Goal: Task Accomplishment & Management: Complete application form

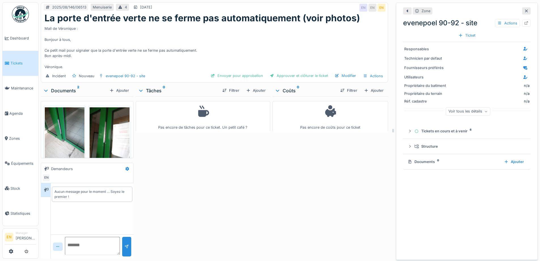
scroll to position [4, 0]
click at [263, 180] on div "Pas encore de tâches pour ce ticket. Un petit café ?" at bounding box center [203, 176] width 134 height 160
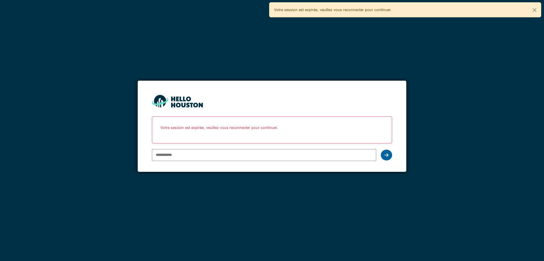
type input "**********"
click at [388, 156] on icon at bounding box center [387, 155] width 4 height 5
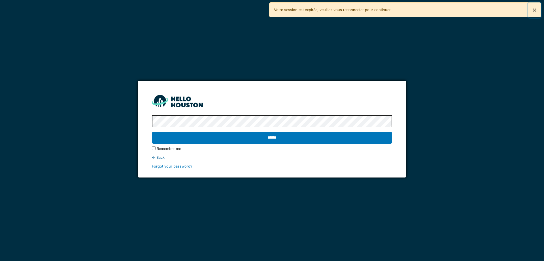
click at [536, 11] on button "Close" at bounding box center [534, 10] width 13 height 15
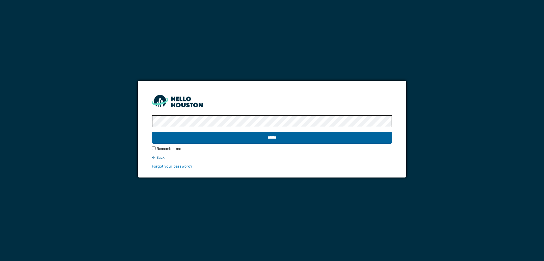
click at [273, 137] on input "******" at bounding box center [272, 138] width 240 height 12
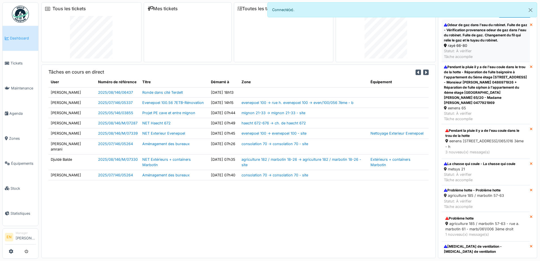
click at [468, 37] on div "Odeur de gaz dans l'eau du robinet. Fuite de gaz - Vérification provenance odeu…" at bounding box center [486, 32] width 84 height 20
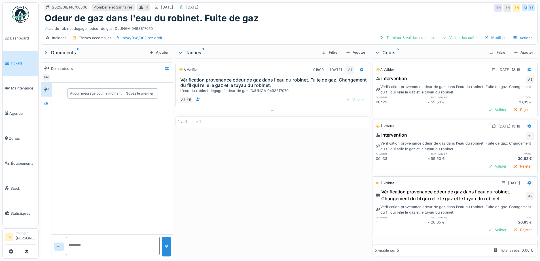
click at [199, 212] on div "À vérifier 01h00 19/08/2025 AS Vérification provenance odeur de gaz dans l'eau …" at bounding box center [272, 157] width 194 height 198
click at [49, 104] on div at bounding box center [46, 103] width 9 height 7
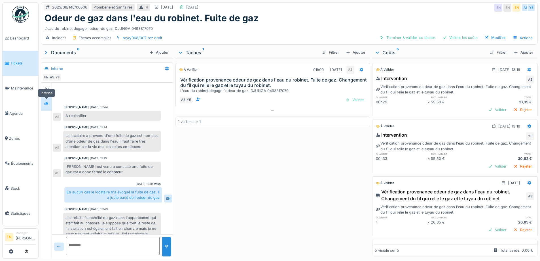
scroll to position [60, 0]
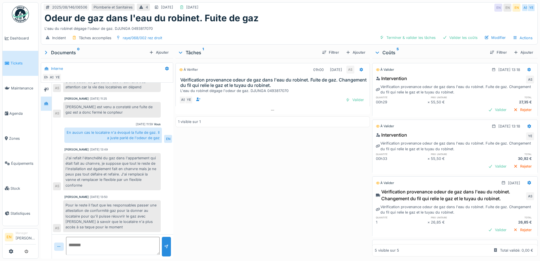
click at [270, 189] on div "À vérifier 01h00 19/08/2025 AS Vérification provenance odeur de gaz dans l'eau …" at bounding box center [272, 157] width 194 height 198
click at [462, 39] on div "Valider les coûts" at bounding box center [460, 38] width 40 height 8
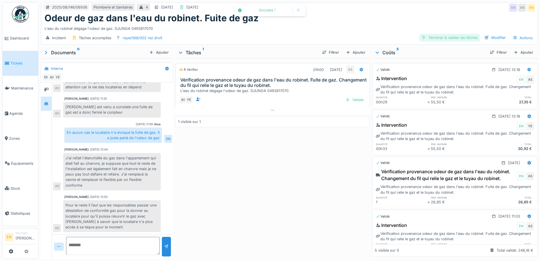
click at [450, 39] on div "Terminer & valider les tâches" at bounding box center [449, 38] width 61 height 8
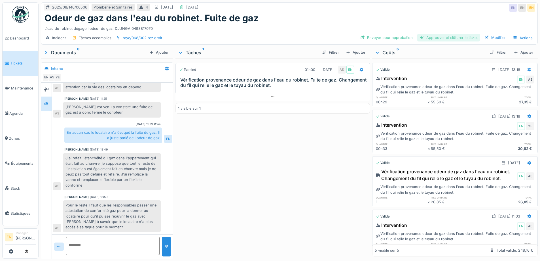
click at [436, 39] on div "Approuver et clôturer le ticket" at bounding box center [448, 38] width 63 height 8
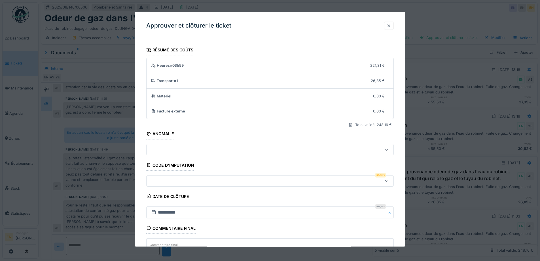
click at [391, 26] on div at bounding box center [389, 25] width 5 height 5
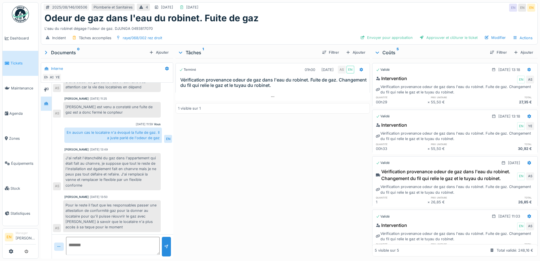
click at [276, 173] on div "Terminé 01h00 19/08/2025 AS EN Vérification provenance odeur de gaz dans l'eau …" at bounding box center [272, 157] width 194 height 198
click at [359, 70] on icon at bounding box center [361, 69] width 4 height 4
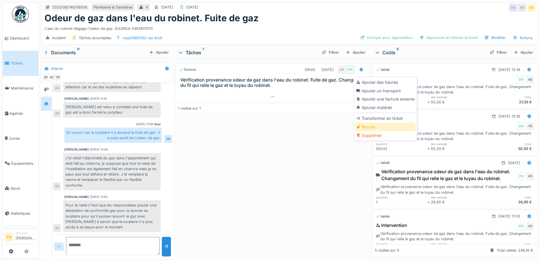
click at [373, 126] on div "Rouvrir" at bounding box center [385, 126] width 60 height 9
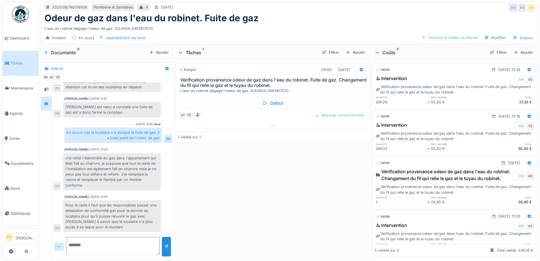
click at [297, 194] on div "Assigné 01h00 19/08/2025 Vérification provenance odeur de gaz dans l'eau du rob…" at bounding box center [272, 157] width 194 height 198
drag, startPoint x: 179, startPoint y: 235, endPoint x: 188, endPoint y: 233, distance: 9.2
click at [181, 235] on div "Assigné 01h00 19/08/2025 Vérification provenance odeur de gaz dans l'eau du rob…" at bounding box center [272, 157] width 194 height 198
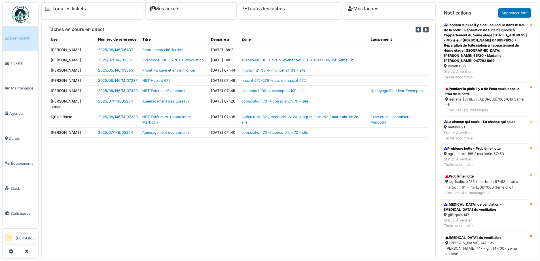
click at [468, 40] on div "Pendant la pluie il y a de l'eau coule dans le trou de la hotte - Réparation de…" at bounding box center [486, 42] width 84 height 41
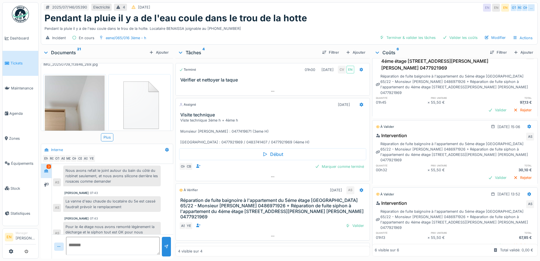
scroll to position [274, 0]
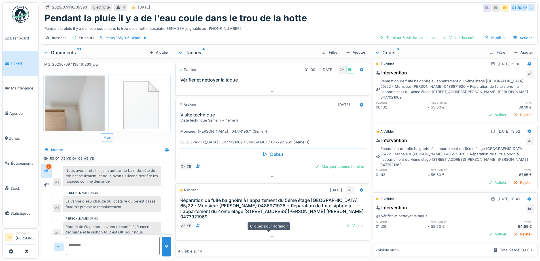
click at [270, 234] on icon at bounding box center [272, 236] width 5 height 4
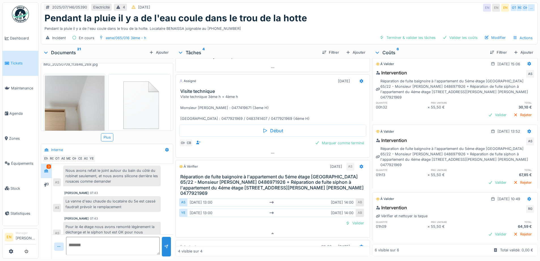
scroll to position [0, 0]
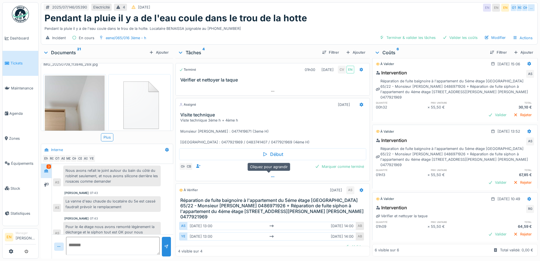
click at [270, 175] on icon at bounding box center [272, 177] width 5 height 4
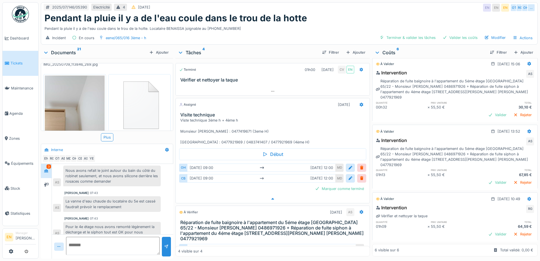
scroll to position [39, 0]
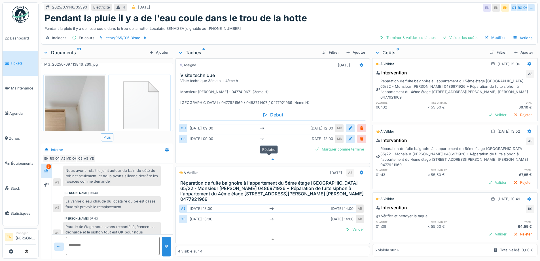
click at [270, 157] on icon at bounding box center [272, 159] width 5 height 4
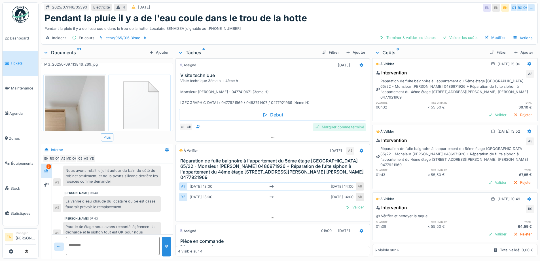
click at [330, 123] on div "Marquer comme terminé" at bounding box center [340, 127] width 54 height 8
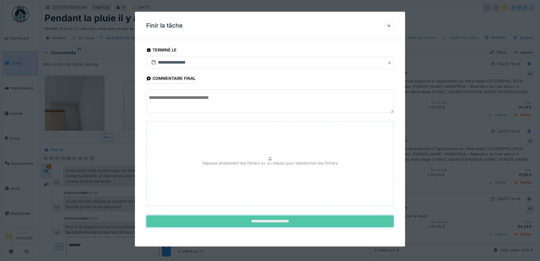
click at [276, 221] on input "**********" at bounding box center [269, 221] width 247 height 12
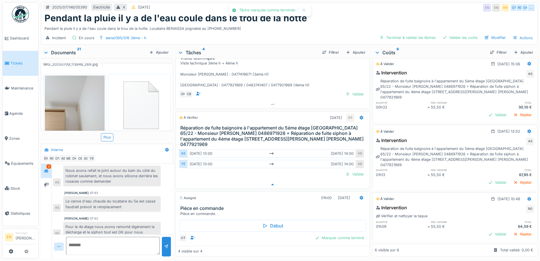
scroll to position [66, 0]
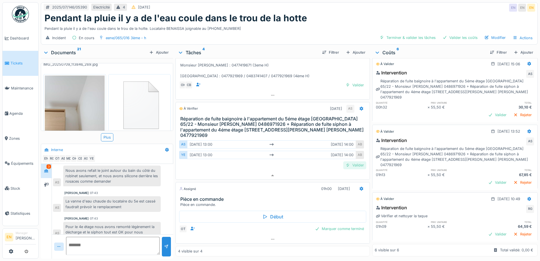
click at [353, 161] on div "Valider" at bounding box center [354, 165] width 23 height 8
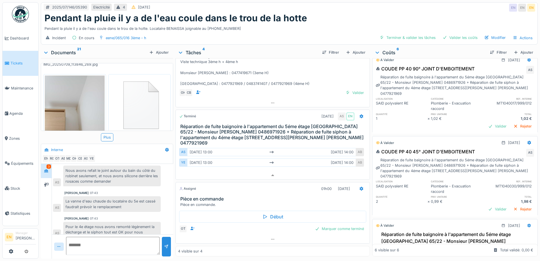
scroll to position [0, 0]
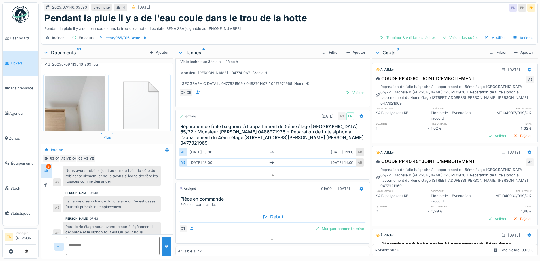
click at [119, 35] on div "eene/065/016 3ème - h" at bounding box center [126, 37] width 41 height 5
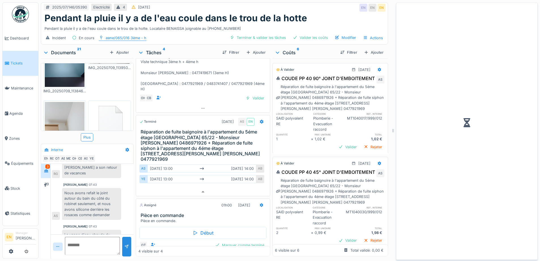
scroll to position [142, 0]
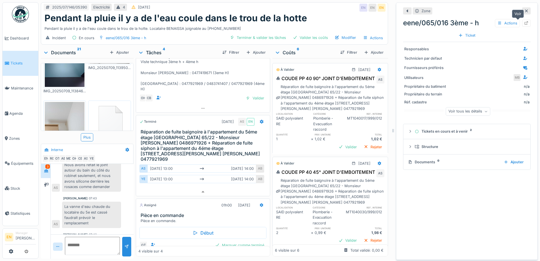
click at [524, 21] on div at bounding box center [526, 22] width 5 height 5
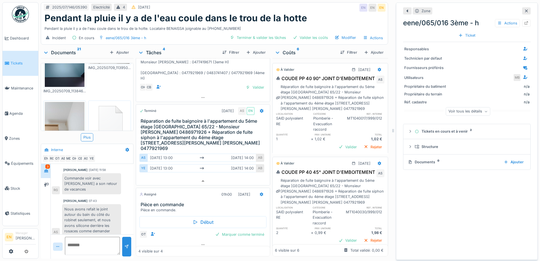
scroll to position [89, 0]
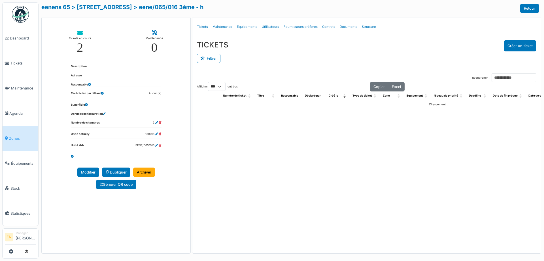
select select "***"
click at [106, 7] on link "> rue général eenens 65" at bounding box center [101, 7] width 61 height 7
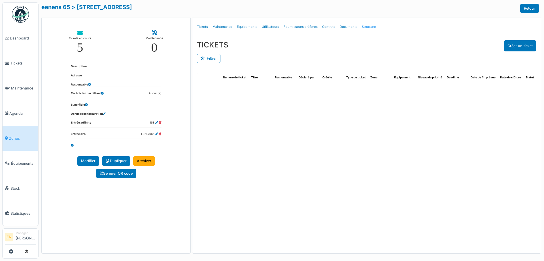
click at [370, 28] on link "Structure" at bounding box center [369, 26] width 19 height 13
select select "***"
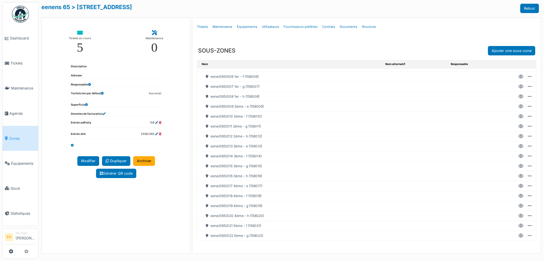
scroll to position [64, 0]
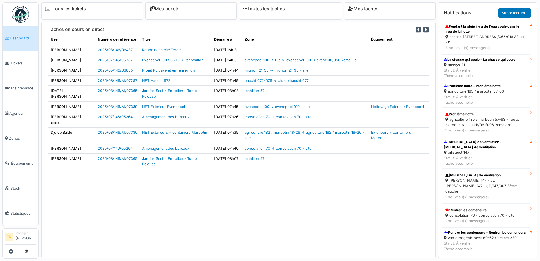
click at [473, 31] on div "Pendant la pluie il y a de l'eau coule dans le trou de la hotte" at bounding box center [485, 29] width 81 height 10
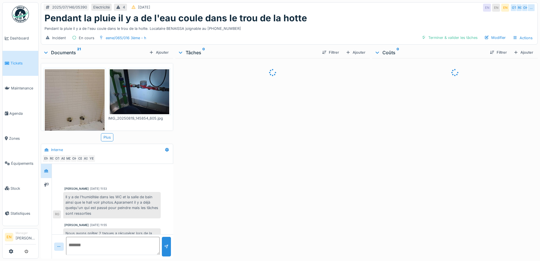
scroll to position [114, 0]
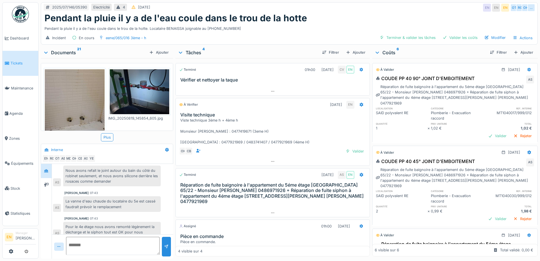
click at [24, 17] on img at bounding box center [20, 14] width 17 height 17
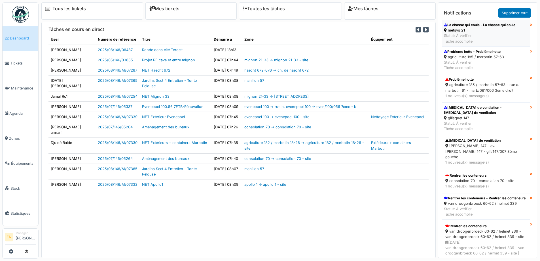
click at [462, 31] on div "metsys 21" at bounding box center [479, 29] width 71 height 5
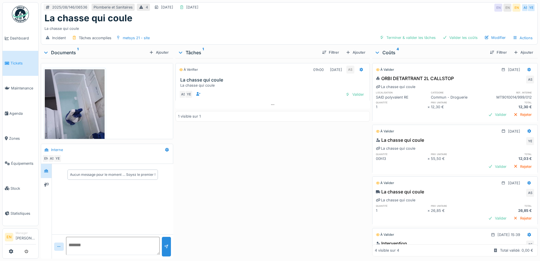
click at [234, 165] on div "À vérifier 01h00 19/08/2025 AS La chasse qui coule La chasse qui coule AS YE Va…" at bounding box center [272, 157] width 194 height 198
click at [47, 173] on div at bounding box center [46, 170] width 9 height 7
click at [47, 173] on div at bounding box center [46, 170] width 5 height 5
click at [47, 171] on icon at bounding box center [46, 171] width 5 height 4
click at [266, 163] on div "À vérifier 01h00 19/08/2025 AS La chasse qui coule La chasse qui coule AS YE Va…" at bounding box center [272, 157] width 194 height 198
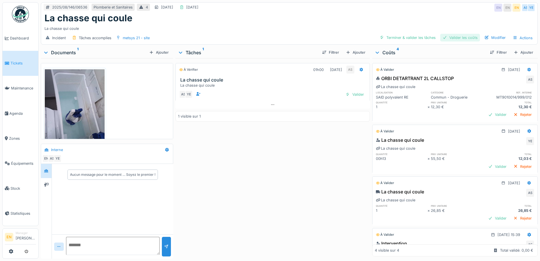
click at [462, 38] on div "Valider les coûts" at bounding box center [460, 38] width 40 height 8
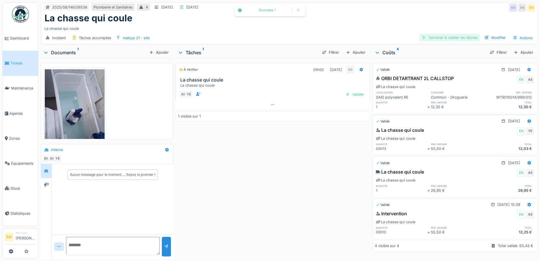
click at [447, 40] on div "Terminer & valider les tâches" at bounding box center [449, 38] width 61 height 8
click at [440, 40] on div "Approuver et clôturer le ticket" at bounding box center [448, 38] width 63 height 8
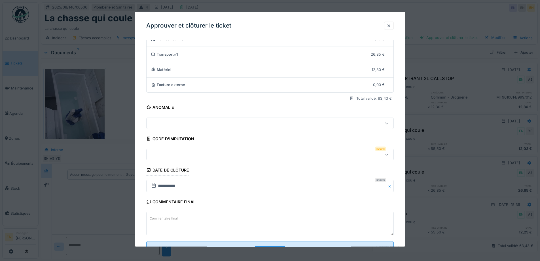
scroll to position [49, 0]
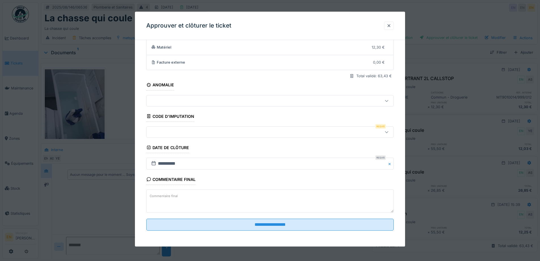
click at [389, 131] on icon at bounding box center [386, 132] width 5 height 4
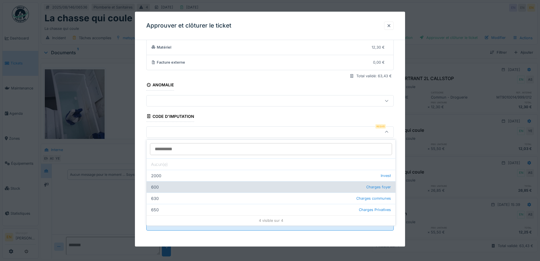
click at [208, 186] on div "600 Charges foyer" at bounding box center [271, 186] width 249 height 11
type input "***"
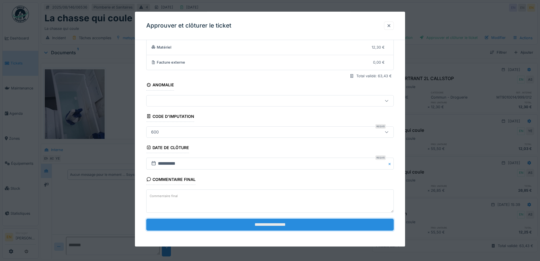
click at [278, 223] on input "**********" at bounding box center [269, 224] width 247 height 12
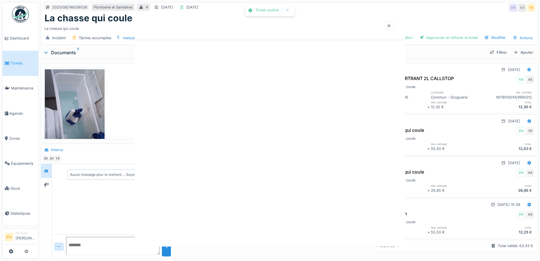
scroll to position [0, 0]
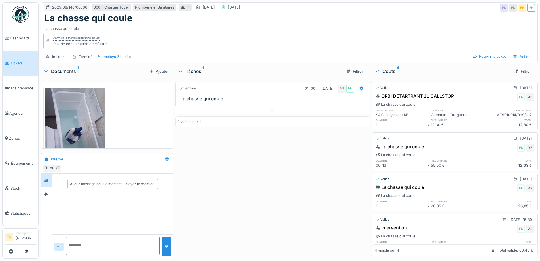
click at [22, 16] on img at bounding box center [20, 14] width 17 height 17
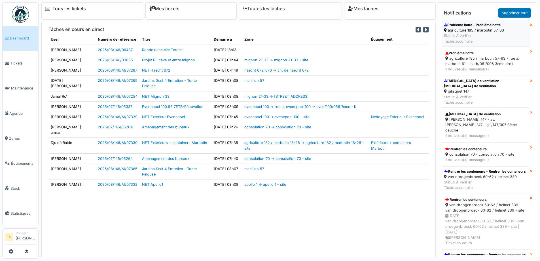
click at [471, 27] on div "Problème hotte - Problème hotte" at bounding box center [474, 24] width 60 height 5
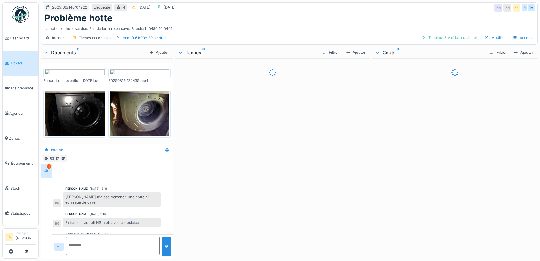
scroll to position [52, 0]
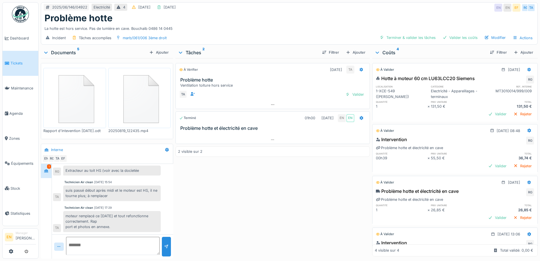
click at [268, 181] on div "À vérifier 01/07/2025 TA Problème hotte Ventilation toiture hors service TA Val…" at bounding box center [272, 157] width 194 height 198
click at [303, 3] on div "2025/06/146/04922 Electricité 4 23/06/2025 19/08/2025 EN EN EF RG TA" at bounding box center [289, 8] width 496 height 10
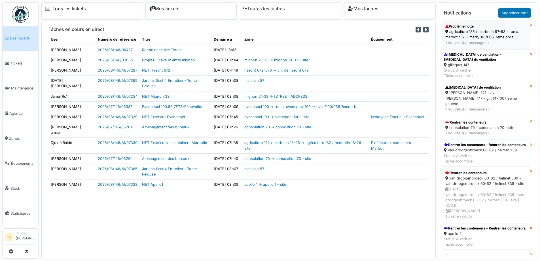
click at [456, 31] on div "agriculture 185 / marbotin 57-63 - rue a. marbotin 61 - marb/061/006 3ème droit" at bounding box center [485, 34] width 81 height 11
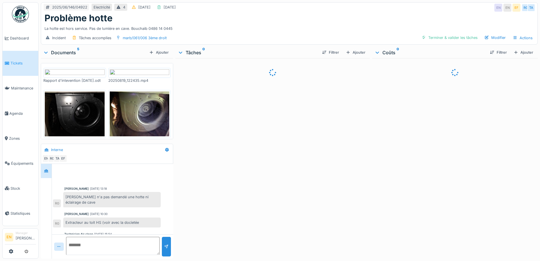
scroll to position [52, 0]
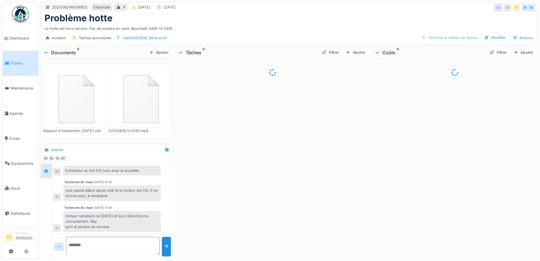
click at [253, 160] on div at bounding box center [272, 157] width 194 height 198
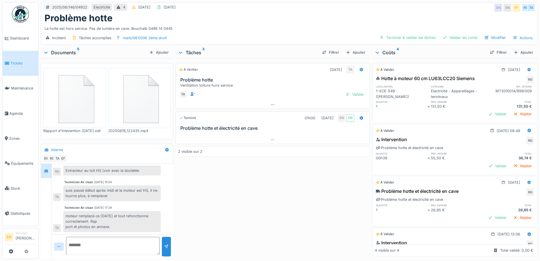
click at [223, 205] on div "À vérifier [DATE] TA Problème hotte Ventilation toiture hors service TA Valider…" at bounding box center [272, 157] width 194 height 198
click at [16, 14] on img at bounding box center [20, 14] width 17 height 17
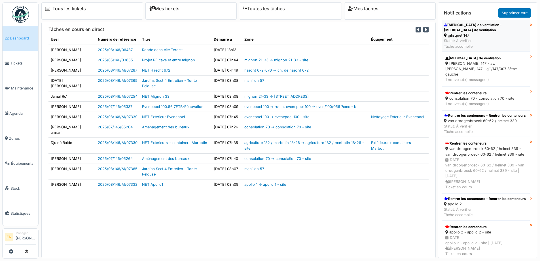
click at [472, 38] on div "Statut: À vérifier Tâche accomplie" at bounding box center [486, 43] width 84 height 11
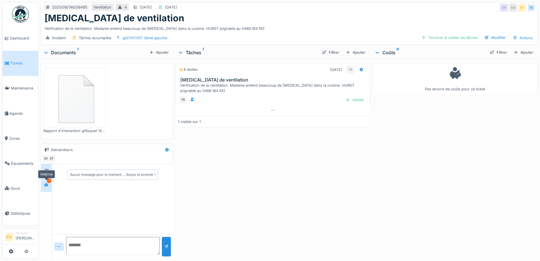
click at [46, 184] on icon at bounding box center [46, 185] width 5 height 4
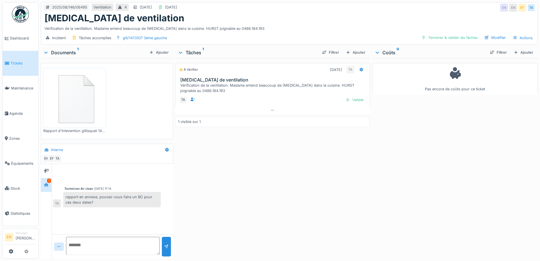
scroll to position [4, 0]
click at [22, 18] on img at bounding box center [20, 14] width 17 height 17
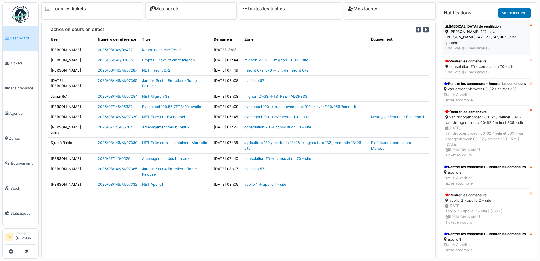
click at [470, 33] on div "gilisquet 147 - av. c. gilisquet 147 - gili/147/007 3ème gauche" at bounding box center [485, 37] width 81 height 16
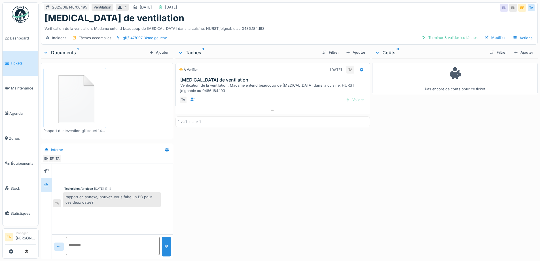
click at [22, 13] on img at bounding box center [20, 14] width 17 height 17
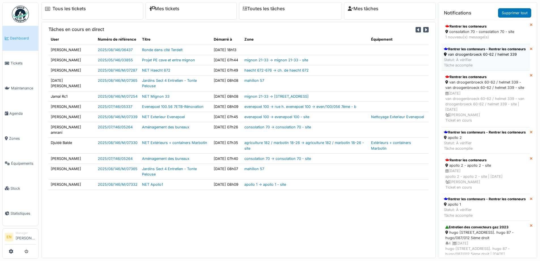
click at [464, 52] on div "Rentrer les conteneurs - Rentrer les conteneurs" at bounding box center [485, 48] width 82 height 5
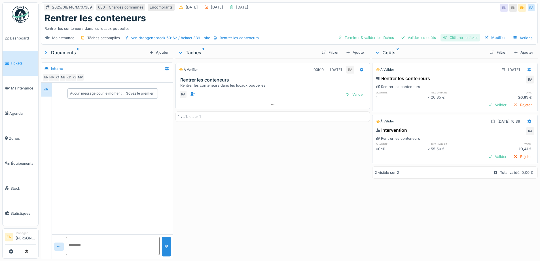
click at [459, 37] on div "Clôturer le ticket" at bounding box center [460, 38] width 39 height 8
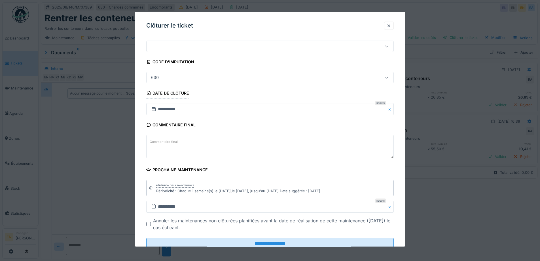
scroll to position [38, 0]
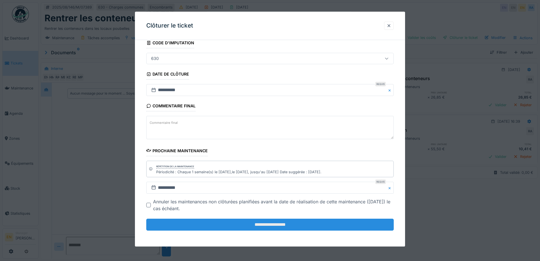
click at [276, 223] on input "**********" at bounding box center [269, 224] width 247 height 12
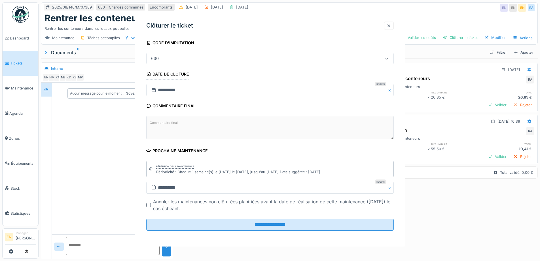
scroll to position [0, 0]
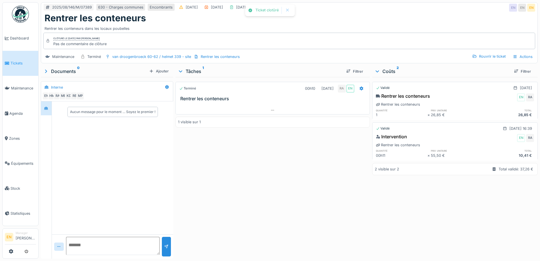
click at [284, 201] on div "Terminé 00h10 19/08/2025 RA EN Rentrer les conteneurs 1 visible sur 1" at bounding box center [272, 166] width 194 height 179
click at [25, 20] on img at bounding box center [20, 14] width 17 height 17
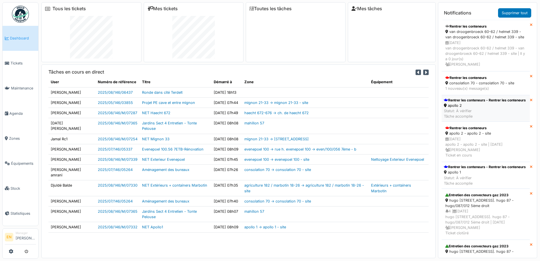
click at [464, 103] on div "Rentrer les conteneurs - Rentrer les conteneurs" at bounding box center [485, 100] width 82 height 5
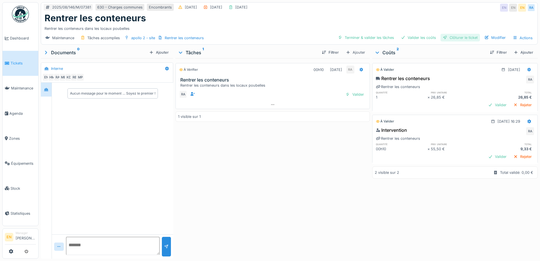
click at [463, 36] on div "Clôturer le ticket" at bounding box center [460, 38] width 39 height 8
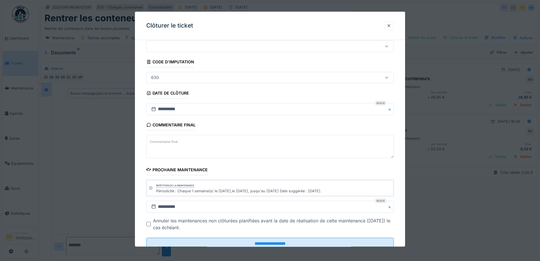
scroll to position [38, 0]
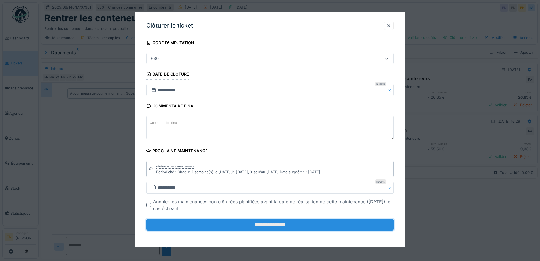
click at [270, 223] on input "**********" at bounding box center [269, 224] width 247 height 12
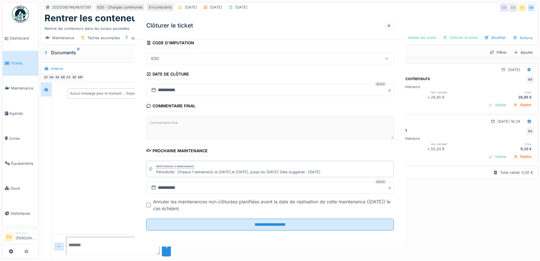
scroll to position [0, 0]
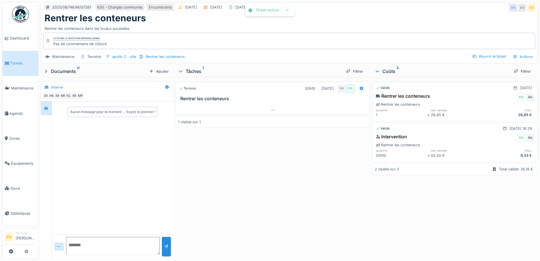
click at [20, 15] on img at bounding box center [20, 14] width 17 height 17
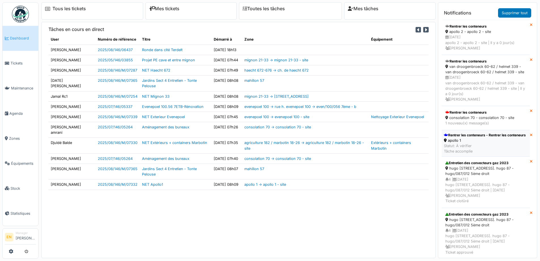
click at [464, 137] on div "Rentrer les conteneurs - Rentrer les conteneurs" at bounding box center [485, 134] width 82 height 5
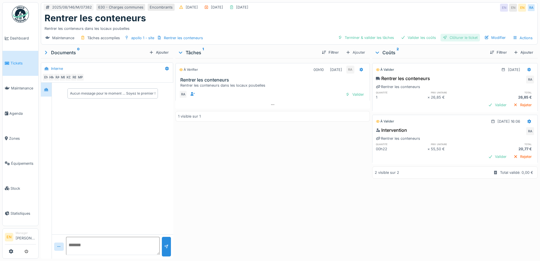
click at [464, 36] on div "Clôturer le ticket" at bounding box center [460, 38] width 39 height 8
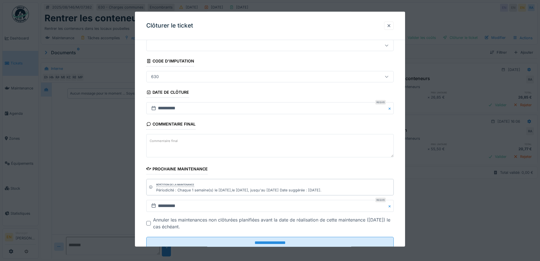
scroll to position [38, 0]
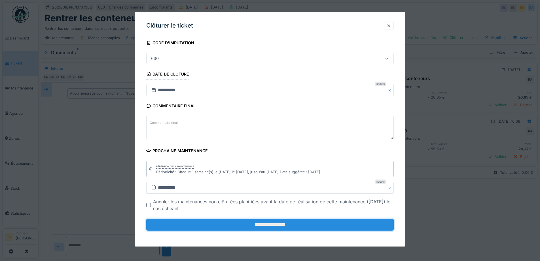
click at [278, 221] on input "**********" at bounding box center [269, 224] width 247 height 12
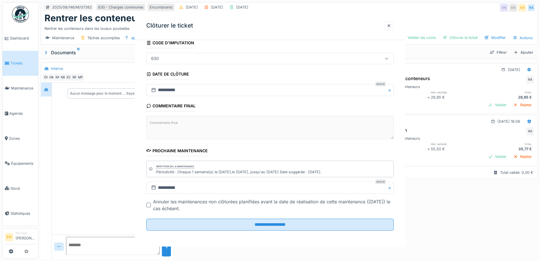
scroll to position [0, 0]
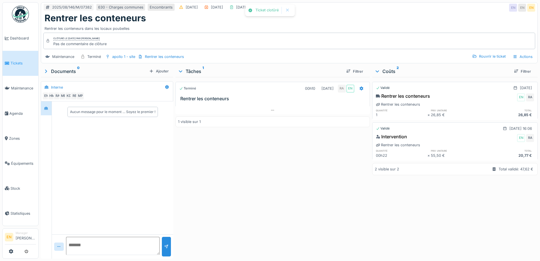
click at [290, 197] on div "Terminé 00h10 [DATE] RA EN Rentrer les conteneurs 1 visible sur 1" at bounding box center [272, 166] width 194 height 179
click at [20, 14] on img at bounding box center [20, 14] width 17 height 17
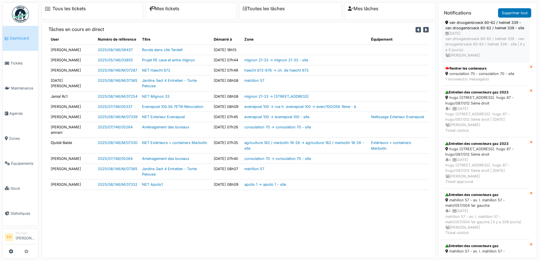
scroll to position [85, 0]
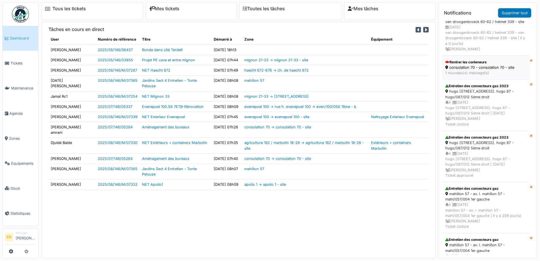
click at [467, 70] on div "consolation 70 - consolation 70 - site" at bounding box center [485, 67] width 81 height 5
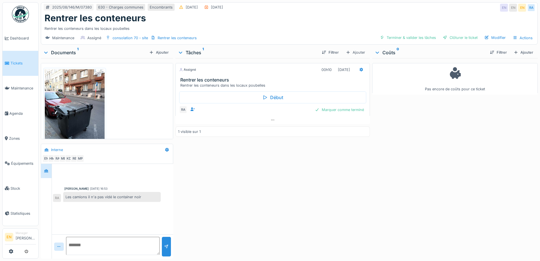
click at [268, 173] on div "Assigné 00h10 [DATE] Rentrer les conteneurs Rentrer les conteneurs dans les loc…" at bounding box center [272, 157] width 194 height 198
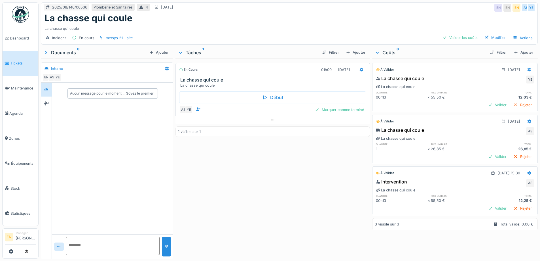
scroll to position [4, 0]
click at [324, 15] on div "La chasse qui coule" at bounding box center [290, 18] width 490 height 11
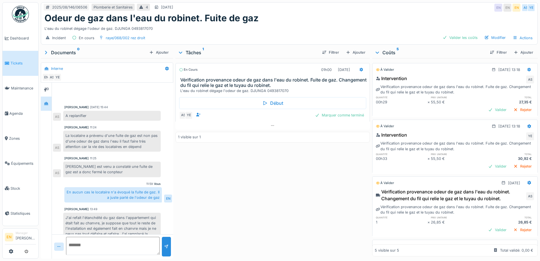
scroll to position [60, 0]
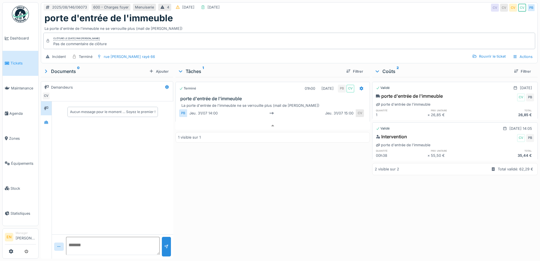
scroll to position [4, 0]
click at [268, 188] on div "Terminé 01h00 31/07/2025 PB CV porte d'entrée de l'immeuble 1 visible sur 1" at bounding box center [272, 166] width 194 height 179
click at [268, 187] on div "Terminé 01h00 31/07/2025 PB CV porte d'entrée de l'immeuble 1 visible sur 1" at bounding box center [272, 166] width 194 height 179
click at [272, 109] on icon at bounding box center [272, 110] width 5 height 4
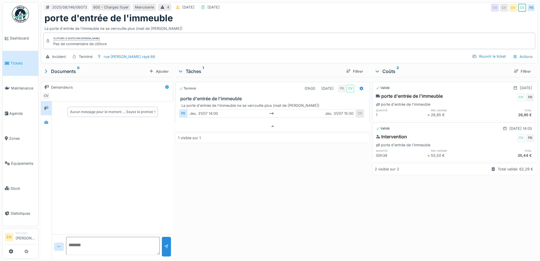
click at [240, 192] on div "Terminé 01h00 31/07/2025 PB CV porte d'entrée de l'immeuble La porte d'entrée d…" at bounding box center [272, 166] width 194 height 179
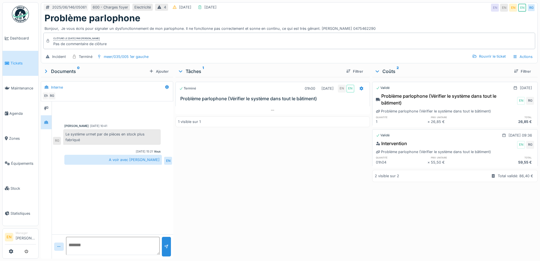
click at [245, 215] on div "Terminé 01h00 [DATE] EN EN Problème parlophone (Vérifier le système dans tout l…" at bounding box center [272, 166] width 194 height 179
click at [233, 171] on div "Terminé 01h00 [DATE] EN EN Problème parlophone (Vérifier le système dans tout l…" at bounding box center [272, 166] width 194 height 179
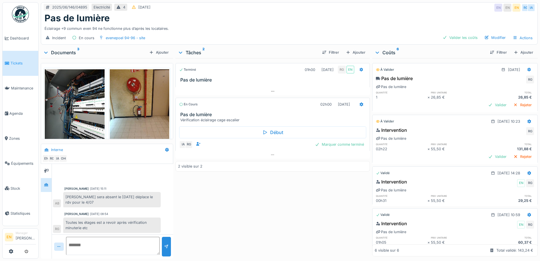
scroll to position [108, 0]
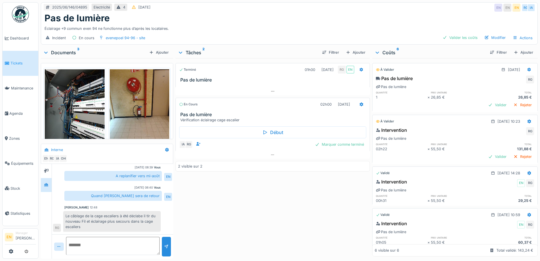
click at [348, 12] on div "2025/06/146/04895 Electricité 4 [DATE] EN EN EN RG IA" at bounding box center [289, 8] width 496 height 10
click at [318, 11] on div "2025/06/146/04895 Electricité 4 22/06/2025 EN EN EN RG IA" at bounding box center [289, 8] width 496 height 10
click at [216, 213] on div "Terminé 01h00 04/07/2025 RG EN Pas de lumière En cours 02h00 22/08/2025 Pas de …" at bounding box center [272, 157] width 194 height 198
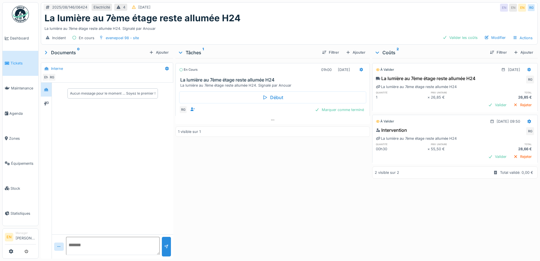
click at [260, 168] on div "En cours 01h00 19/08/2025 La lumière au 7ème étage reste allumée H24 La lumière…" at bounding box center [272, 157] width 194 height 198
click at [243, 195] on div "En cours 01h00 [DATE] La lumière au 7ème étage reste allumée H24 La lumière au …" at bounding box center [272, 157] width 194 height 198
click at [249, 186] on div "En cours 01h00 [DATE] La lumière au 7ème étage reste allumée H24 La lumière au …" at bounding box center [272, 157] width 194 height 198
click at [316, 22] on div "La lumière au 7ème étage reste allumée H24" at bounding box center [290, 18] width 490 height 11
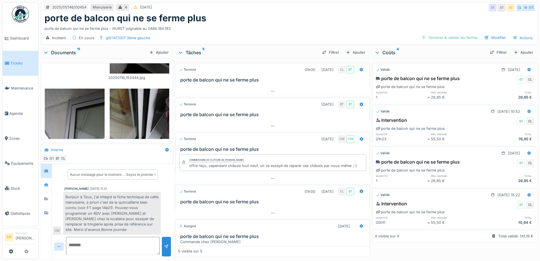
scroll to position [38, 0]
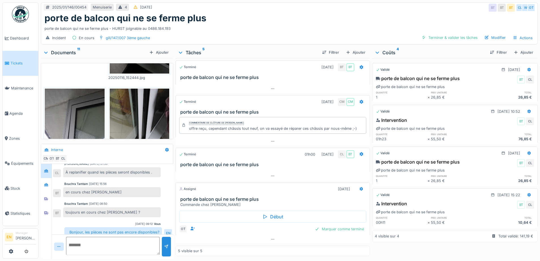
click at [313, 15] on div "porte de balcon qui ne se ferme plus" at bounding box center [290, 18] width 490 height 11
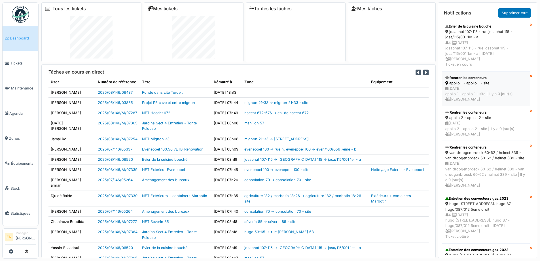
click at [470, 84] on div "apollo 1 - apollo 1 - site" at bounding box center [485, 82] width 81 height 5
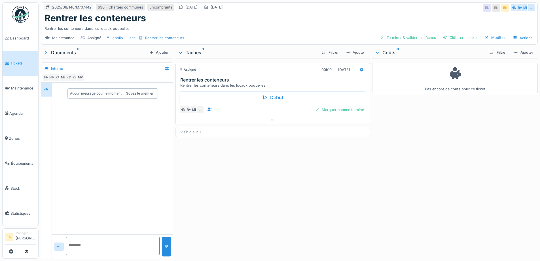
drag, startPoint x: 403, startPoint y: 22, endPoint x: 300, endPoint y: 17, distance: 102.7
click at [403, 21] on div "Rentrer les conteneurs" at bounding box center [290, 18] width 490 height 11
click at [16, 111] on span "Agenda" at bounding box center [22, 113] width 27 height 5
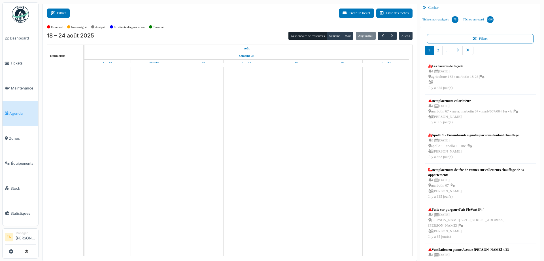
click at [59, 14] on button "Filtrer" at bounding box center [58, 13] width 23 height 9
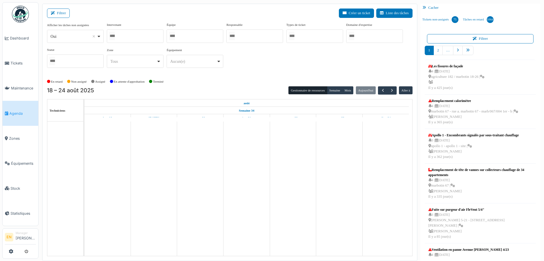
click at [209, 38] on div at bounding box center [195, 35] width 57 height 13
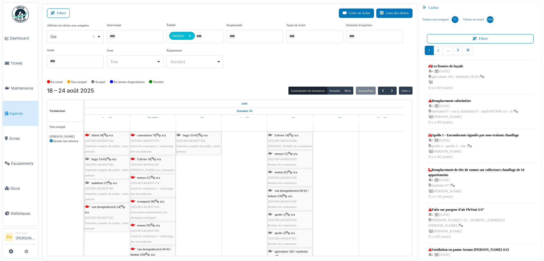
click at [262, 69] on div "Afficher les tâches non assignées *** Oui Remove item Oui Non Intervenant Abdel…" at bounding box center [230, 47] width 366 height 50
click at [145, 142] on div "consolation 70 | n/a 2025/08/146/M/07379 Sortir les conteneurs + ramassage des …" at bounding box center [153, 143] width 45 height 22
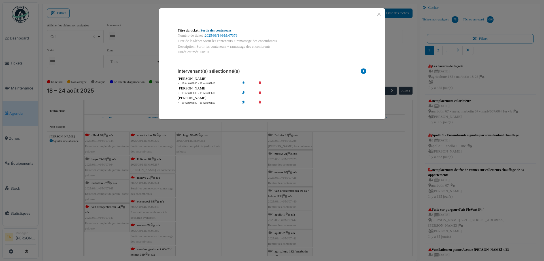
click at [214, 29] on link "Sortie des conteneurs" at bounding box center [216, 30] width 31 height 4
click at [379, 14] on button "Close" at bounding box center [379, 14] width 8 height 8
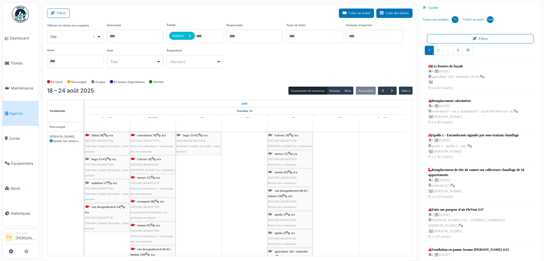
click at [156, 164] on span "2025/08/146/M/05287" at bounding box center [145, 163] width 29 height 3
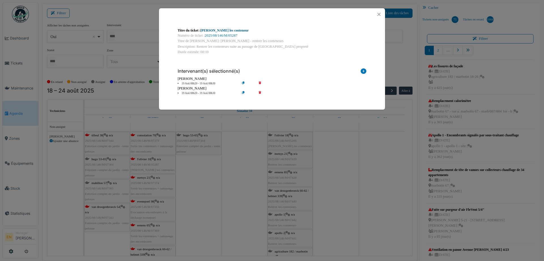
click at [234, 31] on link "Olivier - Rentrer les conteneur" at bounding box center [225, 30] width 48 height 4
click at [379, 16] on button "Close" at bounding box center [379, 14] width 8 height 8
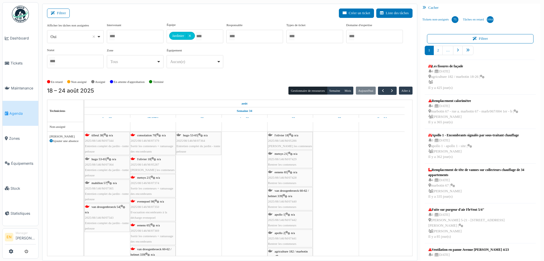
click at [149, 181] on span "2025/08/146/M/07374" at bounding box center [145, 182] width 29 height 3
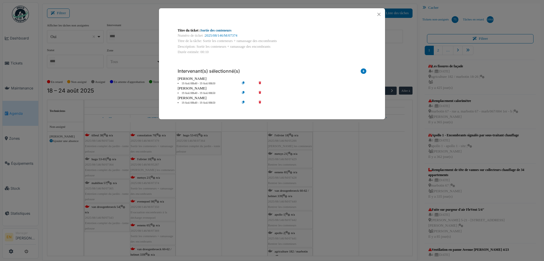
click at [216, 31] on link "Sortie des conteneurs" at bounding box center [216, 30] width 31 height 4
click at [379, 12] on button "Close" at bounding box center [379, 14] width 8 height 8
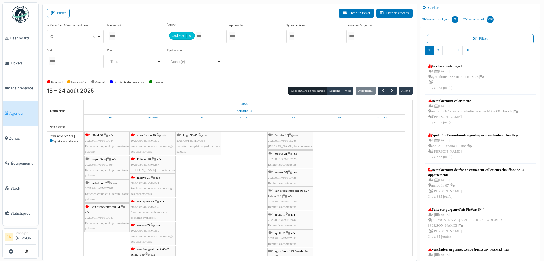
click at [147, 204] on div "evenepoel 98 | n/a 2025/08/146/M/07350 Evacuation encombrants à la décharge eve…" at bounding box center [153, 209] width 45 height 22
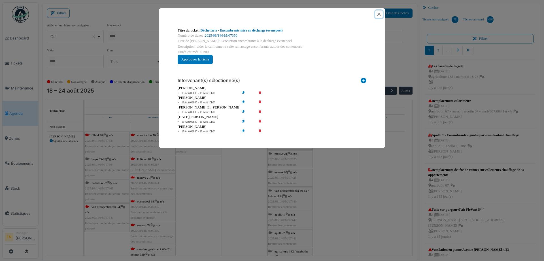
click at [380, 14] on button "Close" at bounding box center [379, 14] width 8 height 8
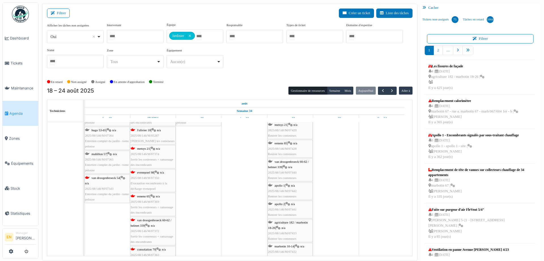
scroll to position [57, 0]
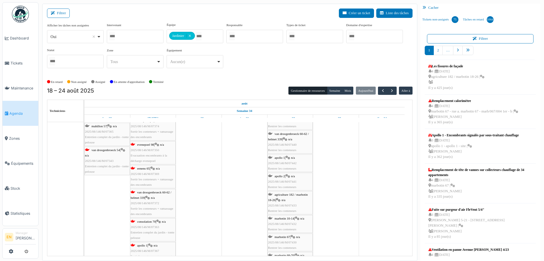
click at [145, 176] on div "eenens 65 | n/a 2025/08/146/M/07369 Sortir les conteneurs + ramassage des encom…" at bounding box center [153, 177] width 45 height 22
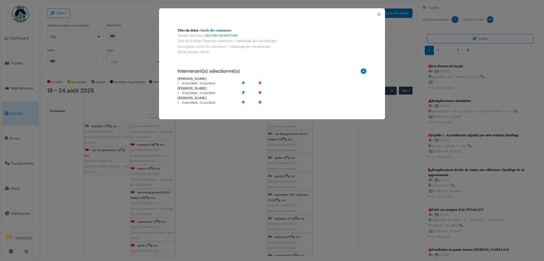
click at [217, 30] on link "Sortie des conteneurs" at bounding box center [216, 30] width 31 height 4
click at [380, 13] on button "Close" at bounding box center [379, 14] width 8 height 8
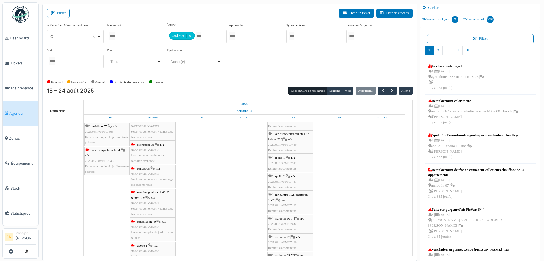
click at [149, 196] on icon at bounding box center [147, 198] width 5 height 4
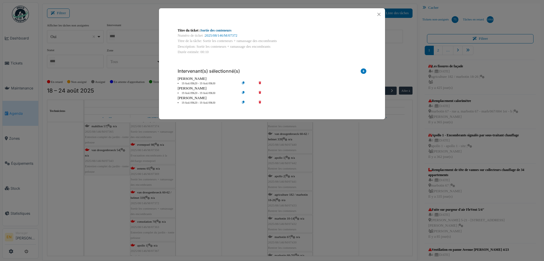
click at [218, 30] on link "Sortie des conteneurs" at bounding box center [216, 30] width 31 height 4
click at [378, 15] on button "Close" at bounding box center [379, 14] width 8 height 8
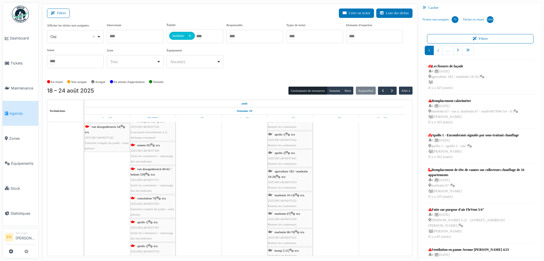
scroll to position [113, 0]
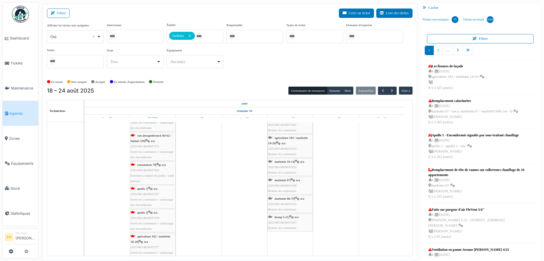
click at [151, 168] on span "2025/08/146/M/07363" at bounding box center [145, 169] width 29 height 3
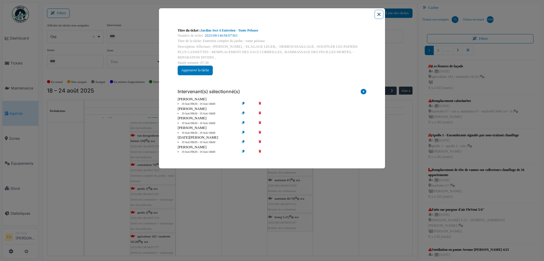
click at [379, 13] on button "Close" at bounding box center [379, 14] width 8 height 8
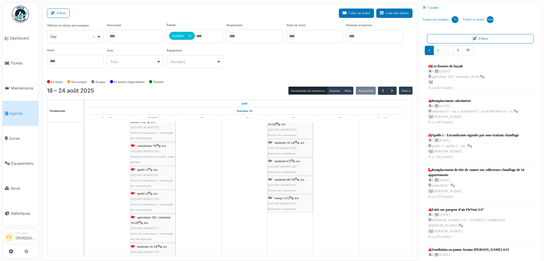
scroll to position [142, 0]
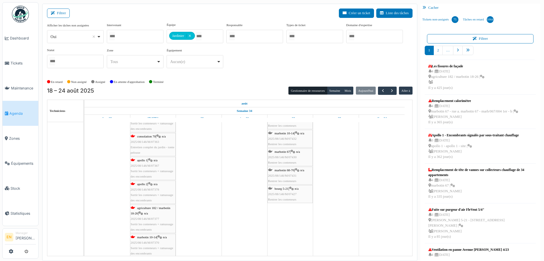
click at [151, 165] on span "2025/08/146/M/07367" at bounding box center [145, 165] width 29 height 3
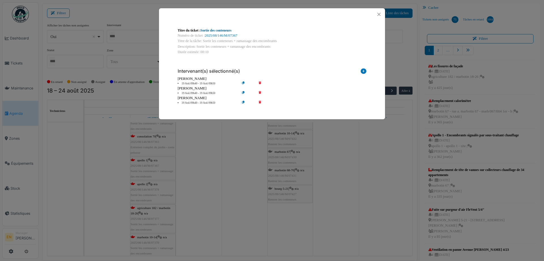
click at [222, 30] on link "Sortie des conteneurs" at bounding box center [216, 30] width 31 height 4
click at [378, 15] on button "Close" at bounding box center [379, 14] width 8 height 8
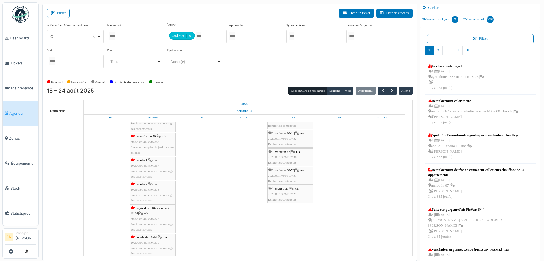
scroll to position [170, 0]
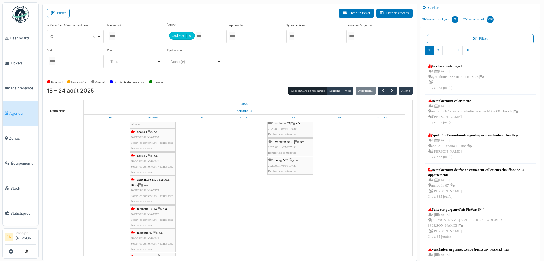
click at [152, 187] on div "agriculture 182 / marbotin 18-26 | n/a 2025/08/146/M/07377 Sortir les conteneur…" at bounding box center [153, 190] width 45 height 27
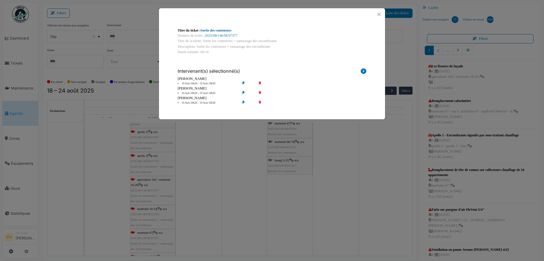
click at [213, 30] on link "Sortie des conteneurs" at bounding box center [216, 30] width 31 height 4
click at [378, 14] on button "Close" at bounding box center [379, 14] width 8 height 8
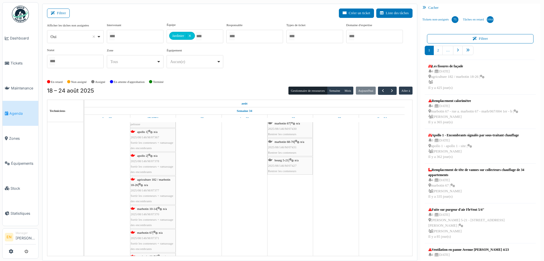
click at [273, 65] on div "Afficher les tâches non assignées *** Oui Remove item Oui Non Intervenant Abdel…" at bounding box center [230, 47] width 366 height 50
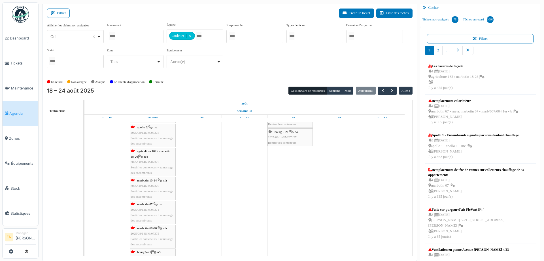
scroll to position [198, 0]
click at [147, 183] on div "marbotin 10-14 | n/a 2025/08/146/M/07370 Sortir les conteneurs + ramassage des …" at bounding box center [153, 188] width 45 height 22
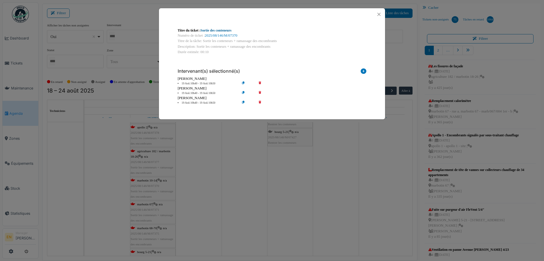
click at [219, 30] on link "Sortie des conteneurs" at bounding box center [216, 30] width 31 height 4
click at [378, 13] on button "Close" at bounding box center [379, 14] width 8 height 8
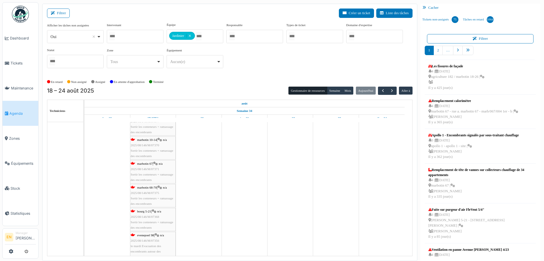
scroll to position [255, 0]
click at [151, 153] on span "2025/08/146/M/07371" at bounding box center [145, 152] width 29 height 3
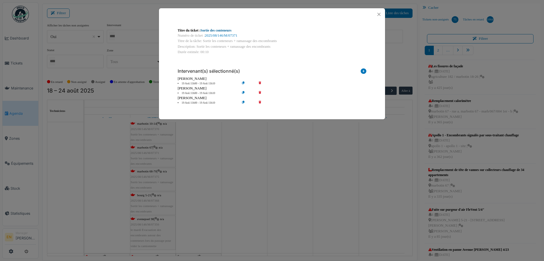
click at [217, 29] on link "Sortie des conteneurs" at bounding box center [216, 30] width 31 height 4
click at [381, 14] on button "Close" at bounding box center [379, 14] width 8 height 8
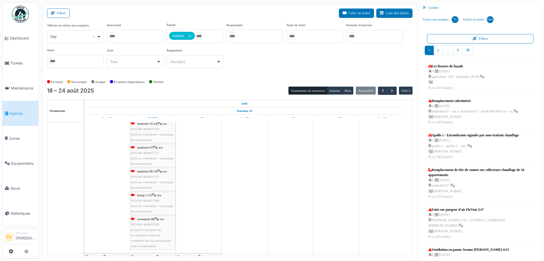
click at [145, 175] on span "2025/08/146/M/07375" at bounding box center [145, 176] width 29 height 3
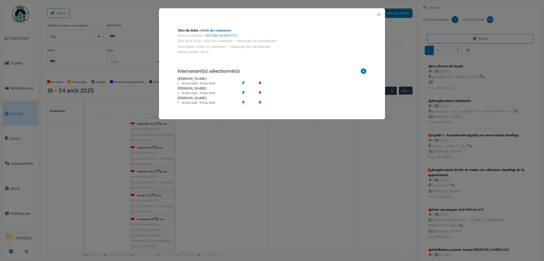
click at [219, 29] on link "Sortie des conteneurs" at bounding box center [216, 30] width 31 height 4
drag, startPoint x: 377, startPoint y: 9, endPoint x: 381, endPoint y: 14, distance: 6.2
click at [377, 9] on div at bounding box center [272, 14] width 226 height 12
click at [381, 15] on button "Close" at bounding box center [379, 14] width 8 height 8
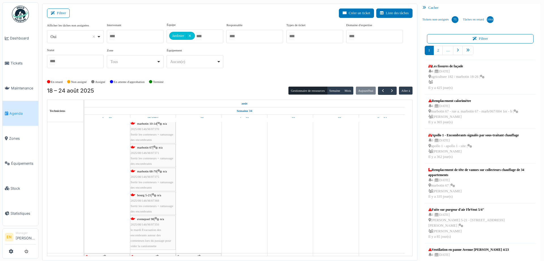
scroll to position [312, 0]
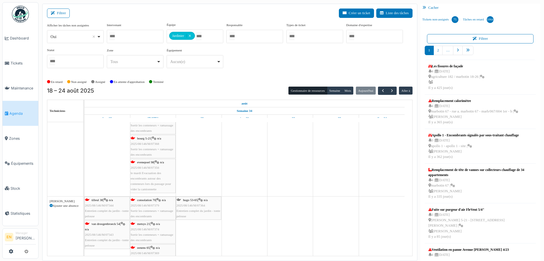
click at [155, 143] on span "2025/08/146/M/07368" at bounding box center [145, 143] width 29 height 3
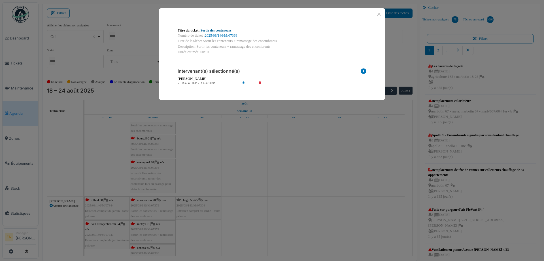
click at [221, 29] on link "Sortie des conteneurs" at bounding box center [216, 30] width 31 height 4
click at [382, 15] on button "Close" at bounding box center [379, 14] width 8 height 8
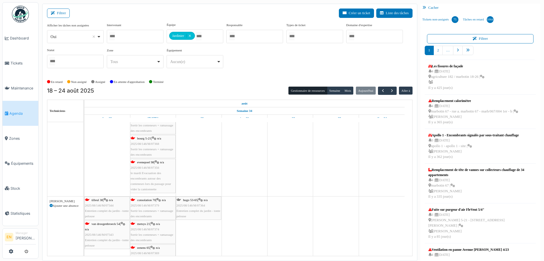
click at [151, 170] on div "evenepoel 98 | n/a 2025/08/146/M/07356 le mardi Evacuation des encombrants auto…" at bounding box center [153, 175] width 45 height 33
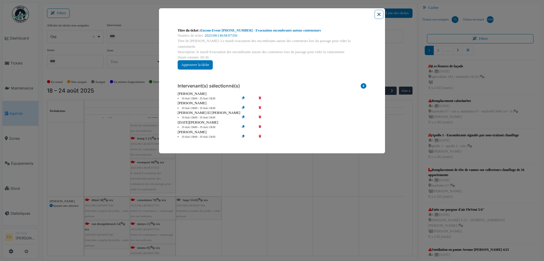
click at [381, 14] on button "Close" at bounding box center [379, 14] width 8 height 8
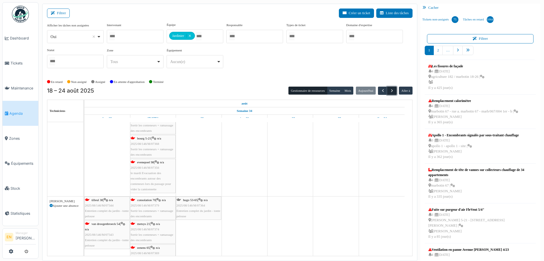
click at [390, 91] on span "button" at bounding box center [392, 90] width 5 height 5
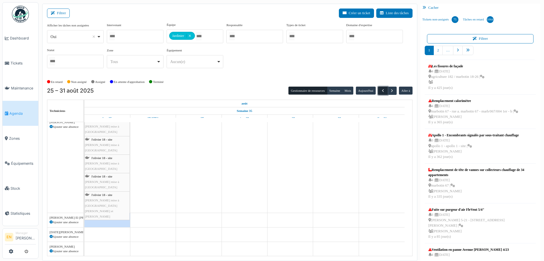
click at [381, 92] on span "button" at bounding box center [383, 90] width 5 height 5
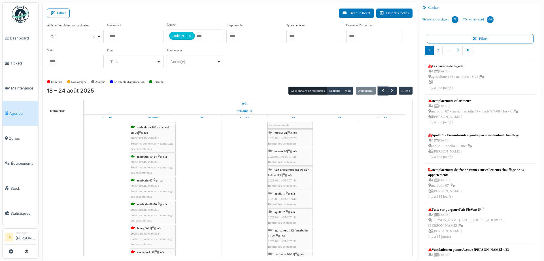
scroll to position [227, 0]
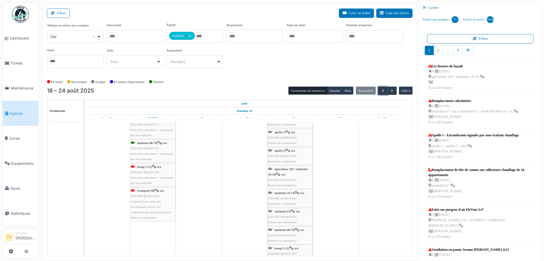
click at [156, 177] on span "Sortir les conteneurs + ramassage des encombrants" at bounding box center [152, 179] width 43 height 9
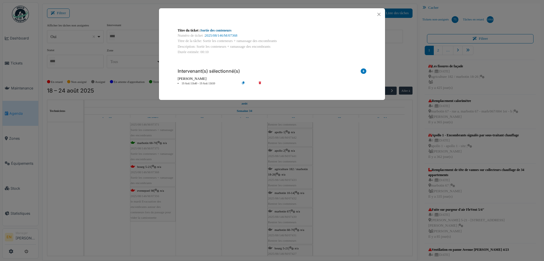
click at [204, 30] on link "Sortie des conteneurs" at bounding box center [216, 30] width 31 height 4
click at [377, 14] on button "Close" at bounding box center [379, 14] width 8 height 8
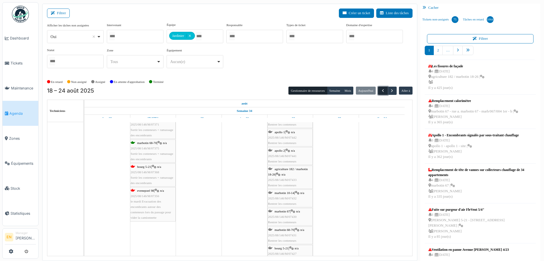
click at [381, 90] on span "button" at bounding box center [383, 90] width 5 height 5
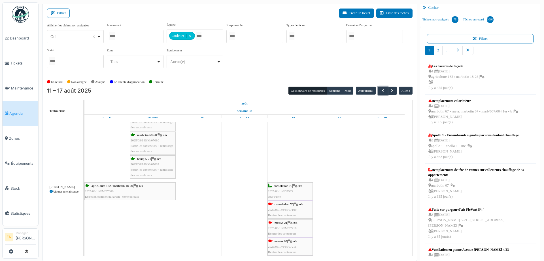
click at [147, 168] on span "Sortir les conteneurs + ramassage des encombrants" at bounding box center [152, 172] width 43 height 9
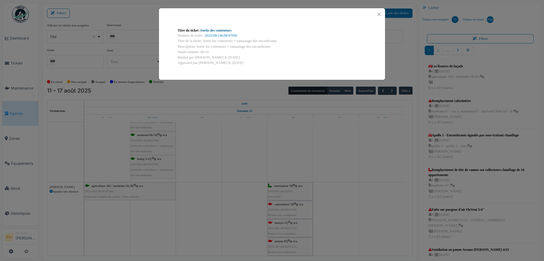
click at [214, 29] on link "Sortie des conteneurs" at bounding box center [216, 30] width 31 height 4
click at [380, 15] on button "Close" at bounding box center [379, 14] width 8 height 8
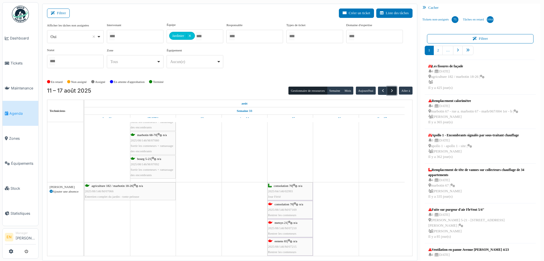
click at [390, 91] on span "button" at bounding box center [392, 90] width 5 height 5
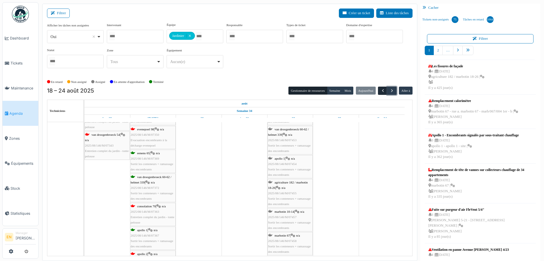
scroll to position [794, 0]
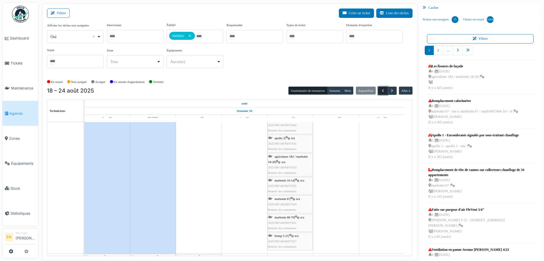
click at [381, 90] on span "button" at bounding box center [383, 90] width 5 height 5
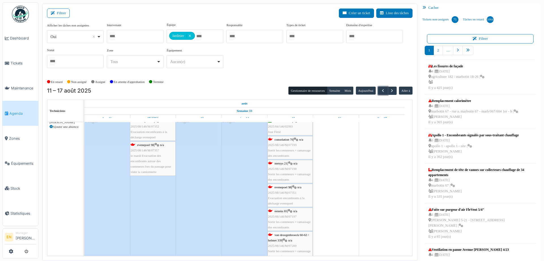
scroll to position [0, 0]
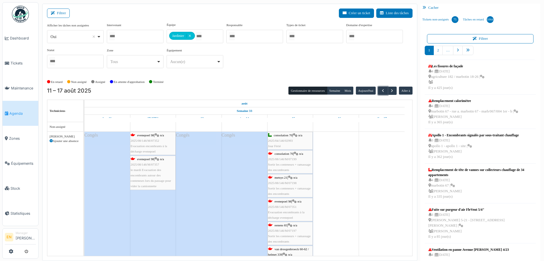
click at [272, 156] on div "consolation 70 | n/a 2025/08/146/M/07199 Sortir les conteneurs + ramassage des …" at bounding box center [290, 162] width 44 height 22
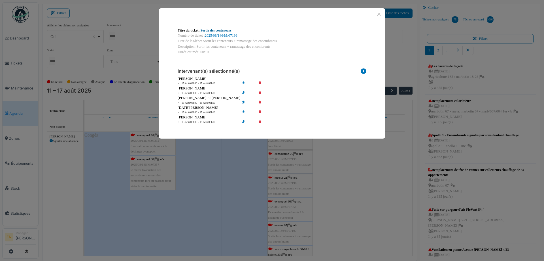
click at [224, 30] on link "Sortie des conteneurs" at bounding box center [216, 30] width 31 height 4
click at [381, 14] on button "Close" at bounding box center [379, 14] width 8 height 8
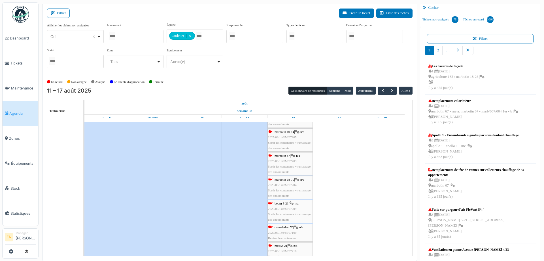
scroll to position [283, 0]
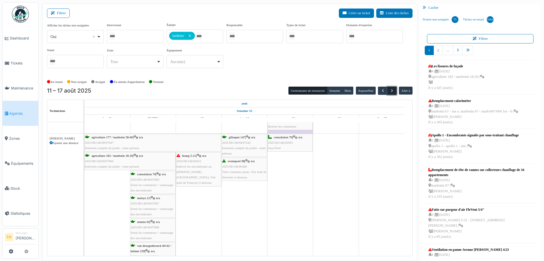
click at [390, 90] on span "button" at bounding box center [392, 90] width 5 height 5
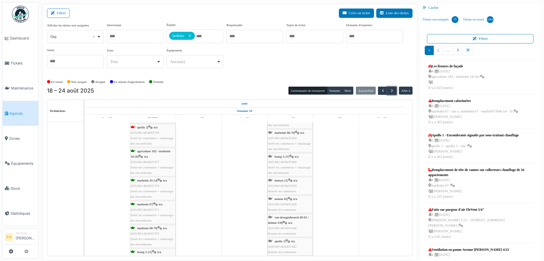
click at [147, 136] on span "Sortir les conteneurs + ramassage des encombrants" at bounding box center [152, 140] width 43 height 9
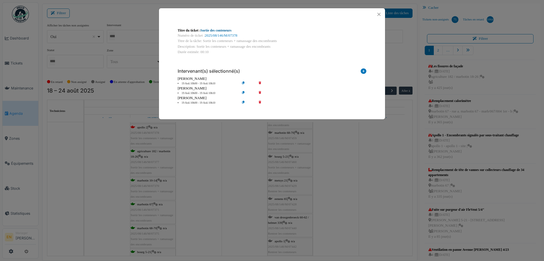
click at [227, 32] on link "Sortie des conteneurs" at bounding box center [216, 30] width 31 height 4
click at [380, 15] on button "Close" at bounding box center [379, 14] width 8 height 8
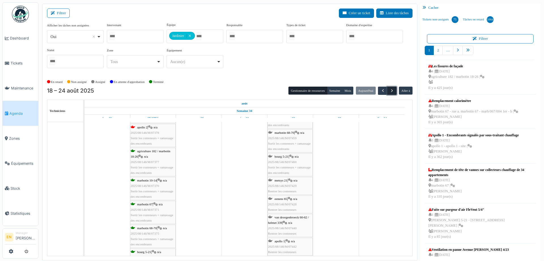
click at [390, 88] on span "button" at bounding box center [392, 90] width 5 height 5
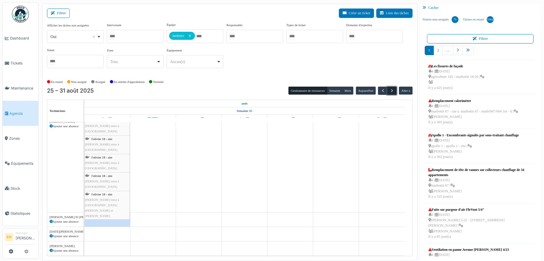
scroll to position [72, 0]
click at [381, 91] on span "button" at bounding box center [383, 90] width 5 height 5
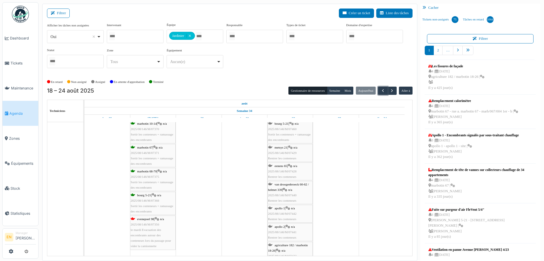
scroll to position [283, 0]
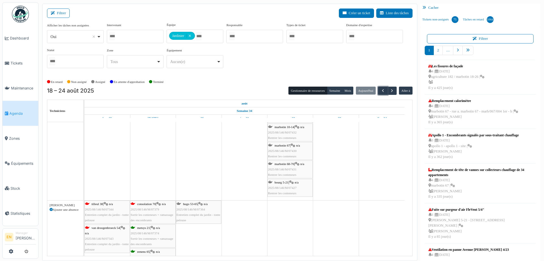
click at [158, 206] on div "consolation 70 | n/a 2025/08/146/M/07379 Sortir les conteneurs + ramassage des …" at bounding box center [153, 212] width 45 height 22
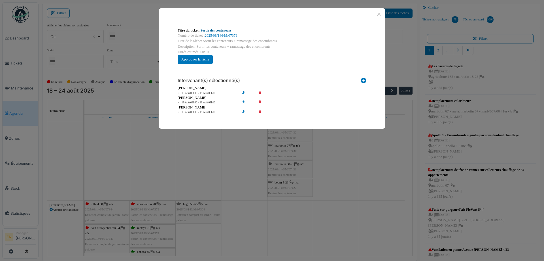
click at [222, 30] on link "Sortie des conteneurs" at bounding box center [216, 30] width 31 height 4
click at [380, 15] on button "Close" at bounding box center [379, 14] width 8 height 8
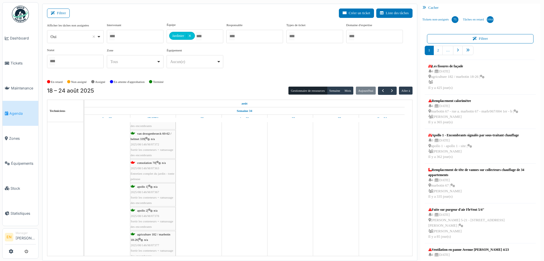
scroll to position [510, 0]
click at [390, 91] on span "button" at bounding box center [392, 90] width 5 height 5
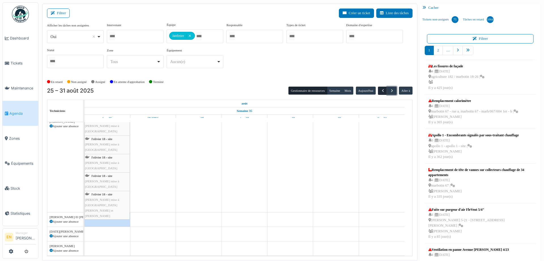
scroll to position [72, 0]
click at [381, 92] on span "button" at bounding box center [383, 90] width 5 height 5
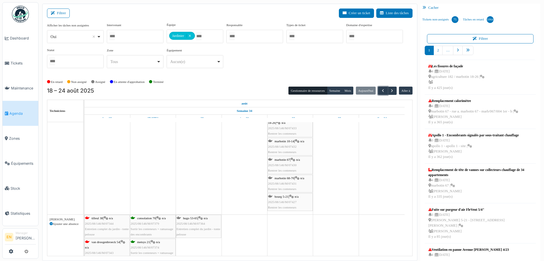
scroll to position [494, 0]
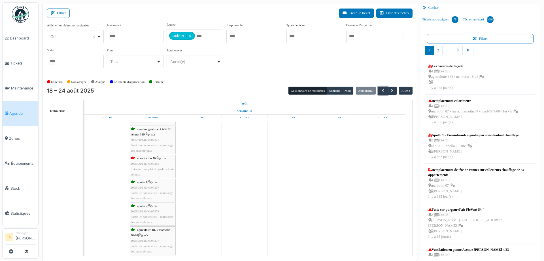
click at [151, 162] on span "2025/08/146/M/07363" at bounding box center [145, 163] width 29 height 3
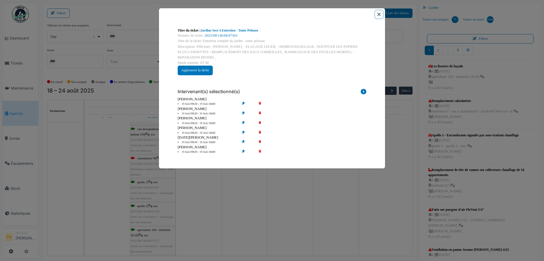
click at [379, 15] on button "Close" at bounding box center [379, 14] width 8 height 8
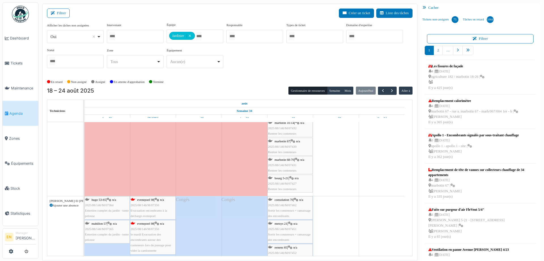
click at [250, 77] on div "En retard Non assigné Assigné En attente d'approbation Terminé" at bounding box center [230, 81] width 366 height 9
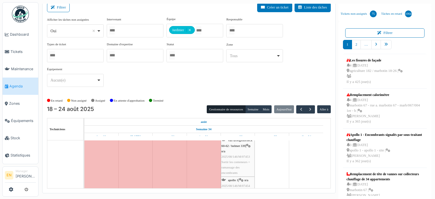
scroll to position [7, 0]
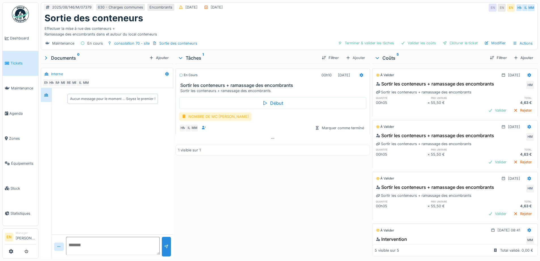
click at [215, 118] on div "NOMBRE DE MC [PERSON_NAME]" at bounding box center [215, 116] width 72 height 8
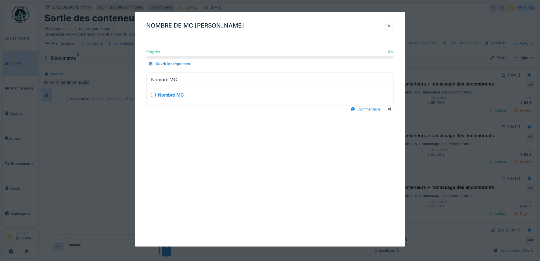
scroll to position [4, 0]
click at [154, 96] on div at bounding box center [153, 94] width 5 height 5
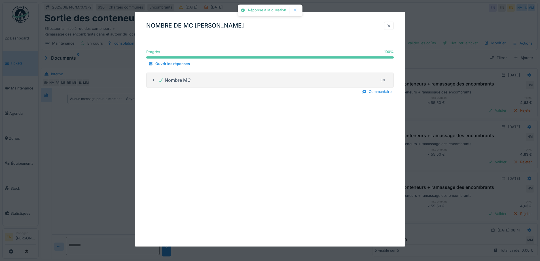
click at [391, 26] on div at bounding box center [389, 25] width 5 height 5
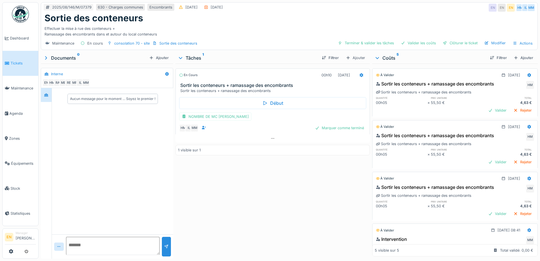
scroll to position [0, 0]
click at [294, 185] on div "En cours 00h10 [DATE] Sortir les conteneurs + ramassage des encombrants Sortir …" at bounding box center [272, 160] width 194 height 192
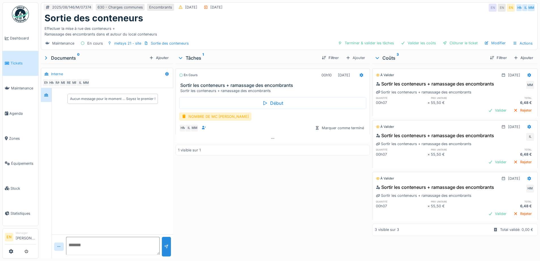
click at [270, 188] on div "En cours 00h10 [DATE] Sortir les conteneurs + ramassage des encombrants Sortir …" at bounding box center [272, 160] width 194 height 192
click at [522, 57] on div "Ajouter" at bounding box center [523, 58] width 24 height 8
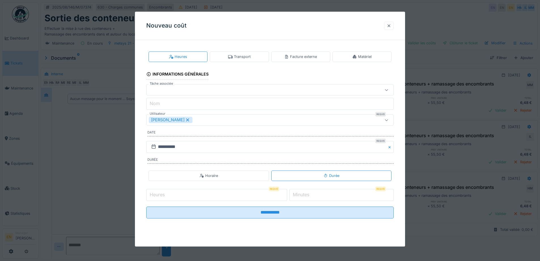
click at [390, 25] on div at bounding box center [389, 25] width 5 height 5
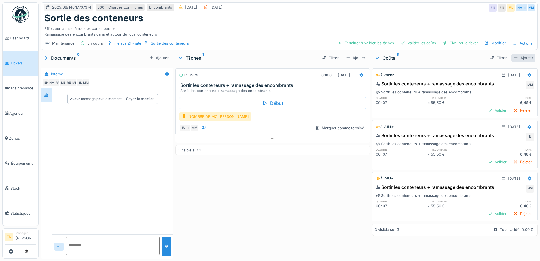
click at [516, 59] on div "Ajouter" at bounding box center [523, 58] width 24 height 8
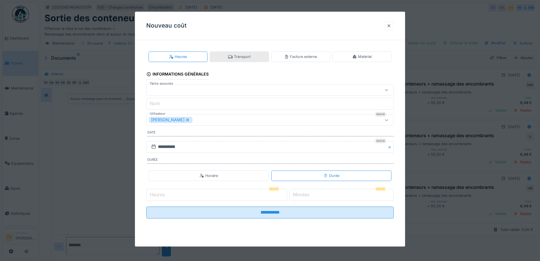
click at [247, 58] on div "Transport" at bounding box center [239, 56] width 22 height 5
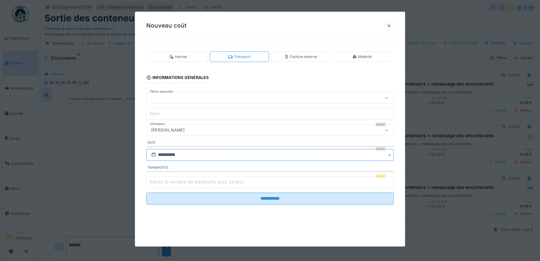
click at [177, 155] on input "**********" at bounding box center [269, 155] width 247 height 12
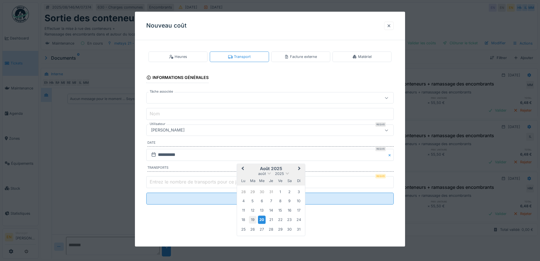
click at [253, 219] on div "19" at bounding box center [253, 220] width 8 height 8
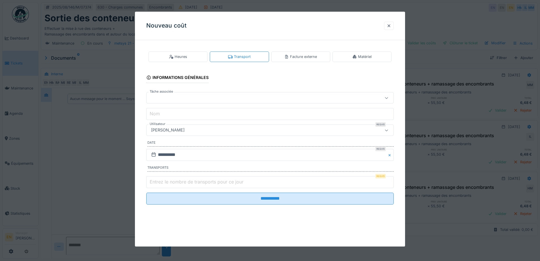
click at [205, 127] on div "[PERSON_NAME]" at bounding box center [255, 130] width 213 height 6
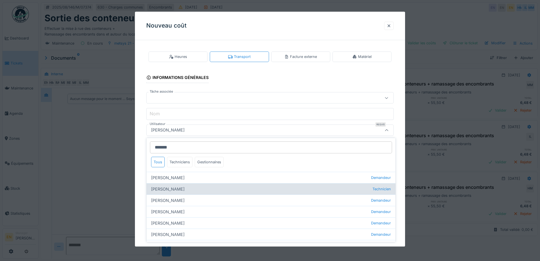
type input "******"
click at [180, 188] on div "[PERSON_NAME] Technicien" at bounding box center [271, 188] width 249 height 11
type input "****"
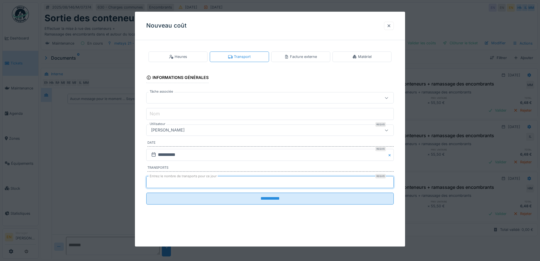
type input "*"
click at [392, 180] on input "*" at bounding box center [269, 182] width 247 height 12
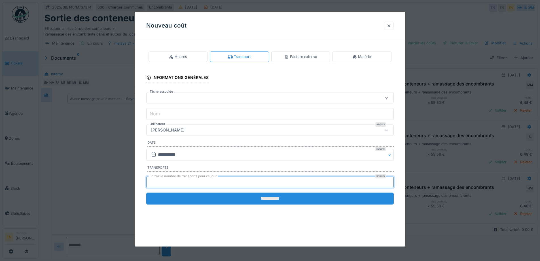
click at [294, 196] on input "**********" at bounding box center [269, 198] width 247 height 12
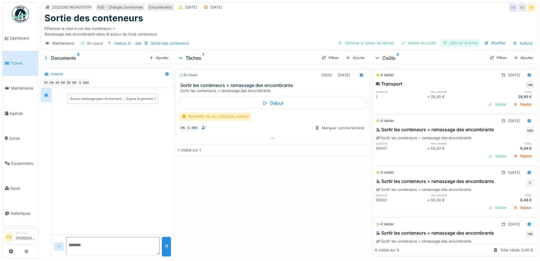
click at [452, 45] on div "Clôturer le ticket" at bounding box center [460, 43] width 39 height 8
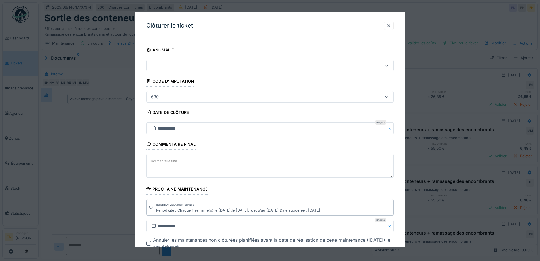
click at [391, 27] on div at bounding box center [389, 25] width 5 height 5
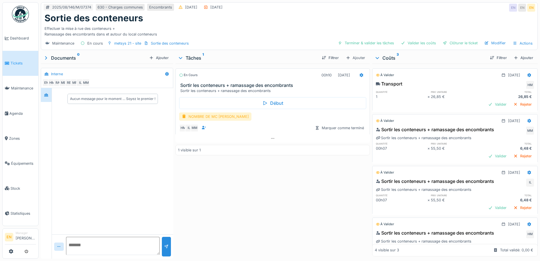
click at [207, 119] on div "NOMBRE DE MC [PERSON_NAME]" at bounding box center [215, 116] width 72 height 8
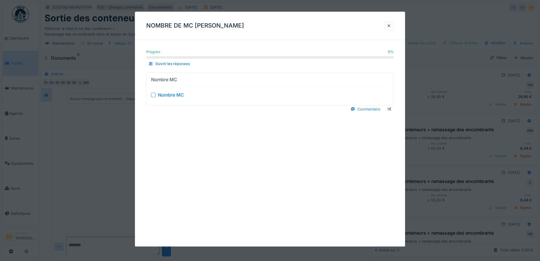
click at [154, 97] on div "Nombre MC" at bounding box center [269, 94] width 236 height 7
click at [153, 94] on div at bounding box center [153, 94] width 5 height 5
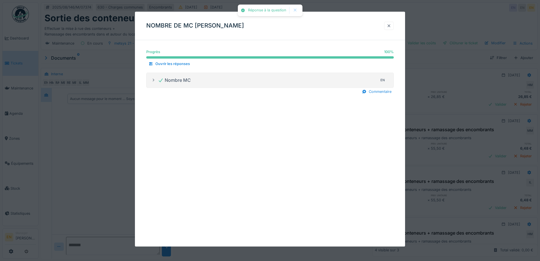
click at [391, 24] on div at bounding box center [389, 25] width 5 height 5
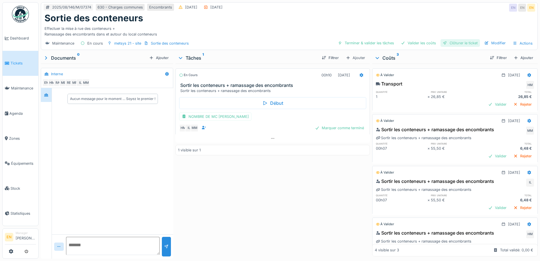
click at [455, 42] on div "Clôturer le ticket" at bounding box center [460, 43] width 39 height 8
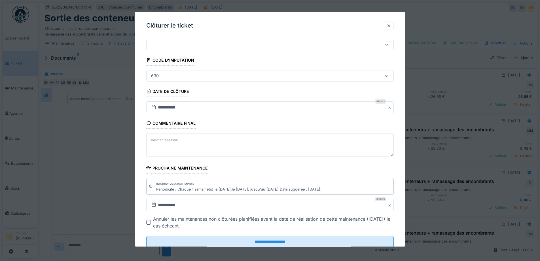
scroll to position [38, 0]
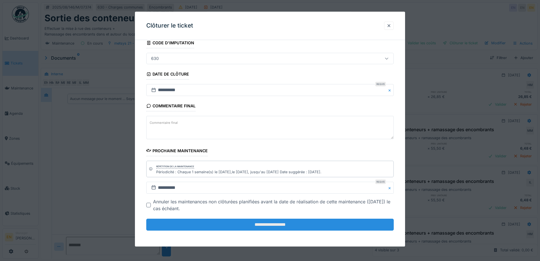
click at [262, 227] on input "**********" at bounding box center [269, 224] width 247 height 12
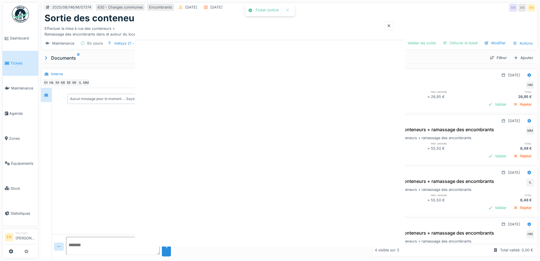
scroll to position [0, 0]
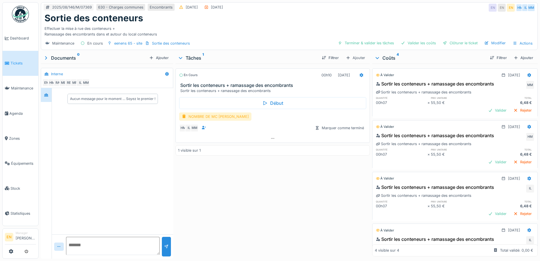
click at [209, 114] on div "NOMBRE DE MC [PERSON_NAME]" at bounding box center [215, 116] width 72 height 8
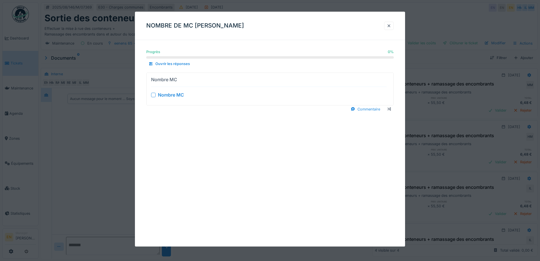
click at [152, 94] on div at bounding box center [153, 94] width 5 height 5
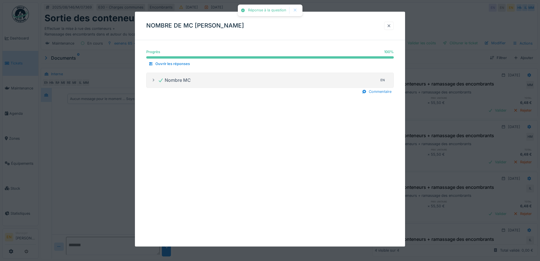
click at [394, 27] on div at bounding box center [389, 26] width 10 height 8
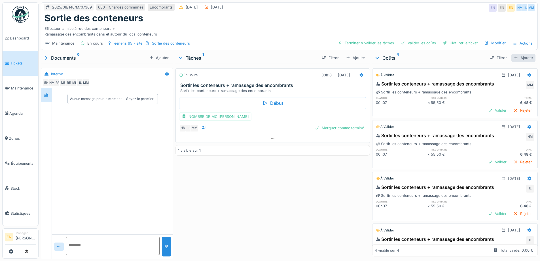
click at [518, 59] on div "Ajouter" at bounding box center [523, 58] width 24 height 8
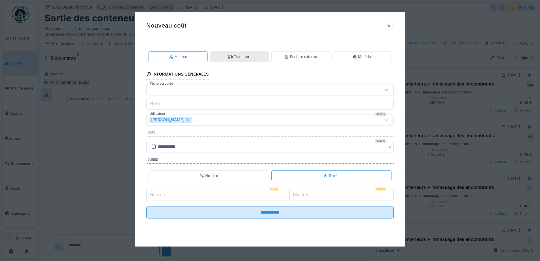
click at [240, 53] on div "Transport" at bounding box center [239, 56] width 59 height 10
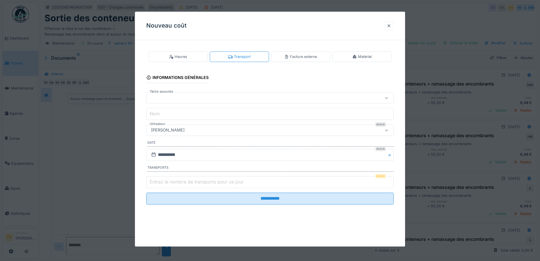
click at [242, 131] on div "[PERSON_NAME]" at bounding box center [255, 130] width 213 height 6
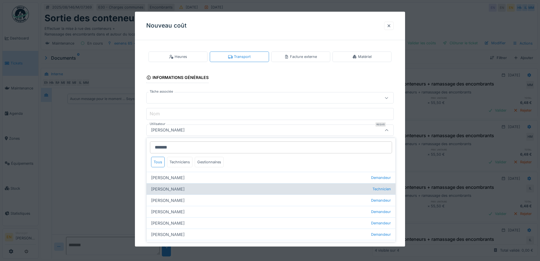
type input "******"
click at [179, 188] on div "[PERSON_NAME] Technicien" at bounding box center [271, 188] width 249 height 11
type input "****"
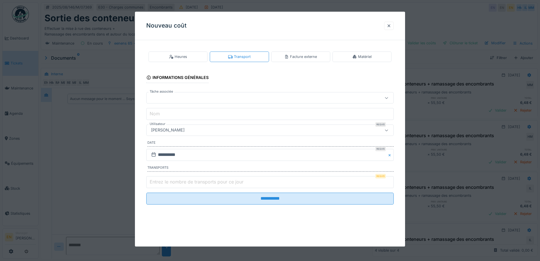
drag, startPoint x: 392, startPoint y: 181, endPoint x: 380, endPoint y: 180, distance: 12.5
type input "*"
click at [392, 180] on input "*" at bounding box center [269, 182] width 247 height 12
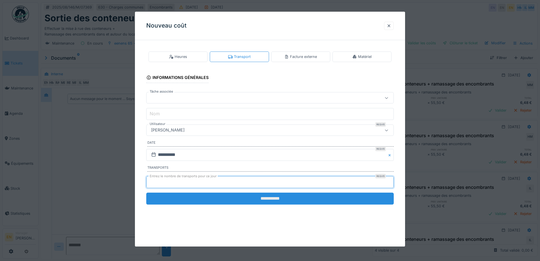
click at [294, 198] on input "**********" at bounding box center [269, 198] width 247 height 12
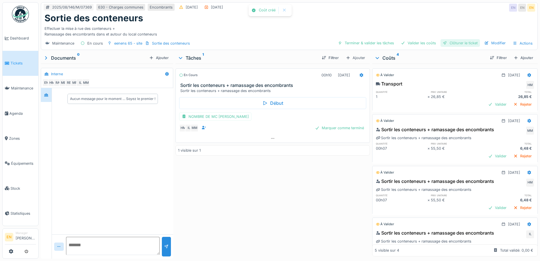
click at [464, 44] on div "Clôturer le ticket" at bounding box center [460, 43] width 39 height 8
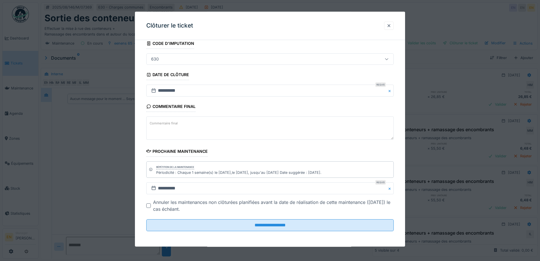
scroll to position [38, 0]
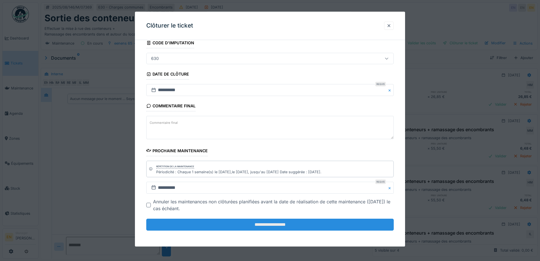
click at [275, 223] on input "**********" at bounding box center [269, 224] width 247 height 12
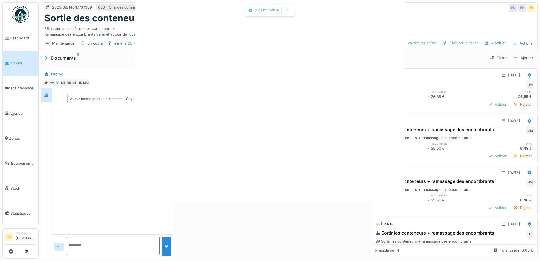
scroll to position [0, 0]
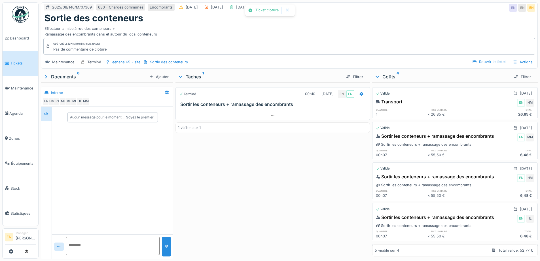
click at [322, 200] on div "Terminé 00h10 [DATE] EN EN Sortir les conteneurs + ramassage des encombrants 1 …" at bounding box center [272, 169] width 194 height 174
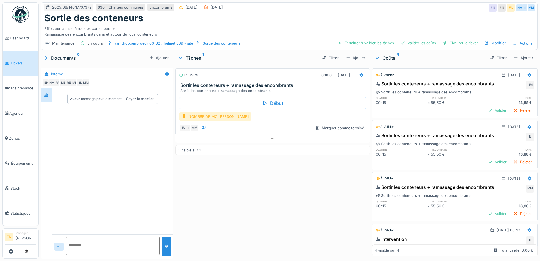
click at [223, 115] on div "NOMBRE DE MC [PERSON_NAME]" at bounding box center [215, 116] width 72 height 8
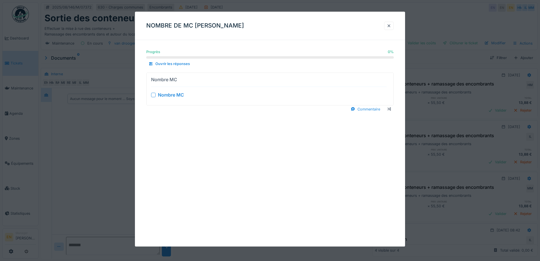
click at [153, 94] on div at bounding box center [153, 94] width 5 height 5
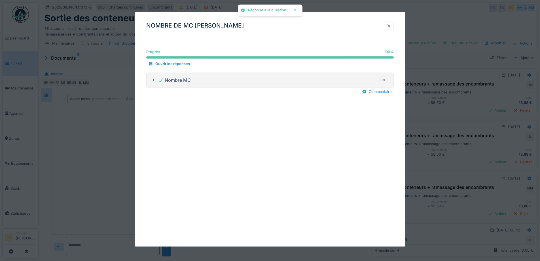
click at [388, 27] on div at bounding box center [389, 26] width 10 height 8
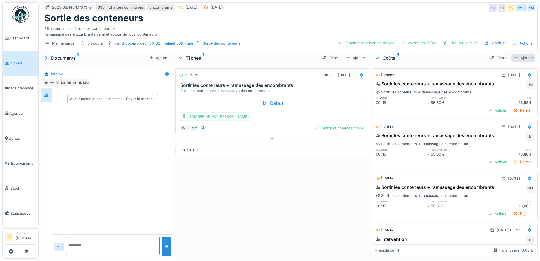
click at [513, 57] on div "Ajouter" at bounding box center [523, 58] width 24 height 8
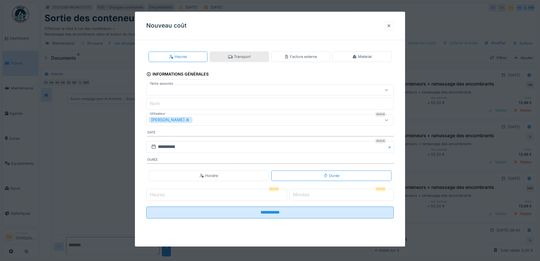
click at [249, 58] on div "Transport" at bounding box center [239, 56] width 22 height 5
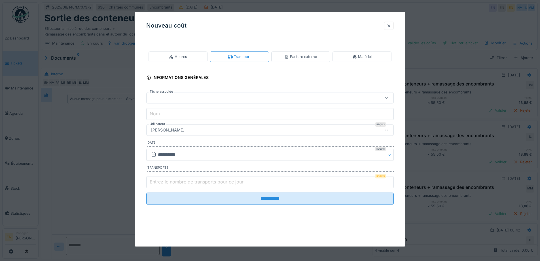
scroll to position [4, 0]
click at [242, 133] on div "[PERSON_NAME]" at bounding box center [255, 130] width 213 height 6
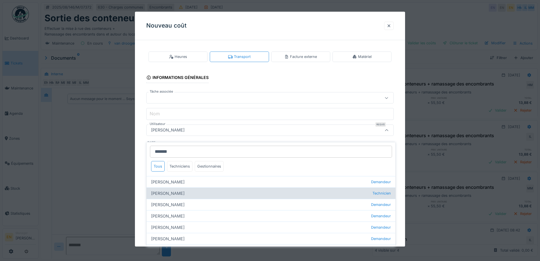
type input "******"
click at [176, 188] on div "[PERSON_NAME] Technicien" at bounding box center [271, 192] width 249 height 11
type input "****"
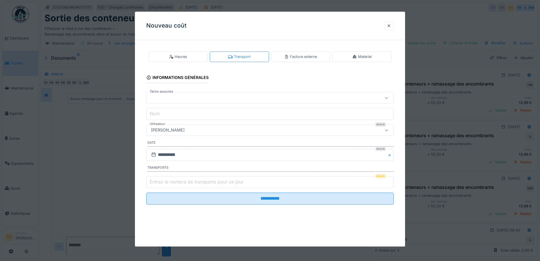
type input "*"
click at [392, 179] on input "*" at bounding box center [269, 182] width 247 height 12
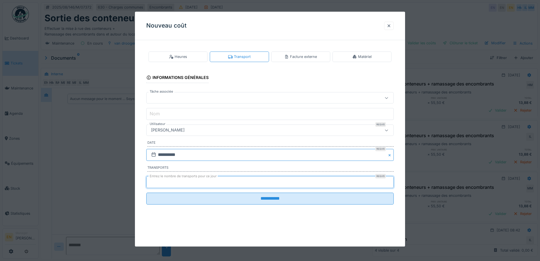
click at [192, 154] on input "**********" at bounding box center [269, 155] width 247 height 12
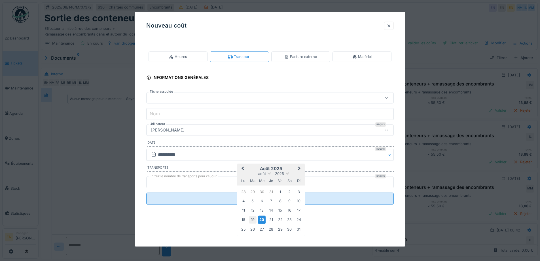
click at [253, 217] on div "19" at bounding box center [253, 220] width 8 height 8
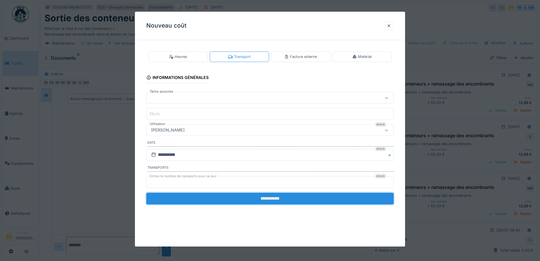
click at [272, 201] on input "**********" at bounding box center [269, 198] width 247 height 12
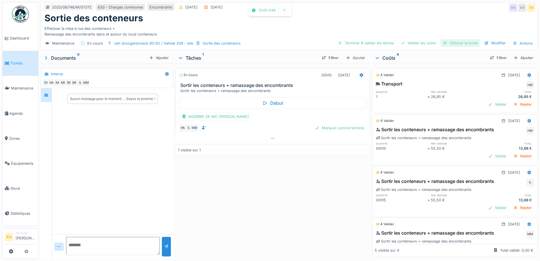
click at [463, 40] on div "Clôturer le ticket" at bounding box center [460, 43] width 39 height 8
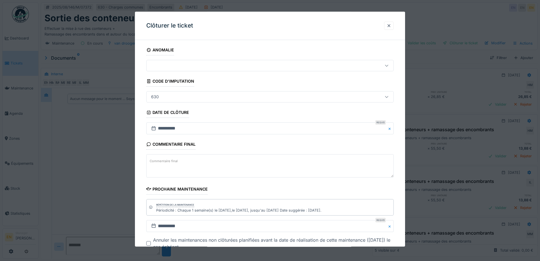
scroll to position [38, 0]
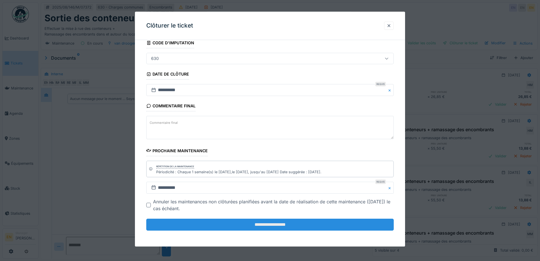
click at [272, 225] on input "**********" at bounding box center [269, 224] width 247 height 12
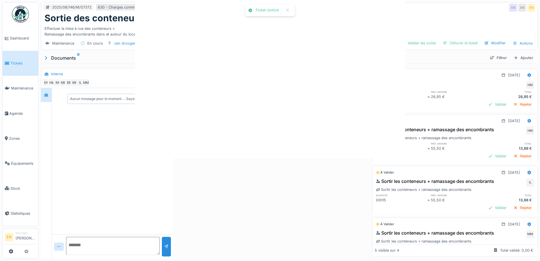
scroll to position [0, 0]
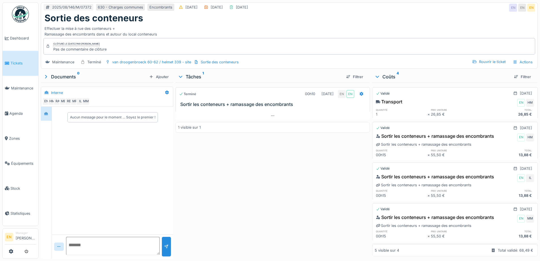
click at [23, 17] on img at bounding box center [20, 14] width 17 height 17
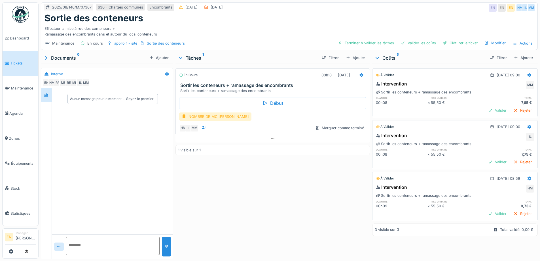
click at [223, 115] on div "NOMBRE DE MC [PERSON_NAME]" at bounding box center [215, 116] width 72 height 8
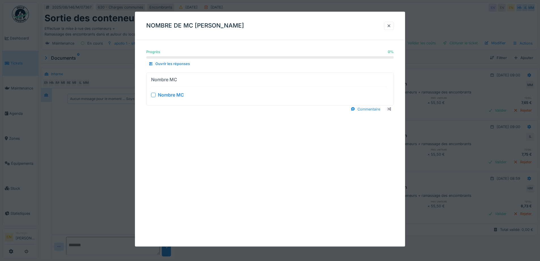
click at [153, 96] on div at bounding box center [153, 94] width 5 height 5
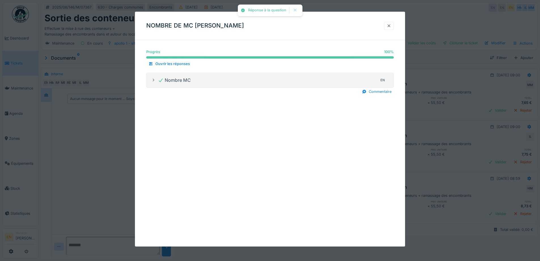
click at [391, 26] on div at bounding box center [389, 25] width 5 height 5
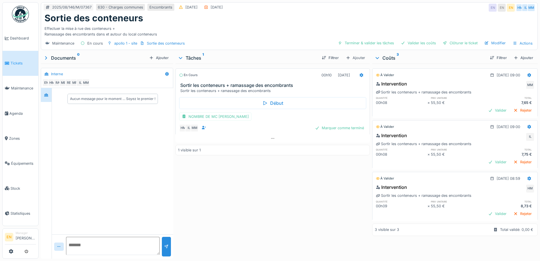
click at [297, 187] on div "En cours 00h10 [DATE] Sortir les conteneurs + ramassage des encombrants Sortir …" at bounding box center [272, 160] width 194 height 192
click at [272, 197] on div "En cours 00h10 [DATE] Sortir les conteneurs + ramassage des encombrants Sortir …" at bounding box center [272, 160] width 194 height 192
click at [519, 55] on div "Ajouter" at bounding box center [523, 58] width 24 height 8
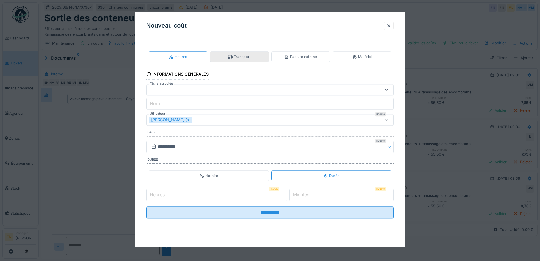
click at [241, 58] on div "Transport" at bounding box center [239, 56] width 22 height 5
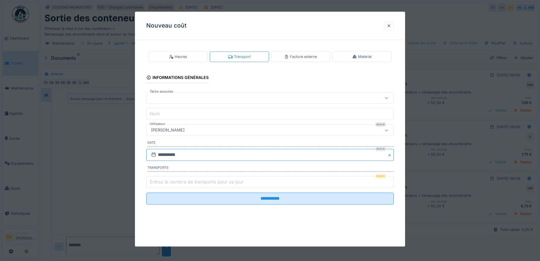
click at [198, 156] on input "**********" at bounding box center [269, 155] width 247 height 12
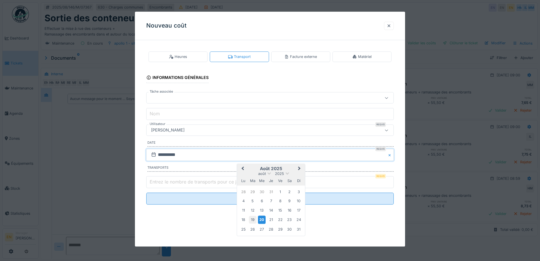
click at [253, 218] on div "19" at bounding box center [253, 220] width 8 height 8
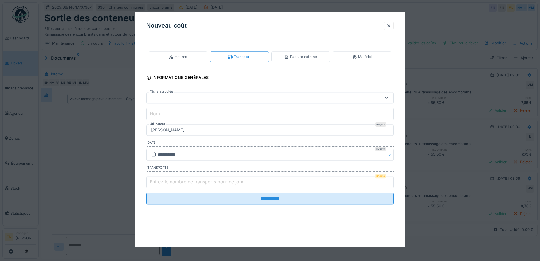
click at [234, 134] on div "[PERSON_NAME]" at bounding box center [269, 129] width 247 height 11
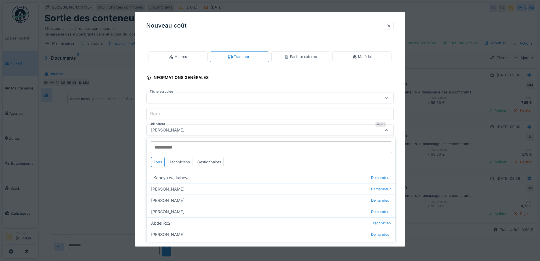
click at [231, 142] on input "Utilisateur" at bounding box center [271, 147] width 242 height 12
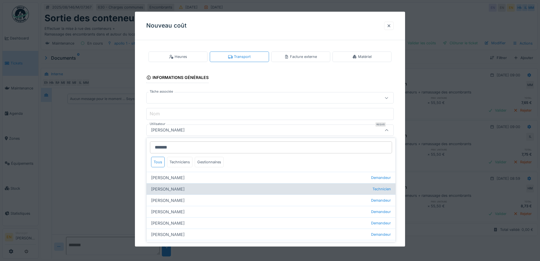
type input "******"
click at [170, 188] on div "[PERSON_NAME] Technicien" at bounding box center [271, 188] width 249 height 11
type input "****"
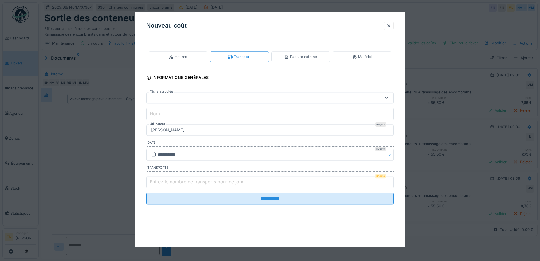
type input "*"
click at [391, 181] on input "*" at bounding box center [269, 182] width 247 height 12
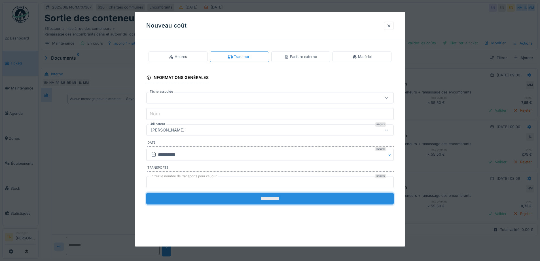
click at [263, 198] on input "**********" at bounding box center [269, 198] width 247 height 12
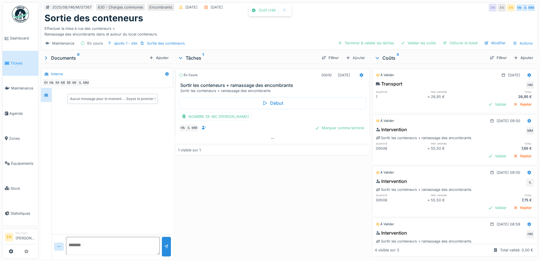
click at [280, 194] on div "En cours 00h10 [DATE] Sortir les conteneurs + ramassage des encombrants Sortir …" at bounding box center [272, 160] width 194 height 192
click at [468, 43] on div "Clôturer le ticket" at bounding box center [460, 43] width 39 height 8
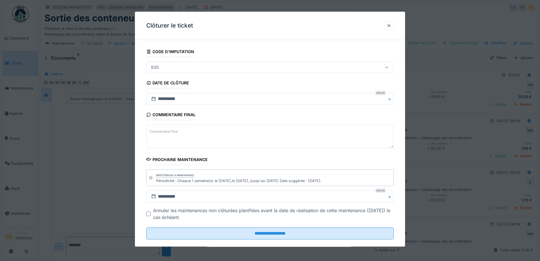
scroll to position [38, 0]
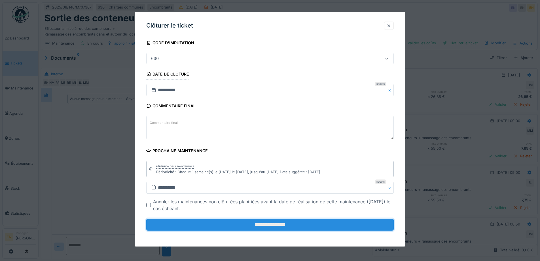
click at [263, 224] on input "**********" at bounding box center [269, 224] width 247 height 12
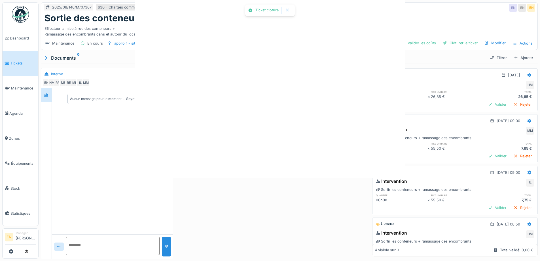
scroll to position [0, 0]
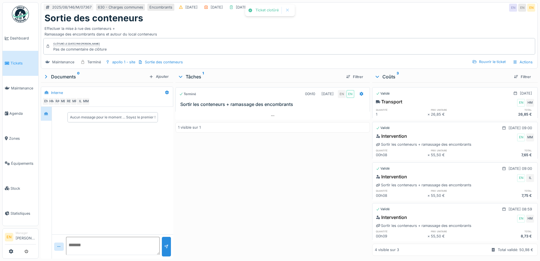
click at [278, 194] on div "Terminé 00h10 [DATE] EN EN Sortir les conteneurs + ramassage des encombrants 1 …" at bounding box center [272, 169] width 194 height 174
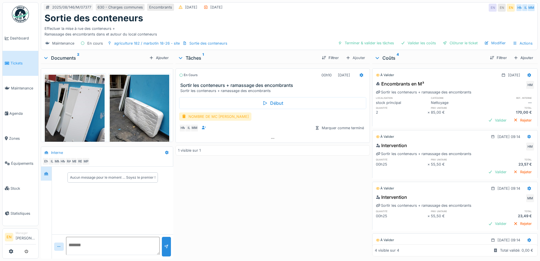
click at [217, 116] on div "NOMBRE DE MC [PERSON_NAME]" at bounding box center [215, 116] width 72 height 8
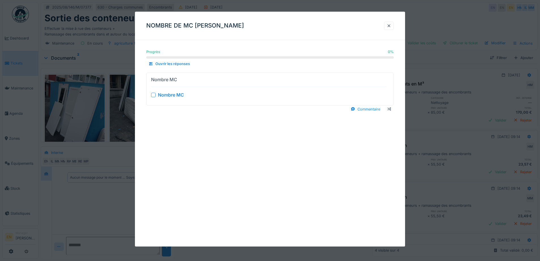
click at [153, 95] on div at bounding box center [153, 94] width 5 height 5
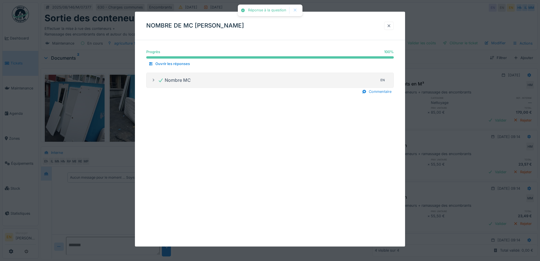
click at [389, 27] on div at bounding box center [389, 25] width 5 height 5
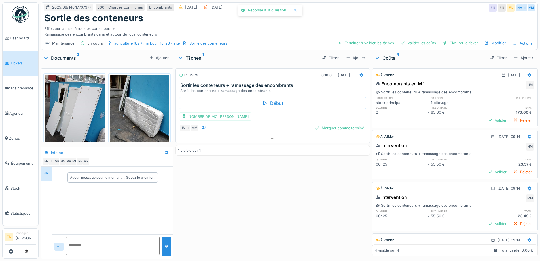
click at [331, 179] on div "En cours 00h10 [DATE] Sortir les conteneurs + ramassage des encombrants Sortir …" at bounding box center [272, 160] width 194 height 192
click at [520, 59] on div "Ajouter" at bounding box center [523, 58] width 24 height 8
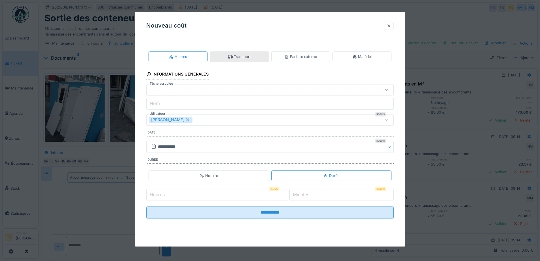
click at [249, 57] on div "Transport" at bounding box center [239, 56] width 22 height 5
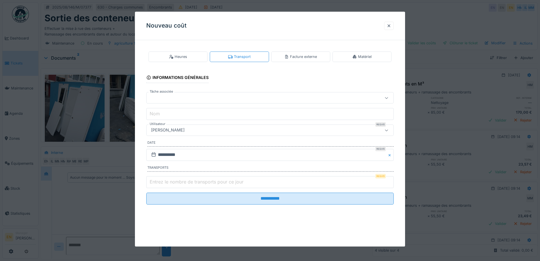
type input "*"
click at [391, 181] on input "*" at bounding box center [269, 182] width 247 height 12
click at [226, 152] on input "**********" at bounding box center [269, 155] width 247 height 12
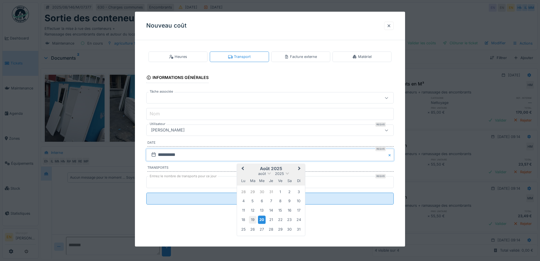
click at [252, 219] on div "19" at bounding box center [253, 220] width 8 height 8
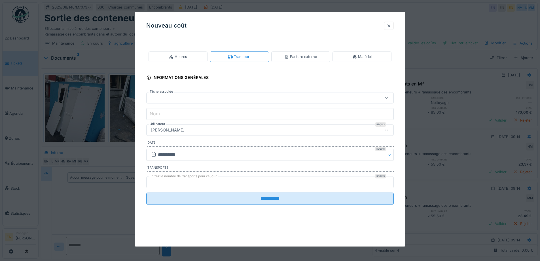
click at [211, 130] on div "[PERSON_NAME]" at bounding box center [255, 130] width 213 height 6
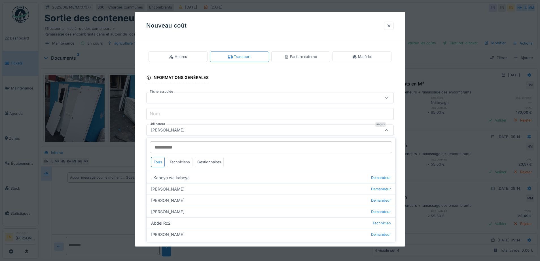
click at [206, 145] on input "Utilisateur" at bounding box center [271, 147] width 242 height 12
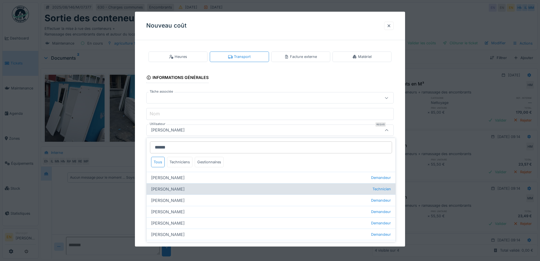
type input "******"
click at [173, 188] on div "[PERSON_NAME] Technicien" at bounding box center [271, 188] width 249 height 11
type input "****"
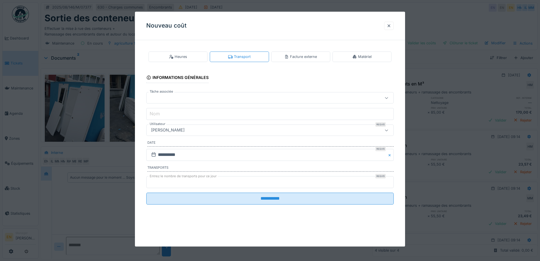
click at [389, 219] on div "**********" at bounding box center [270, 132] width 270 height 175
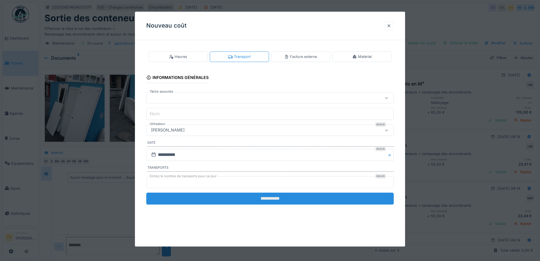
click at [276, 199] on input "**********" at bounding box center [269, 198] width 247 height 12
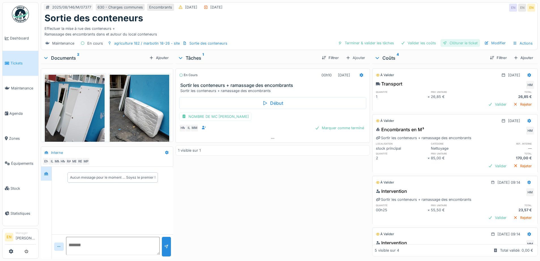
click at [456, 45] on div "Clôturer le ticket" at bounding box center [460, 43] width 39 height 8
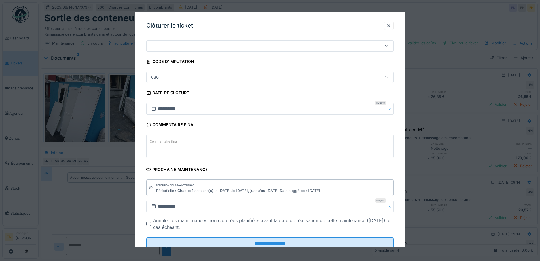
scroll to position [38, 0]
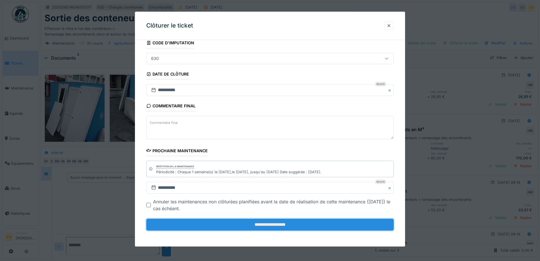
click at [259, 223] on input "**********" at bounding box center [269, 224] width 247 height 12
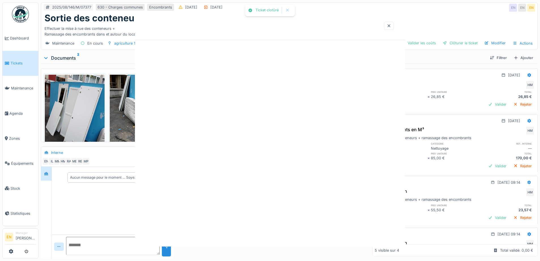
scroll to position [0, 0]
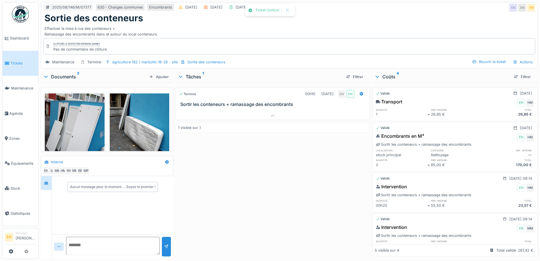
click at [265, 219] on div "Terminé 00h10 [DATE] EN EN Sortir les conteneurs + ramassage des encombrants 1 …" at bounding box center [272, 169] width 194 height 174
click at [383, 22] on div "Sortie des conteneurs" at bounding box center [290, 18] width 490 height 11
click at [436, 21] on div "Sortie des conteneurs" at bounding box center [290, 18] width 490 height 11
click at [436, 22] on div "Sortie des conteneurs" at bounding box center [290, 18] width 490 height 11
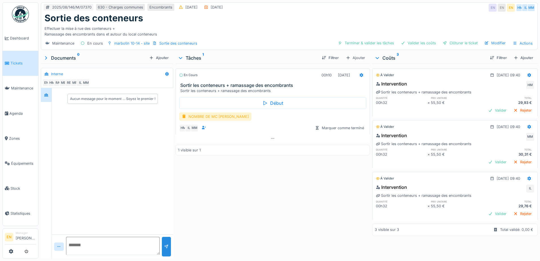
click at [216, 116] on div "NOMBRE DE MC [PERSON_NAME]" at bounding box center [215, 116] width 72 height 8
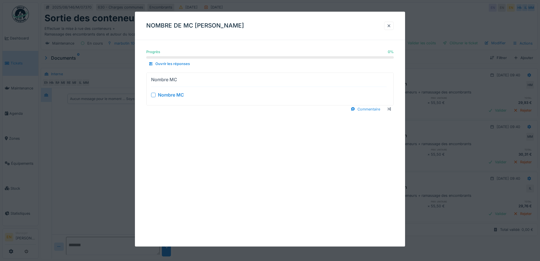
click at [152, 94] on div at bounding box center [153, 94] width 5 height 5
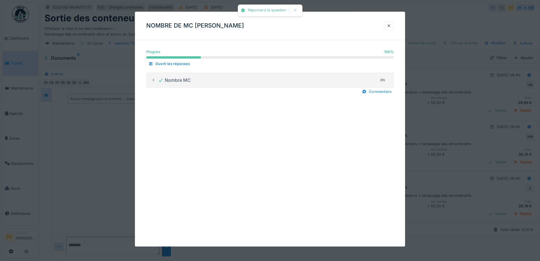
scroll to position [4, 0]
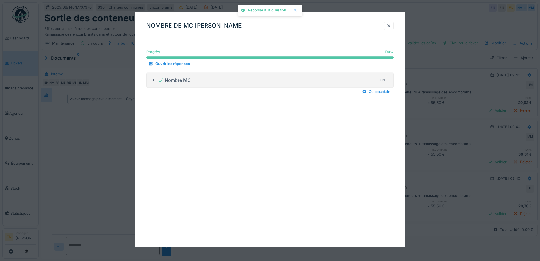
click at [390, 25] on div at bounding box center [389, 25] width 5 height 5
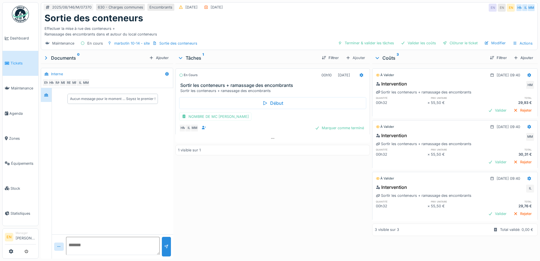
scroll to position [0, 0]
click at [513, 57] on div "Ajouter" at bounding box center [523, 58] width 24 height 8
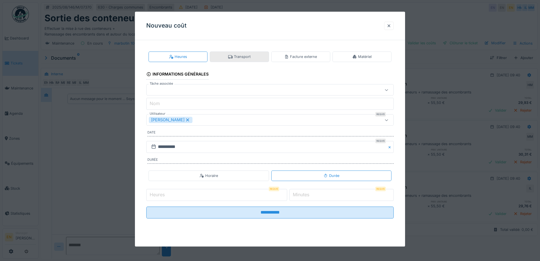
click at [232, 57] on icon at bounding box center [230, 56] width 5 height 3
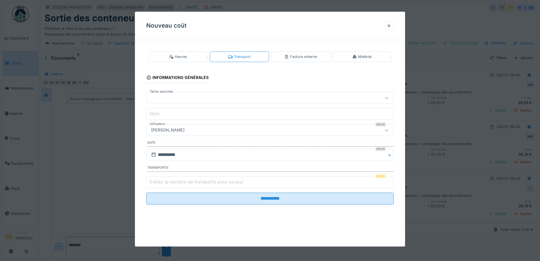
click at [242, 130] on div "[PERSON_NAME]" at bounding box center [255, 130] width 213 height 6
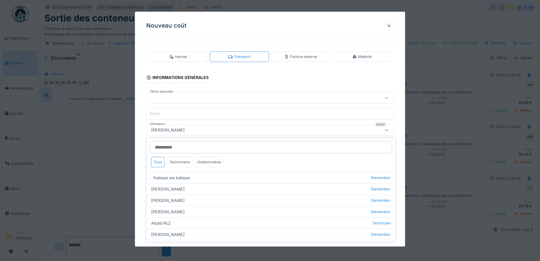
click at [225, 147] on input "Utilisateur" at bounding box center [271, 147] width 242 height 12
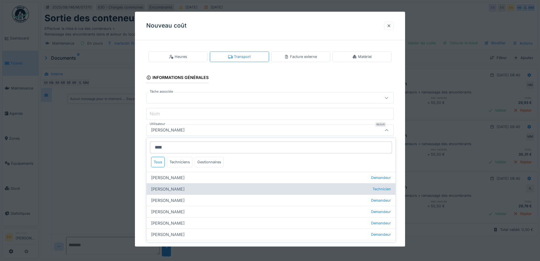
type input "****"
click at [173, 187] on div "Hassan Messari Technicien" at bounding box center [271, 188] width 249 height 11
type input "****"
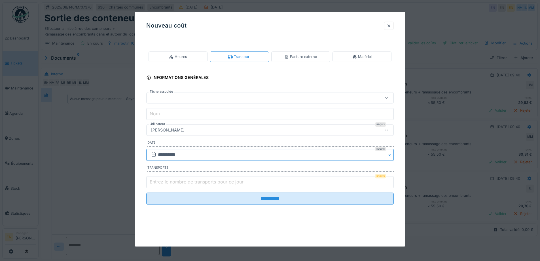
click at [169, 152] on input "**********" at bounding box center [269, 155] width 247 height 12
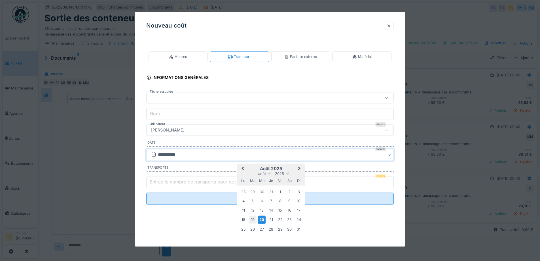
click at [252, 219] on div "19" at bounding box center [253, 220] width 8 height 8
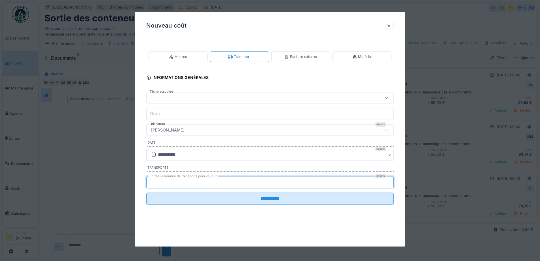
type input "*"
click at [391, 180] on input "*" at bounding box center [269, 182] width 247 height 12
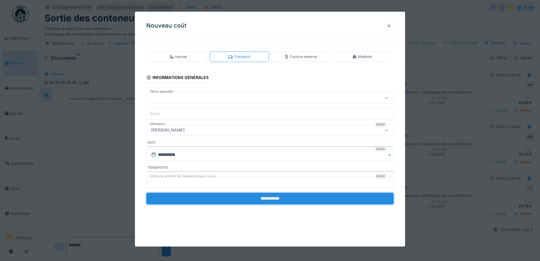
click at [288, 197] on input "**********" at bounding box center [269, 198] width 247 height 12
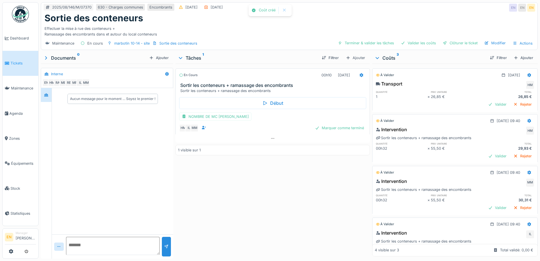
drag, startPoint x: 315, startPoint y: 190, endPoint x: 496, endPoint y: 32, distance: 239.7
click at [316, 189] on div "En cours 00h10 19/08/2025 Sortir les conteneurs + ramassage des encombrants Sor…" at bounding box center [272, 160] width 194 height 192
click at [462, 41] on div "Clôturer le ticket" at bounding box center [460, 43] width 39 height 8
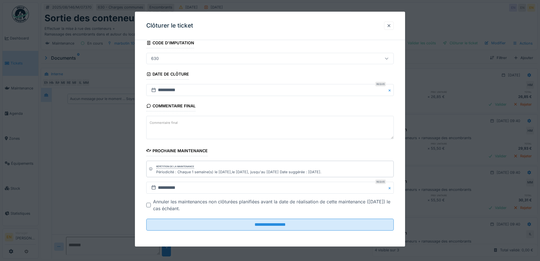
scroll to position [4, 0]
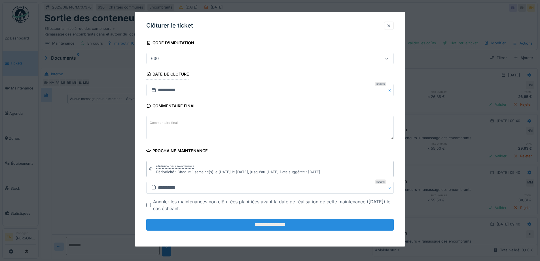
click at [268, 226] on input "**********" at bounding box center [269, 224] width 247 height 12
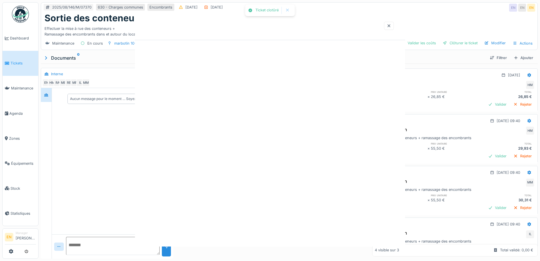
scroll to position [0, 0]
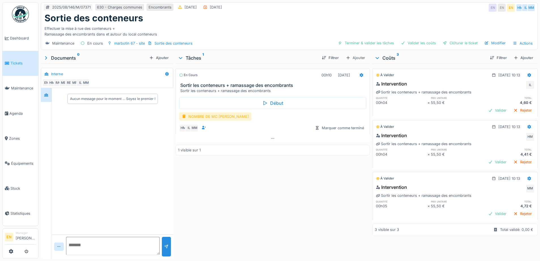
click at [211, 115] on div "NOMBRE DE MC [PERSON_NAME]" at bounding box center [215, 116] width 72 height 8
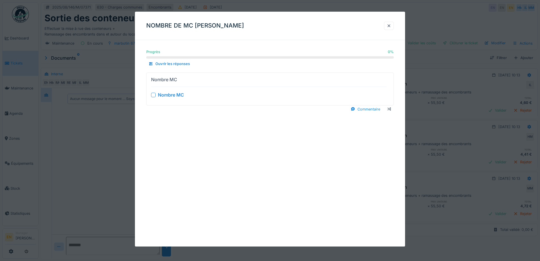
scroll to position [4, 0]
click at [152, 95] on div at bounding box center [153, 94] width 5 height 5
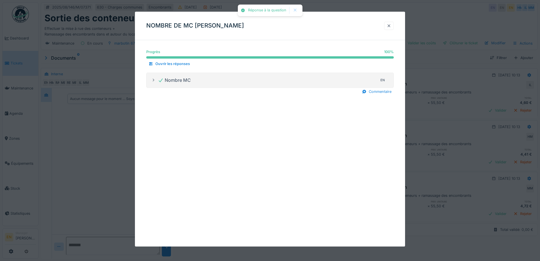
click at [393, 27] on div at bounding box center [389, 26] width 10 height 8
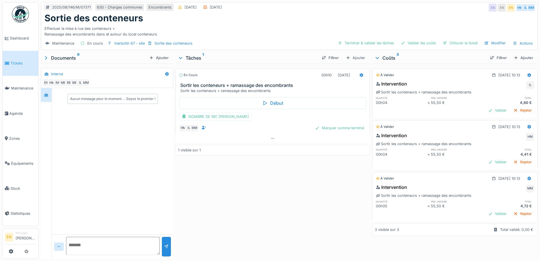
scroll to position [0, 0]
click at [515, 56] on div "Ajouter" at bounding box center [523, 58] width 24 height 8
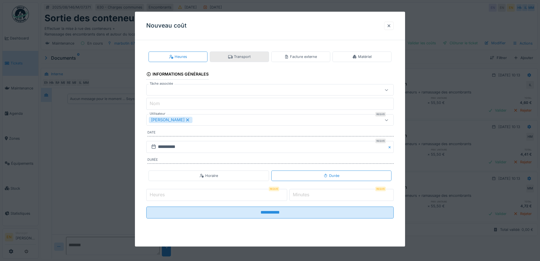
click at [250, 56] on div "Transport" at bounding box center [239, 56] width 22 height 5
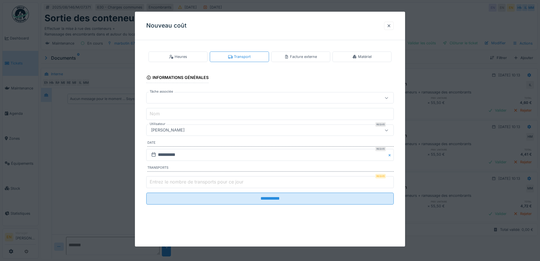
click at [219, 132] on div "[PERSON_NAME]" at bounding box center [255, 130] width 213 height 6
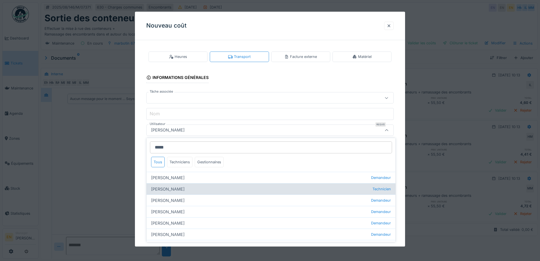
type input "*****"
click at [178, 190] on div "[PERSON_NAME] Technicien" at bounding box center [271, 188] width 249 height 11
type input "****"
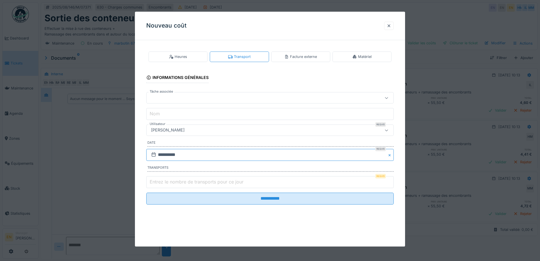
click at [165, 156] on input "**********" at bounding box center [269, 155] width 247 height 12
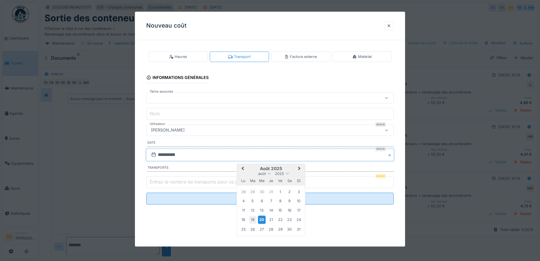
click at [253, 220] on div "19" at bounding box center [253, 220] width 8 height 8
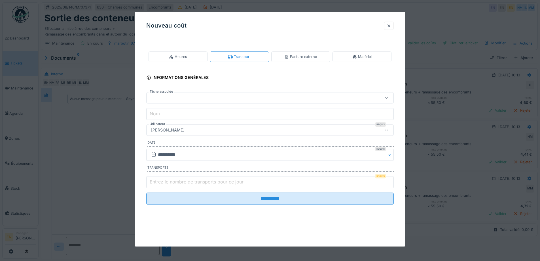
type input "*"
click at [391, 181] on input "*" at bounding box center [269, 182] width 247 height 12
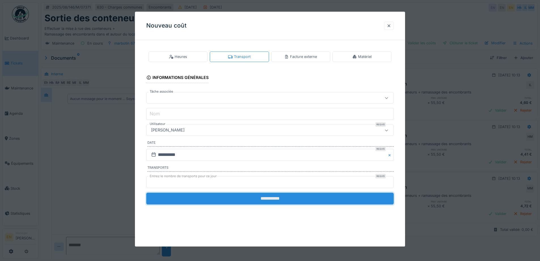
click at [290, 199] on input "**********" at bounding box center [269, 198] width 247 height 12
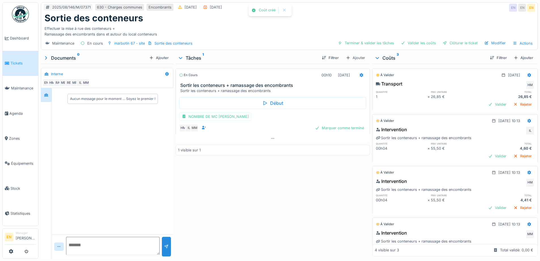
click at [300, 196] on div "En cours 00h10 [DATE] Sortir les conteneurs + ramassage des encombrants Sortir …" at bounding box center [272, 160] width 194 height 192
click at [467, 40] on div "Clôturer le ticket" at bounding box center [460, 43] width 39 height 8
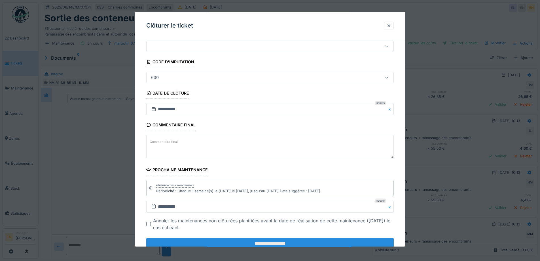
scroll to position [38, 0]
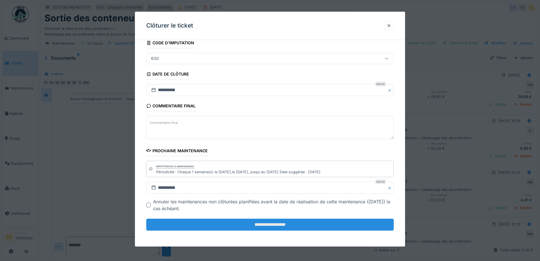
click at [278, 223] on input "**********" at bounding box center [269, 224] width 247 height 12
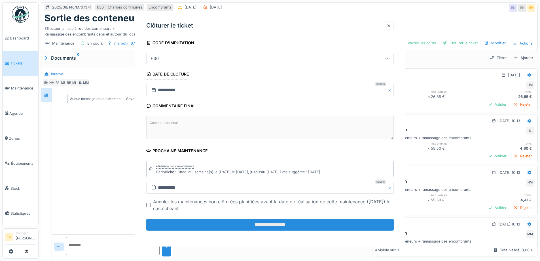
scroll to position [0, 0]
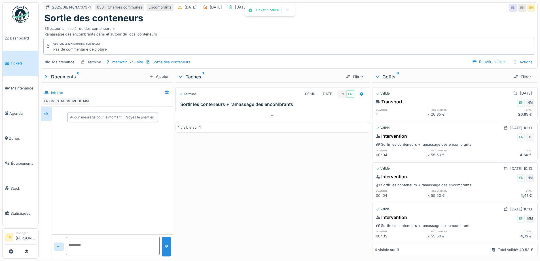
click at [278, 223] on div "Terminé 00h10 [DATE] EN EN Sortir les conteneurs + ramassage des encombrants 1 …" at bounding box center [272, 169] width 194 height 174
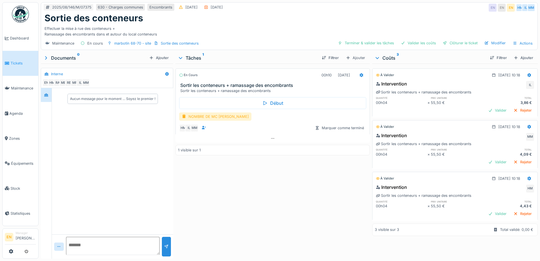
click at [207, 117] on div "NOMBRE DE MC [PERSON_NAME]" at bounding box center [215, 116] width 72 height 8
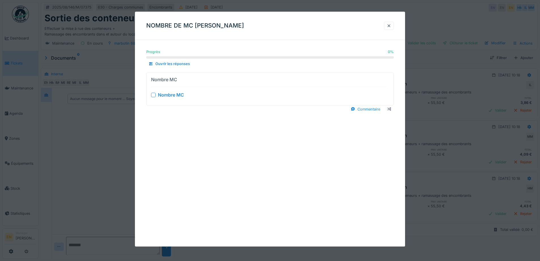
click at [153, 96] on div at bounding box center [153, 94] width 5 height 5
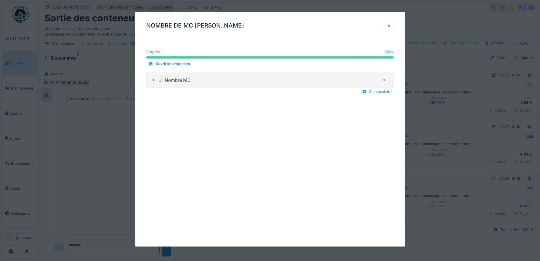
click at [391, 26] on div at bounding box center [389, 25] width 5 height 5
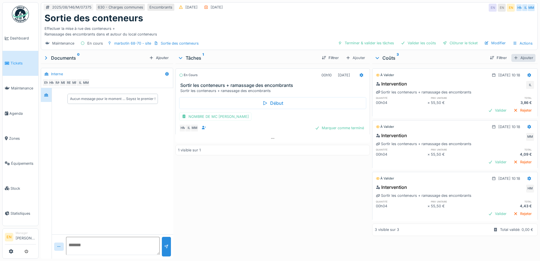
click at [515, 57] on div "Ajouter" at bounding box center [523, 58] width 24 height 8
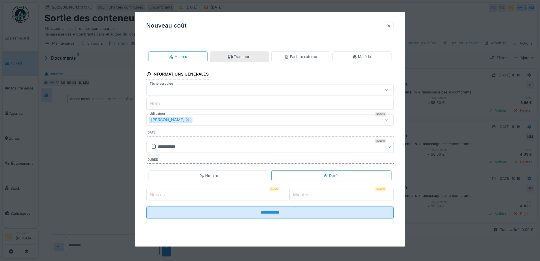
click at [250, 55] on div "Transport" at bounding box center [239, 56] width 22 height 5
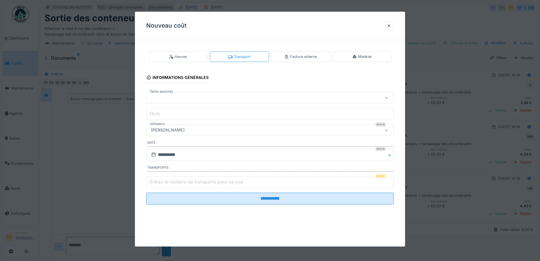
click at [221, 131] on div "[PERSON_NAME]" at bounding box center [255, 130] width 213 height 6
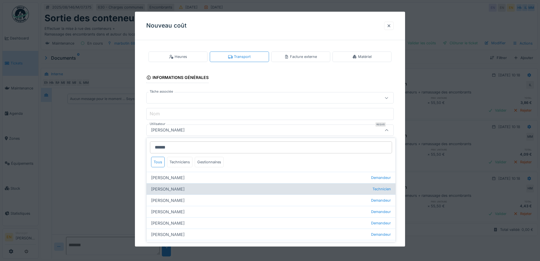
type input "******"
click at [169, 189] on div "[PERSON_NAME] Technicien" at bounding box center [271, 188] width 249 height 11
type input "****"
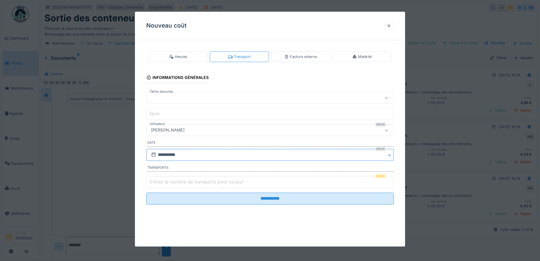
click at [178, 154] on input "**********" at bounding box center [269, 155] width 247 height 12
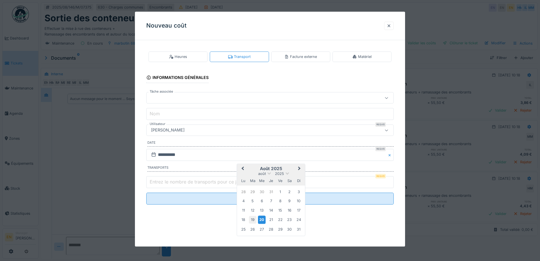
click at [256, 220] on div "19" at bounding box center [253, 220] width 8 height 8
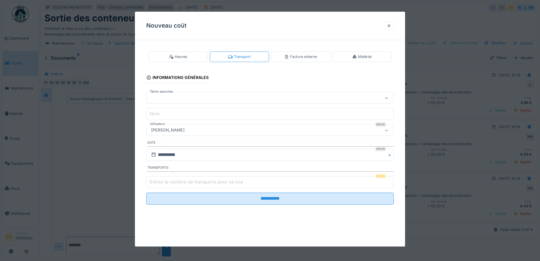
type input "*"
click at [391, 181] on input "*" at bounding box center [269, 182] width 247 height 12
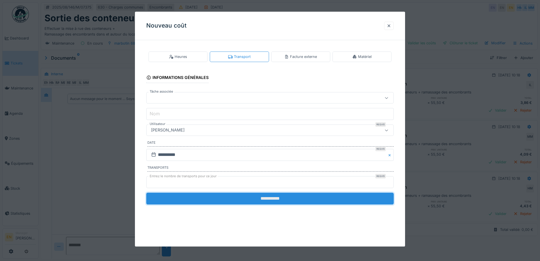
click at [283, 198] on input "**********" at bounding box center [269, 198] width 247 height 12
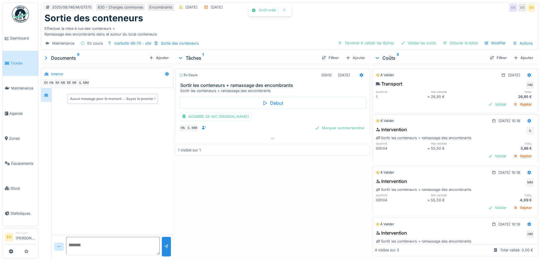
click at [294, 206] on div "En cours 00h10 19/08/2025 Sortir les conteneurs + ramassage des encombrants Sor…" at bounding box center [272, 160] width 194 height 192
click at [452, 44] on div "Clôturer le ticket" at bounding box center [460, 43] width 39 height 8
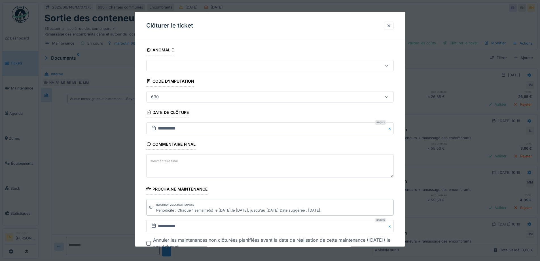
scroll to position [38, 0]
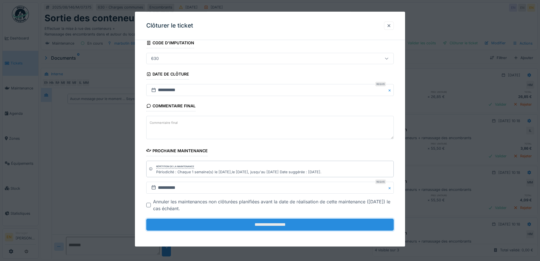
click at [257, 225] on input "**********" at bounding box center [269, 224] width 247 height 12
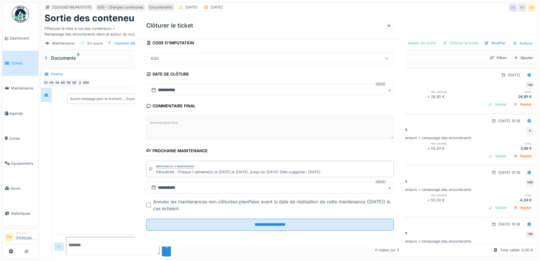
scroll to position [0, 0]
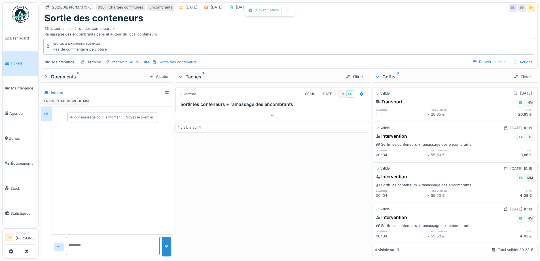
click at [292, 209] on div "Terminé 00h10 [DATE] EN EN Sortir les conteneurs + ramassage des encombrants 1 …" at bounding box center [272, 169] width 194 height 174
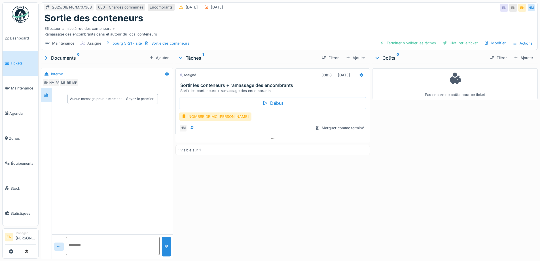
click at [321, 199] on div "Assigné 00h10 [DATE] Sortir les conteneurs + ramassage des encombrants Sortir l…" at bounding box center [272, 160] width 194 height 192
click at [209, 118] on div "NOMBRE DE MC [PERSON_NAME]" at bounding box center [215, 116] width 72 height 8
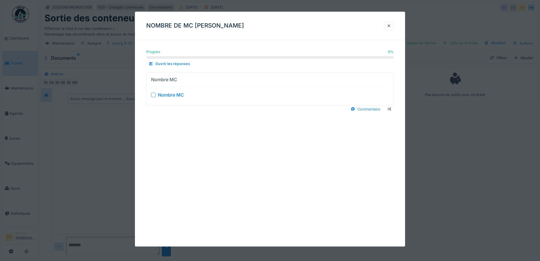
click at [155, 95] on div at bounding box center [153, 94] width 5 height 5
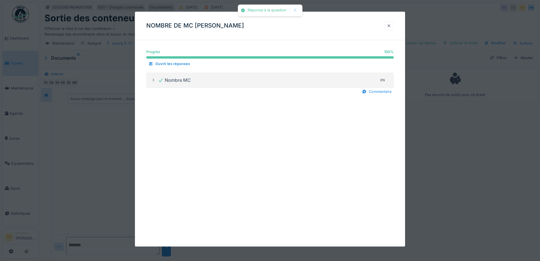
click at [390, 27] on div at bounding box center [389, 25] width 5 height 5
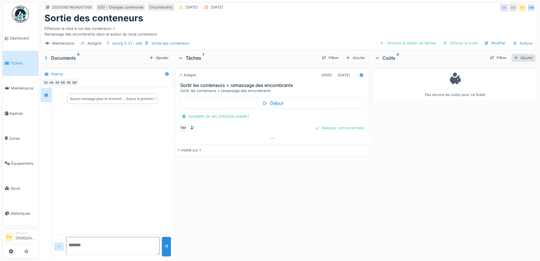
click at [518, 58] on div "Ajouter" at bounding box center [523, 58] width 24 height 8
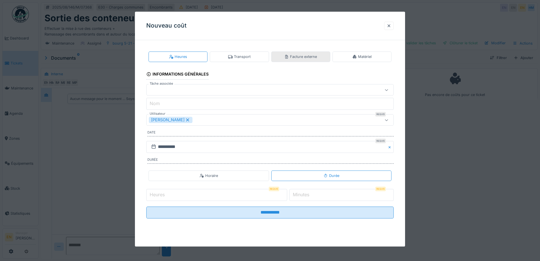
click at [302, 58] on div "Facture externe" at bounding box center [300, 56] width 33 height 5
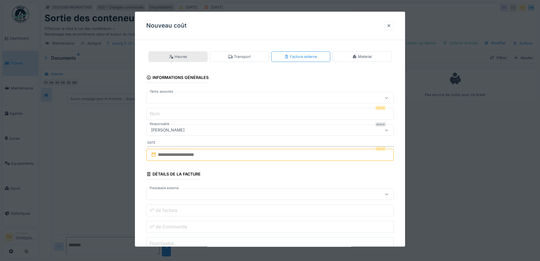
click at [187, 57] on div "Heures" at bounding box center [178, 56] width 59 height 10
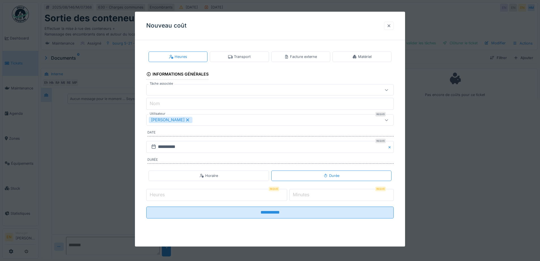
click at [391, 26] on div at bounding box center [389, 25] width 5 height 5
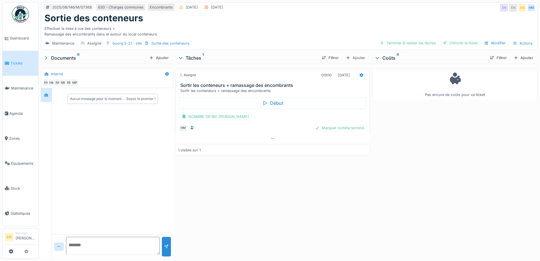
click at [377, 175] on div "Pas encore de coûts pour ce ticket" at bounding box center [455, 160] width 166 height 192
click at [397, 177] on div "Pas encore de coûts pour ce ticket" at bounding box center [455, 160] width 166 height 192
click at [393, 164] on div "Pas encore de coûts pour ce ticket" at bounding box center [455, 160] width 166 height 192
click at [456, 45] on div "Clôturer le ticket" at bounding box center [460, 43] width 39 height 8
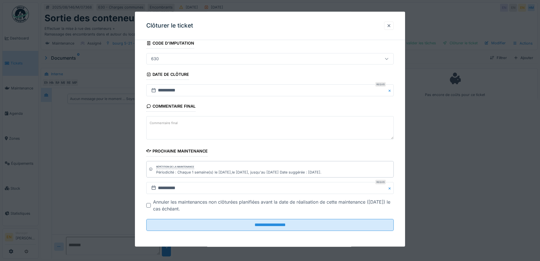
scroll to position [38, 0]
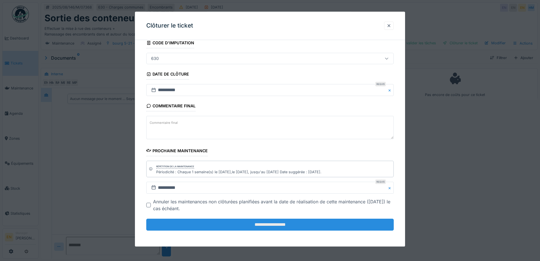
click at [280, 224] on input "**********" at bounding box center [269, 224] width 247 height 12
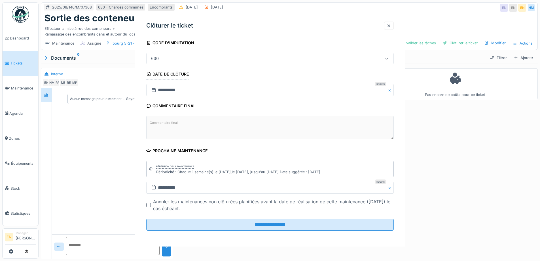
scroll to position [0, 0]
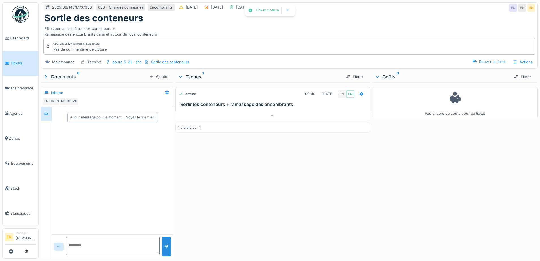
click at [333, 191] on div "Terminé 00h10 19/08/2025 EN EN Sortir les conteneurs + ramassage des encombrant…" at bounding box center [272, 169] width 194 height 174
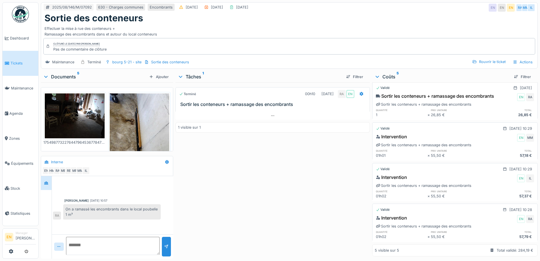
scroll to position [4, 0]
click at [267, 175] on div "Terminé 00h10 [DATE] RA EN Sortir les conteneurs + ramassage des encombrants 1 …" at bounding box center [272, 169] width 194 height 174
click at [249, 175] on div "Terminé 00h10 12/08/2025 RA EN Sortir les conteneurs + ramassage des encombrant…" at bounding box center [272, 169] width 194 height 174
click at [254, 198] on div "Terminé 00h10 12/08/2025 RA EN Sortir les conteneurs + ramassage des encombrant…" at bounding box center [272, 169] width 194 height 174
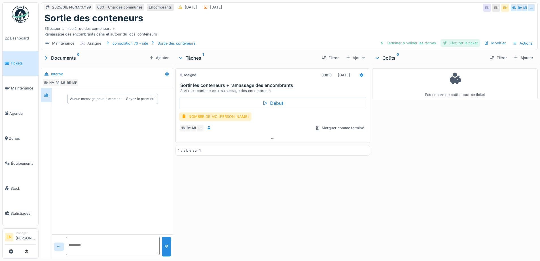
click at [458, 44] on div "Clôturer le ticket" at bounding box center [460, 43] width 39 height 8
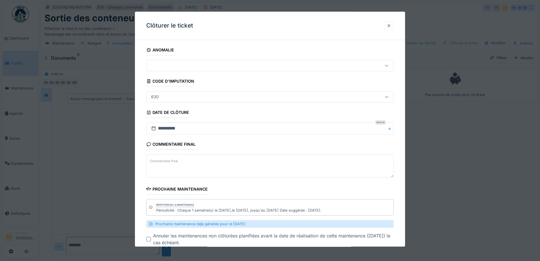
click at [391, 26] on div at bounding box center [389, 25] width 5 height 5
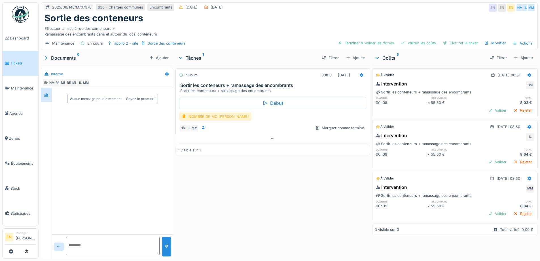
click at [206, 112] on div "NOMBRE DE MC [PERSON_NAME]" at bounding box center [215, 116] width 72 height 8
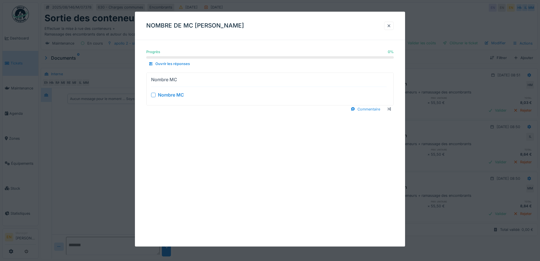
click at [156, 95] on div "Nombre MC" at bounding box center [269, 94] width 236 height 7
click at [153, 94] on div at bounding box center [153, 94] width 5 height 5
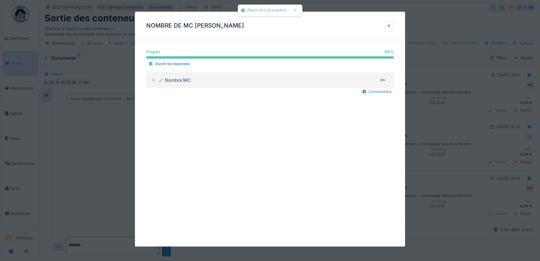
click at [391, 27] on div at bounding box center [389, 25] width 5 height 5
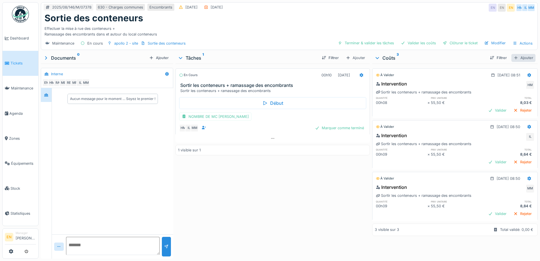
click at [521, 58] on div "Ajouter" at bounding box center [523, 58] width 24 height 8
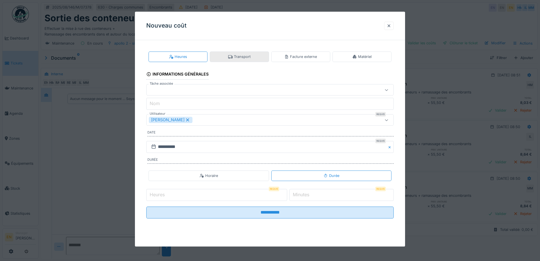
click at [238, 57] on div "Transport" at bounding box center [239, 56] width 22 height 5
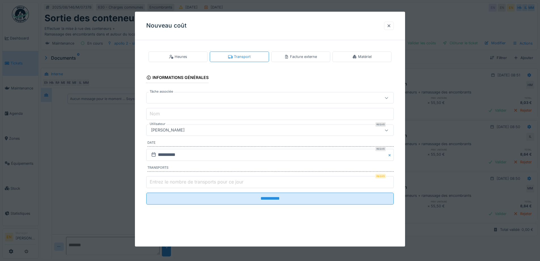
click at [187, 130] on div "[PERSON_NAME]" at bounding box center [168, 130] width 38 height 6
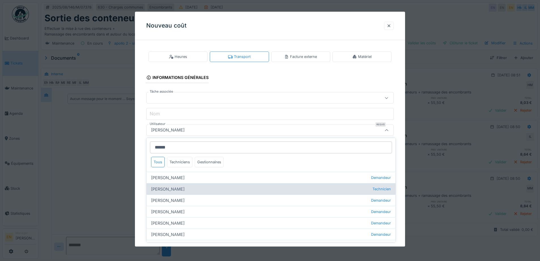
type input "******"
click at [175, 191] on div "[PERSON_NAME] Technicien" at bounding box center [271, 188] width 249 height 11
type input "****"
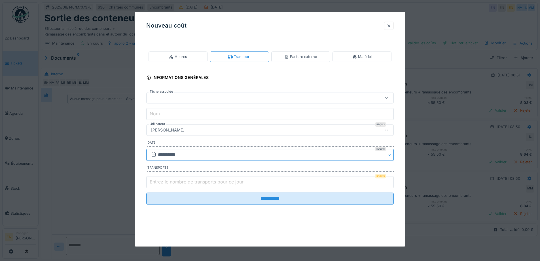
click at [167, 154] on input "**********" at bounding box center [269, 155] width 247 height 12
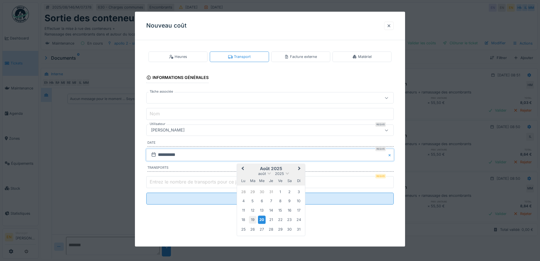
click at [255, 220] on div "19" at bounding box center [253, 220] width 8 height 8
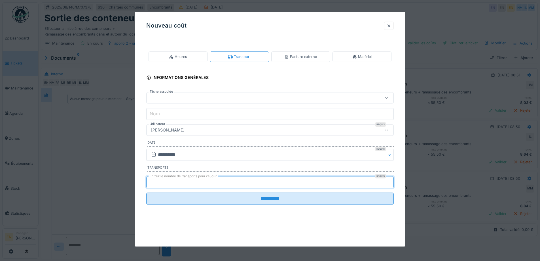
type input "*"
click at [393, 180] on input "*" at bounding box center [269, 182] width 247 height 12
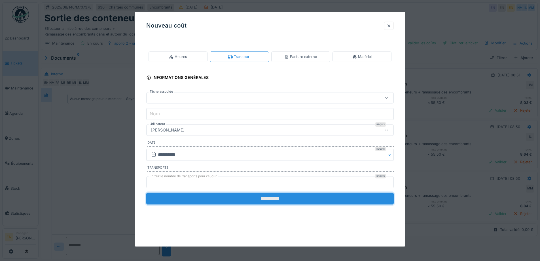
click at [288, 198] on input "**********" at bounding box center [269, 198] width 247 height 12
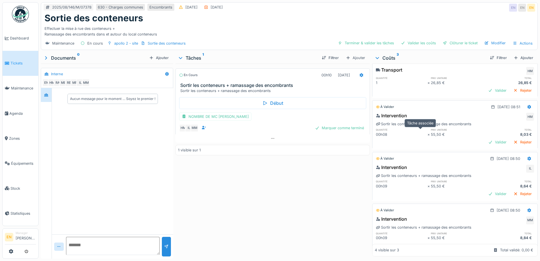
scroll to position [5, 0]
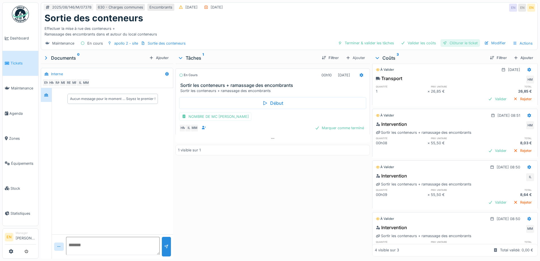
click at [457, 39] on div "Clôturer le ticket" at bounding box center [460, 43] width 39 height 8
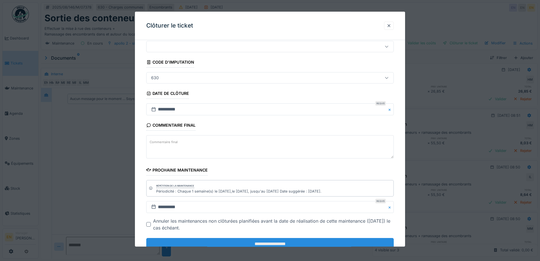
scroll to position [38, 0]
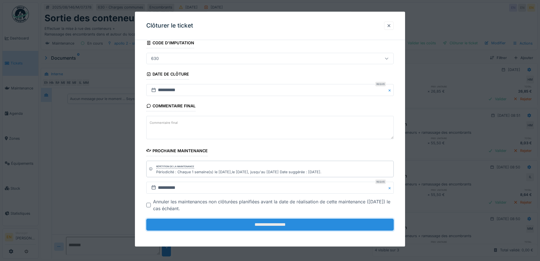
click at [269, 226] on input "**********" at bounding box center [269, 224] width 247 height 12
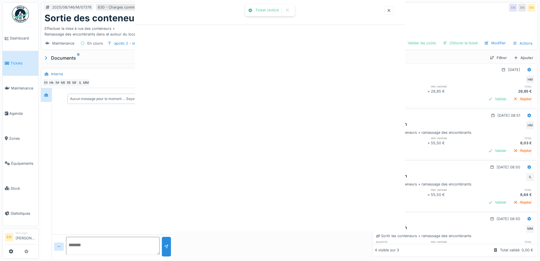
scroll to position [0, 0]
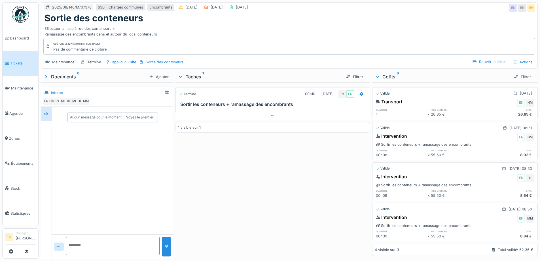
click at [263, 201] on div "Terminé 00h10 19/08/2025 EN EN Sortir les conteneurs + ramassage des encombrant…" at bounding box center [272, 169] width 194 height 174
click at [258, 195] on div "Terminé 00h10 19/08/2025 EN EN Sortir les conteneurs + ramassage des encombrant…" at bounding box center [272, 169] width 194 height 174
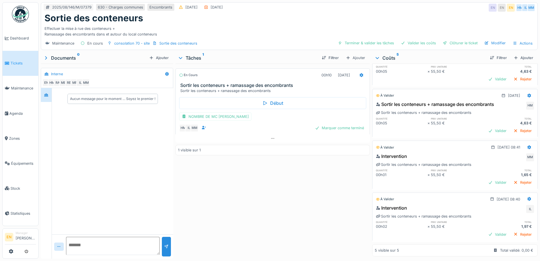
scroll to position [91, 0]
click at [528, 145] on icon at bounding box center [530, 147] width 4 height 4
click at [507, 159] on div "Supprimer" at bounding box center [501, 159] width 27 height 9
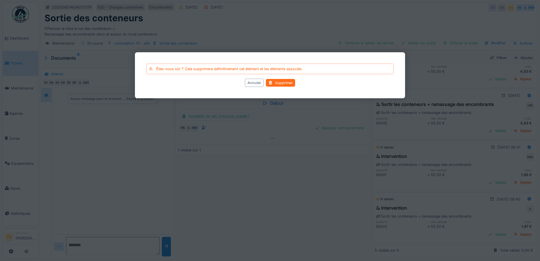
click at [286, 81] on div "Supprimer" at bounding box center [280, 83] width 29 height 8
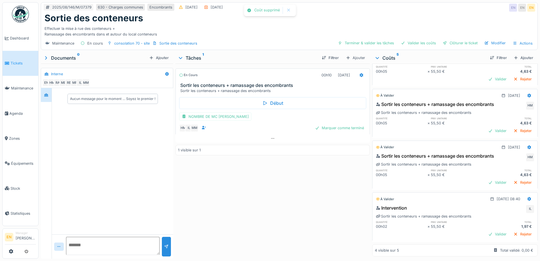
scroll to position [4, 0]
click at [528, 197] on icon at bounding box center [530, 199] width 4 height 4
click at [503, 207] on div "Supprimer" at bounding box center [501, 211] width 27 height 9
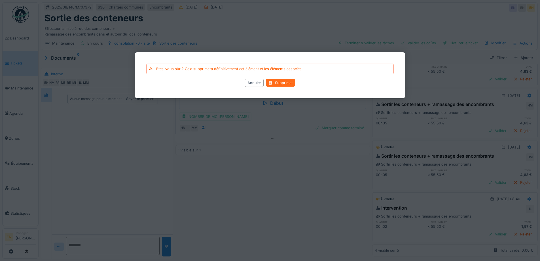
click at [280, 83] on div "Supprimer" at bounding box center [280, 83] width 29 height 8
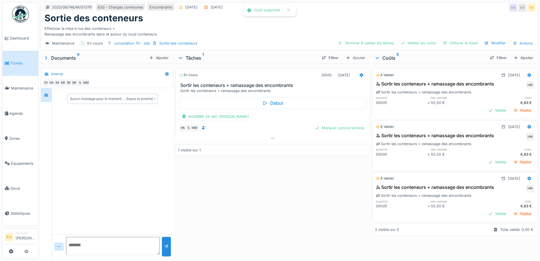
scroll to position [0, 0]
click at [289, 207] on div "En cours 00h10 [DATE] Sortir les conteneurs + ramassage des encombrants Sortir …" at bounding box center [272, 160] width 194 height 192
click at [516, 54] on div "Ajouter" at bounding box center [523, 58] width 24 height 8
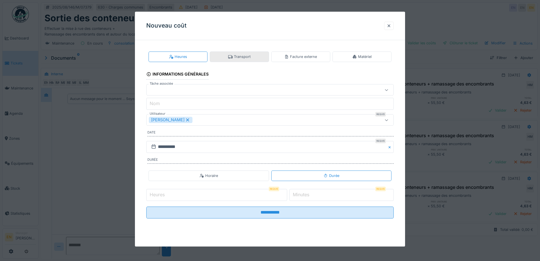
click at [244, 54] on div "Transport" at bounding box center [239, 56] width 22 height 5
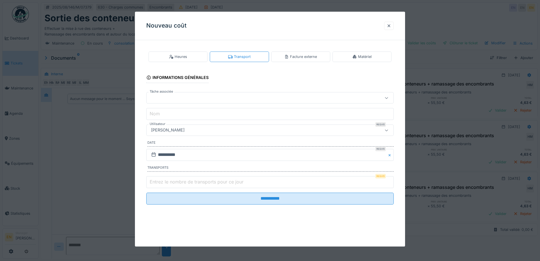
type input "*"
click at [391, 180] on input "*" at bounding box center [269, 182] width 247 height 12
click at [213, 156] on input "**********" at bounding box center [269, 155] width 247 height 12
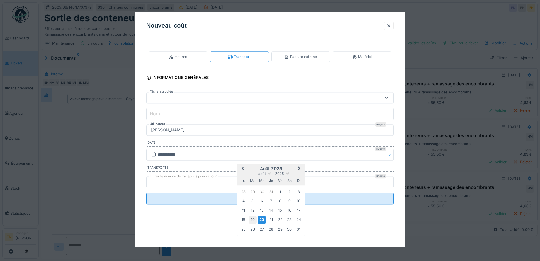
click at [251, 220] on div "19" at bounding box center [253, 220] width 8 height 8
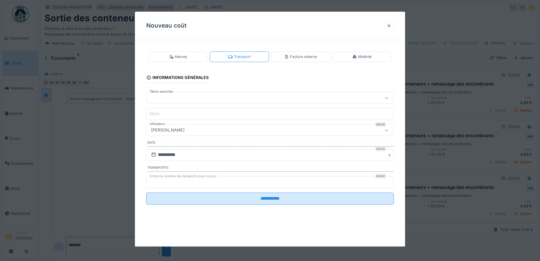
click at [236, 126] on div "[PERSON_NAME]" at bounding box center [269, 129] width 247 height 11
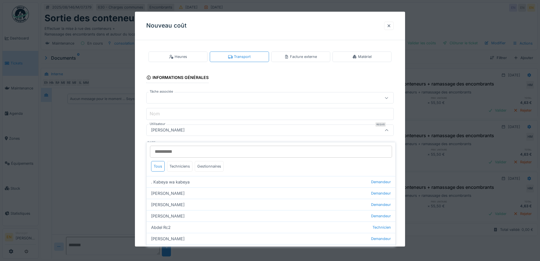
click at [227, 145] on input "Utilisateur" at bounding box center [271, 151] width 242 height 12
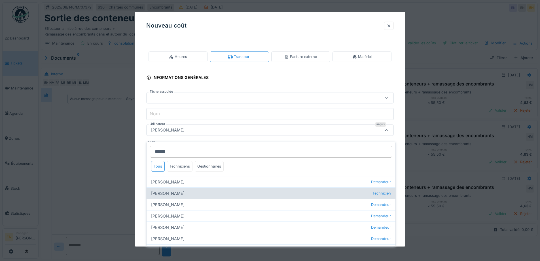
type input "******"
click at [169, 189] on div "[PERSON_NAME] Technicien" at bounding box center [271, 192] width 249 height 11
type input "****"
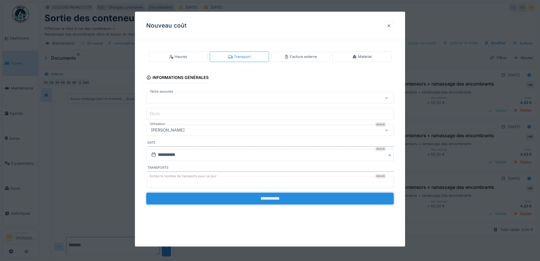
click at [272, 201] on input "**********" at bounding box center [269, 198] width 247 height 12
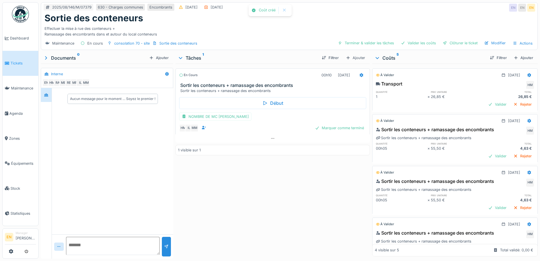
click at [234, 211] on div "En cours 00h10 [DATE] Sortir les conteneurs + ramassage des encombrants Sortir …" at bounding box center [272, 160] width 194 height 192
click at [332, 126] on div "Marquer comme terminé" at bounding box center [340, 128] width 54 height 8
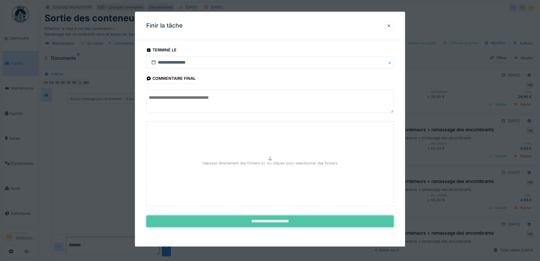
click at [274, 220] on input "**********" at bounding box center [269, 221] width 247 height 12
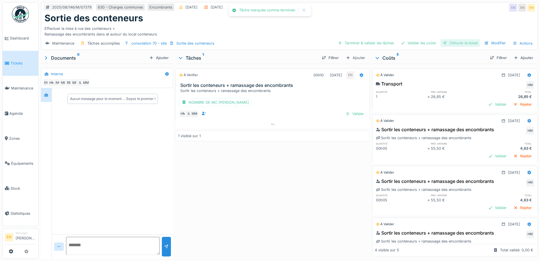
click at [453, 39] on div "Clôturer le ticket" at bounding box center [460, 43] width 39 height 8
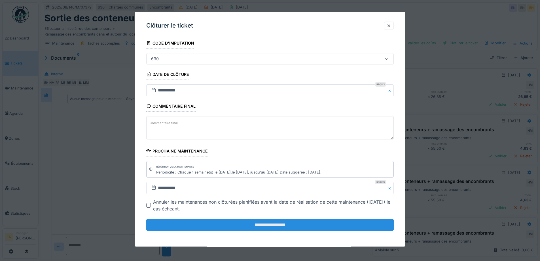
scroll to position [38, 0]
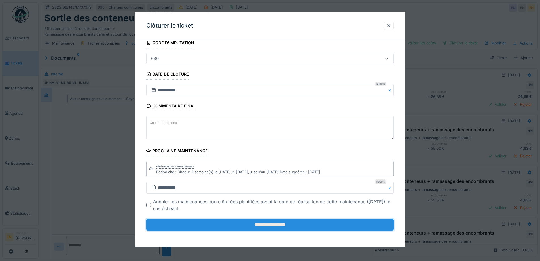
click at [265, 226] on input "**********" at bounding box center [269, 224] width 247 height 12
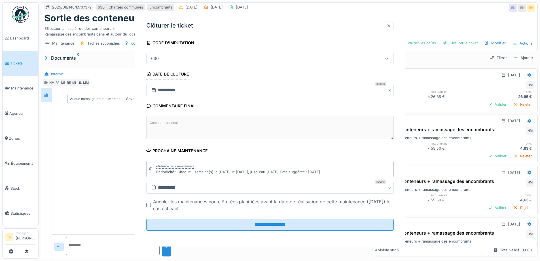
scroll to position [0, 0]
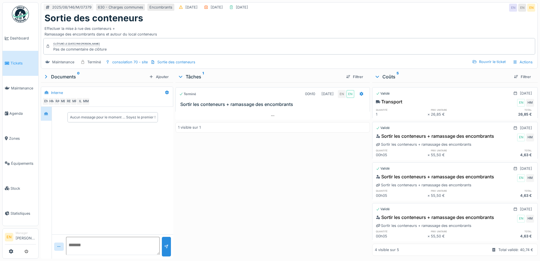
click at [465, 24] on div "Effectuer la mise à rue des conteneurs + Ramassage des encombrants dans et auto…" at bounding box center [290, 30] width 490 height 13
click at [302, 201] on div "Terminé 00h10 [DATE] EN EN Sortir les conteneurs + ramassage des encombrants 1 …" at bounding box center [272, 169] width 194 height 174
click at [335, 18] on div "Sortie des conteneurs" at bounding box center [290, 18] width 490 height 11
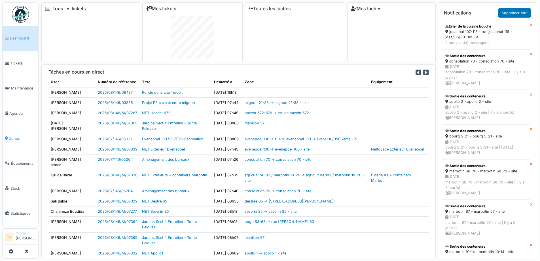
click at [16, 136] on span "Zones" at bounding box center [22, 138] width 27 height 5
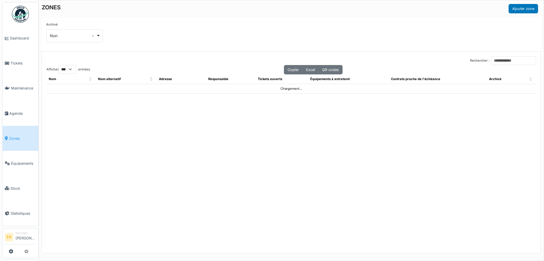
select select "***"
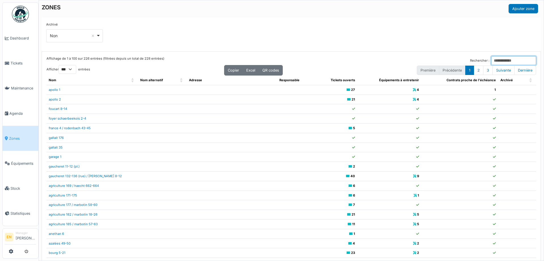
click at [492, 58] on input "Rechercher :" at bounding box center [514, 60] width 45 height 9
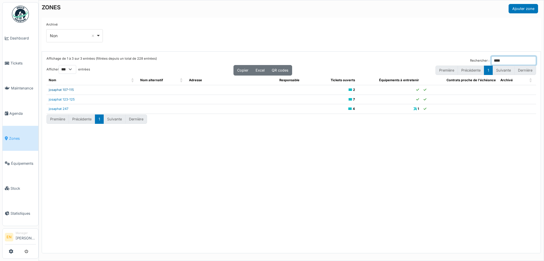
type input "****"
click at [67, 90] on link "josaphat 107-115" at bounding box center [61, 90] width 25 height 4
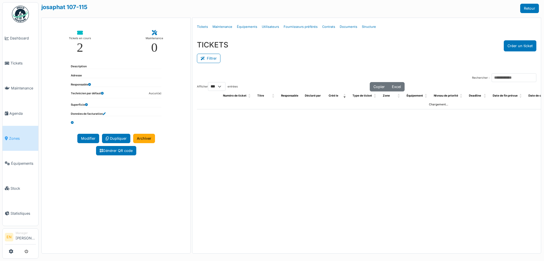
select select "***"
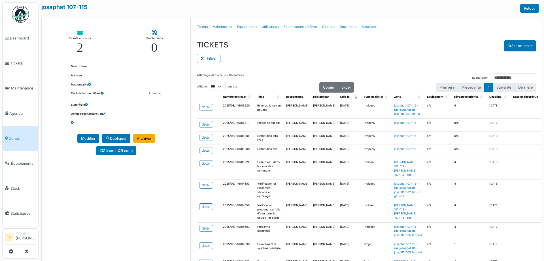
click at [367, 27] on link "Structure" at bounding box center [369, 26] width 19 height 13
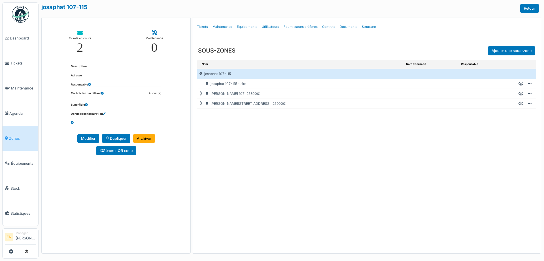
click at [202, 103] on icon at bounding box center [202, 103] width 5 height 0
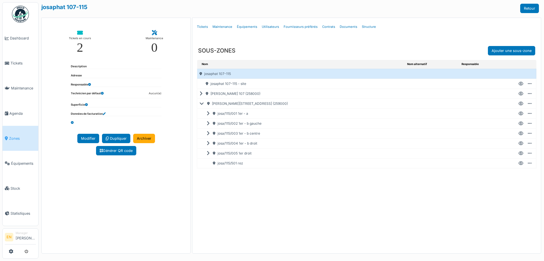
click at [520, 114] on icon at bounding box center [521, 113] width 5 height 0
select select "***"
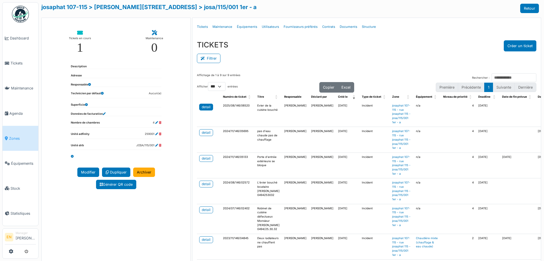
click at [202, 107] on div "detail" at bounding box center [206, 106] width 9 height 5
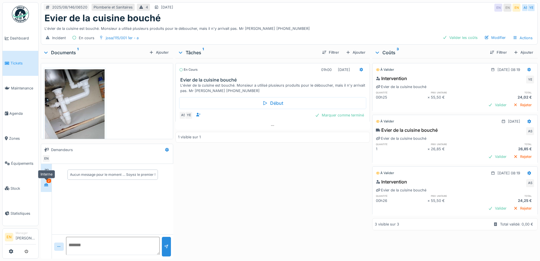
click at [49, 185] on div at bounding box center [46, 184] width 9 height 7
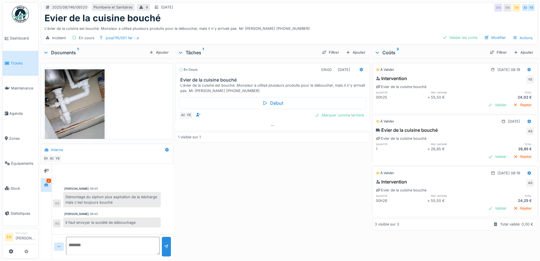
click at [132, 219] on div "Il faut envoyer la société de débouchage" at bounding box center [112, 222] width 98 height 10
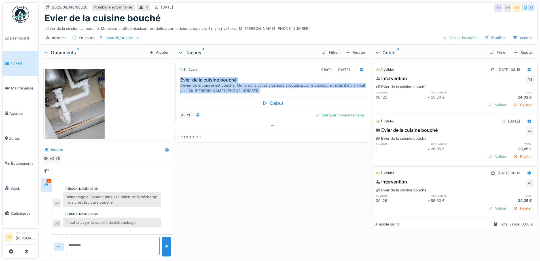
drag, startPoint x: 179, startPoint y: 77, endPoint x: 240, endPoint y: 95, distance: 63.5
click at [240, 95] on div "En cours 01h00 20/08/2025 Evier de la cuisine bouché L'évier de la cuisine est …" at bounding box center [272, 96] width 194 height 67
copy div "Evier de la cuisine bouché L'évier de la cuisine est bouché. Monsieur a utilisé…"
click at [357, 52] on div "Ajouter" at bounding box center [356, 52] width 24 height 8
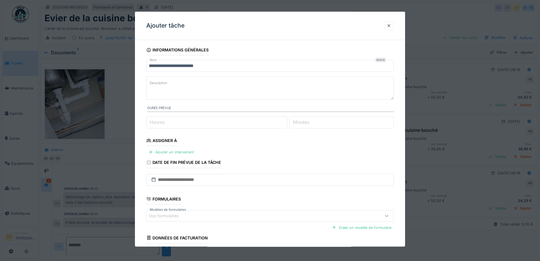
click at [202, 84] on textarea "Description" at bounding box center [269, 87] width 247 height 23
paste textarea "**********"
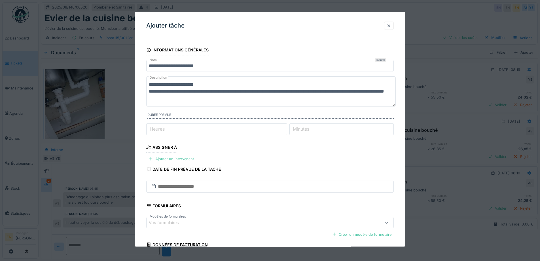
drag, startPoint x: 213, startPoint y: 85, endPoint x: 141, endPoint y: 90, distance: 72.1
click at [141, 90] on div "**********" at bounding box center [270, 172] width 270 height 255
click at [148, 91] on textarea "**********" at bounding box center [270, 91] width 249 height 30
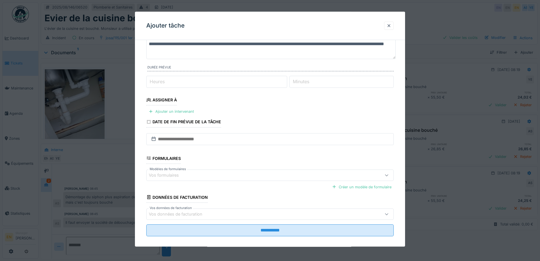
scroll to position [46, 0]
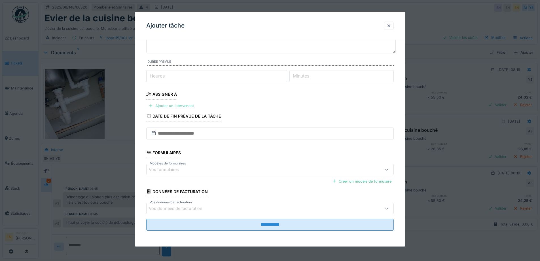
type textarea "**********"
click at [170, 105] on div "Ajouter un intervenant" at bounding box center [171, 106] width 50 height 8
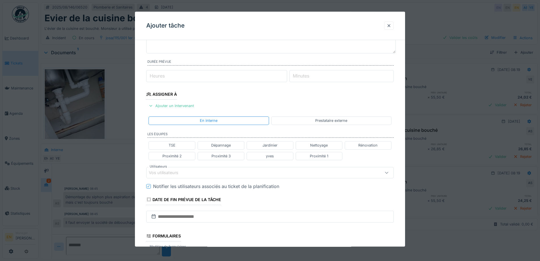
click at [187, 174] on div "Vos utilisateurs" at bounding box center [255, 172] width 213 height 6
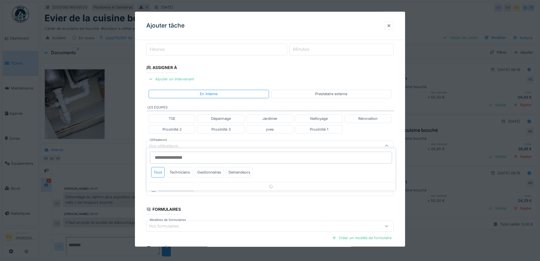
scroll to position [90, 0]
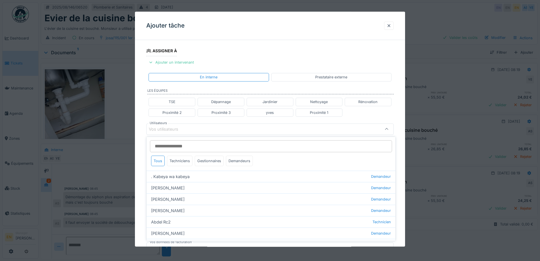
click at [187, 145] on input "Utilisateurs" at bounding box center [271, 146] width 242 height 12
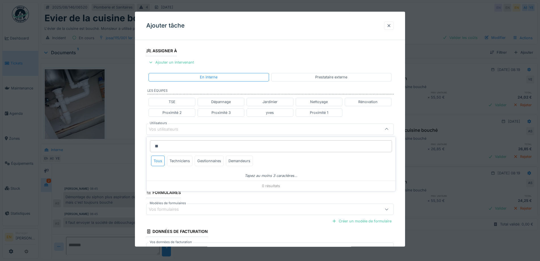
type input "***"
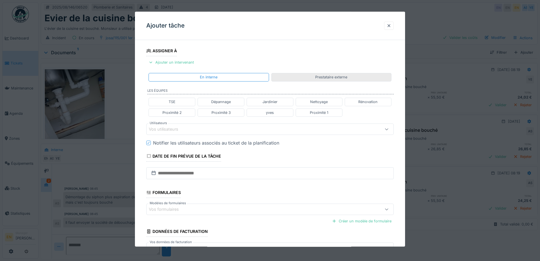
click at [327, 77] on div "Prestataire externe" at bounding box center [331, 77] width 32 height 5
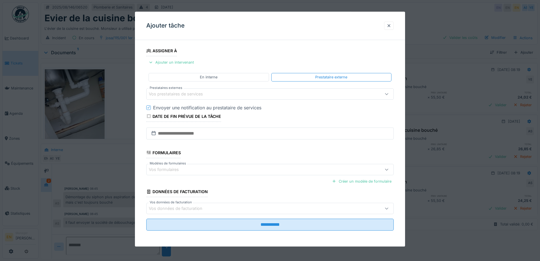
click at [194, 94] on div "Vos prestataires de services" at bounding box center [180, 94] width 62 height 6
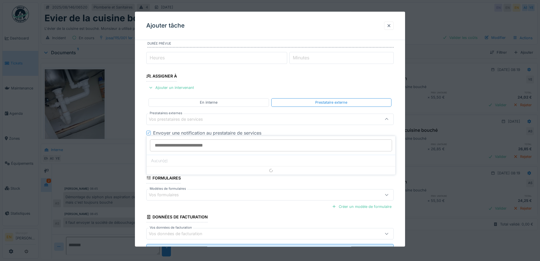
scroll to position [54, 0]
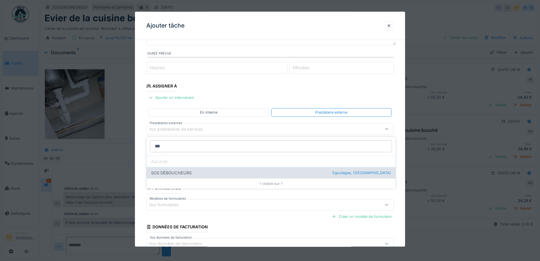
type input "***"
click at [177, 172] on div "SOS DÉBOUCHEURS Egoutages, Egoutages" at bounding box center [271, 172] width 249 height 11
type input "***"
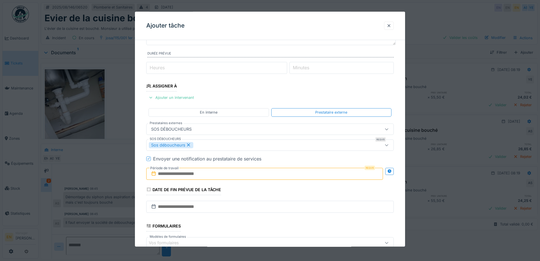
click at [402, 183] on div "**********" at bounding box center [270, 154] width 270 height 329
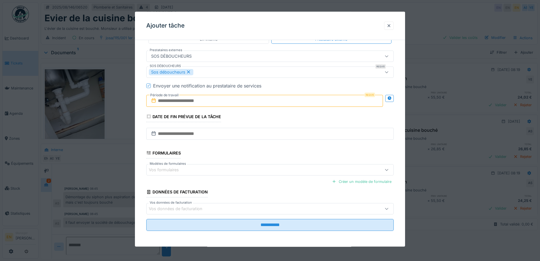
scroll to position [128, 0]
click at [165, 100] on input "text" at bounding box center [264, 100] width 237 height 12
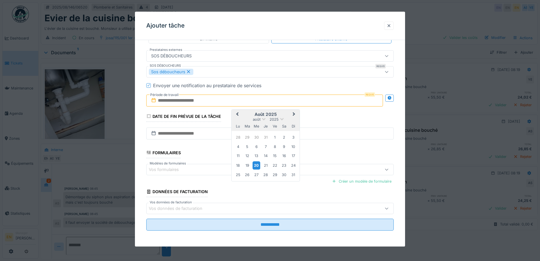
click at [256, 165] on div "20" at bounding box center [257, 165] width 8 height 8
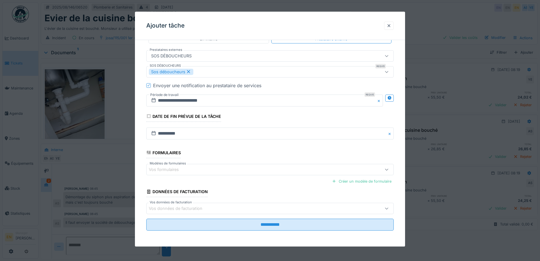
scroll to position [4, 0]
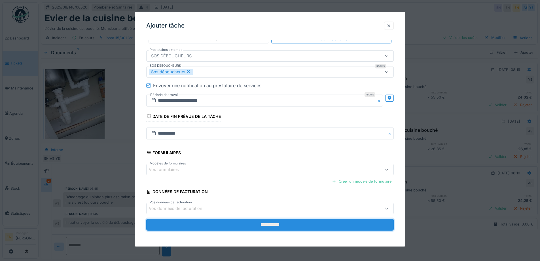
click at [264, 224] on input "**********" at bounding box center [269, 224] width 247 height 12
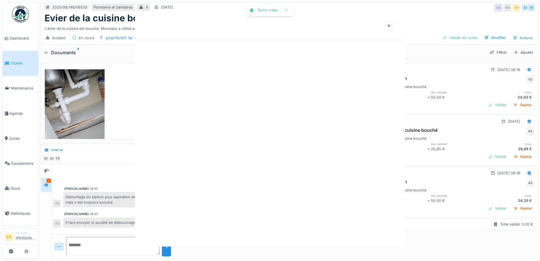
scroll to position [0, 0]
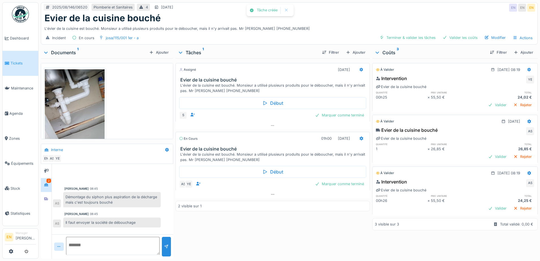
click at [241, 233] on div "Assigné 20/08/2025 Evier de la cuisine bouché L'évier de la cuisine est bouché.…" at bounding box center [272, 157] width 194 height 198
click at [259, 215] on div "Assigné 20/08/2025 Evier de la cuisine bouché L'évier de la cuisine est bouché.…" at bounding box center [272, 157] width 194 height 198
click at [380, 15] on div "Evier de la cuisine bouché" at bounding box center [290, 18] width 490 height 11
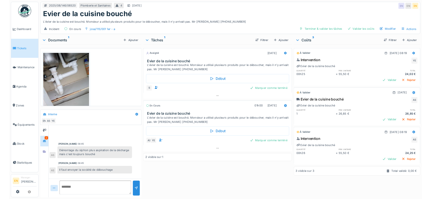
scroll to position [4, 0]
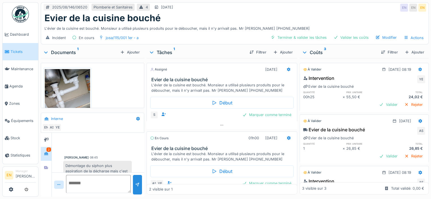
click at [355, 15] on div "Evier de la cuisine bouché" at bounding box center [235, 18] width 381 height 11
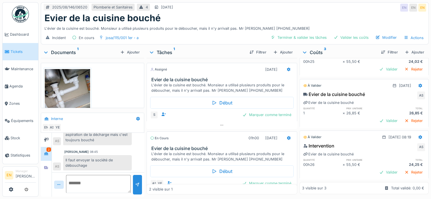
scroll to position [16, 0]
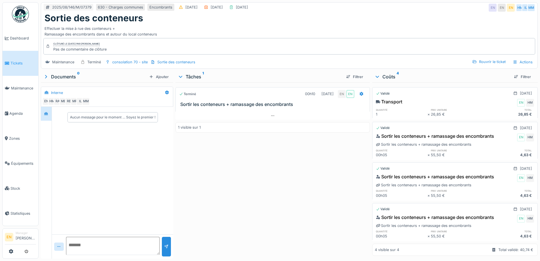
click at [261, 191] on div "Terminé 00h10 [DATE] EN EN Sortir les conteneurs + ramassage des encombrants 1 …" at bounding box center [272, 169] width 194 height 174
click at [260, 166] on div "Terminé 00h10 [DATE] EN EN Sortir les conteneurs + ramassage des encombrants 1 …" at bounding box center [272, 169] width 194 height 174
drag, startPoint x: 249, startPoint y: 188, endPoint x: 239, endPoint y: 186, distance: 10.2
click at [239, 186] on div "Terminé 00h10 [DATE] EN EN Sortir les conteneurs + ramassage des encombrants 1 …" at bounding box center [272, 169] width 194 height 174
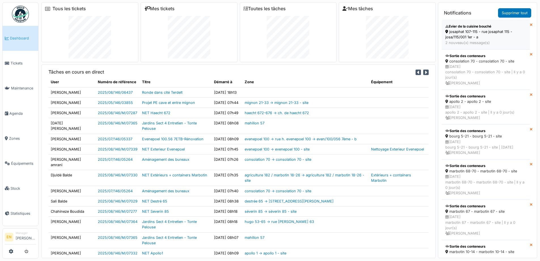
click at [473, 34] on div "josaphat 107-115 - rue josaphat 115 - josa/115/001 1er - a" at bounding box center [485, 34] width 81 height 11
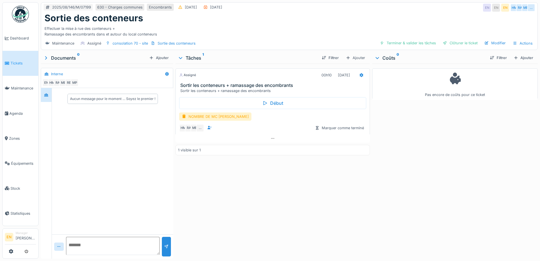
click at [236, 208] on div "Assigné 00h10 [DATE] Sortir les conteneurs + ramassage des encombrants Sortir l…" at bounding box center [272, 160] width 194 height 192
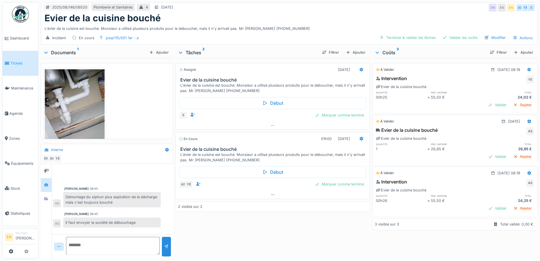
scroll to position [4, 0]
click at [288, 219] on div "Assigné [DATE] Evier de la cuisine bouché L'évier de la cuisine est bouché. Mon…" at bounding box center [272, 157] width 194 height 198
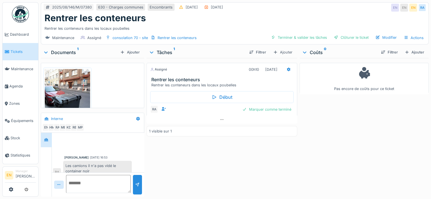
click at [215, 167] on div "Assigné 00h10 19/08/2025 Rentrer les conteneurs Rentrer les conteneurs dans les…" at bounding box center [222, 126] width 151 height 137
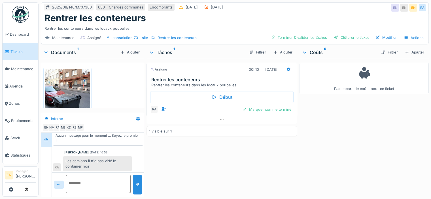
scroll to position [7, 0]
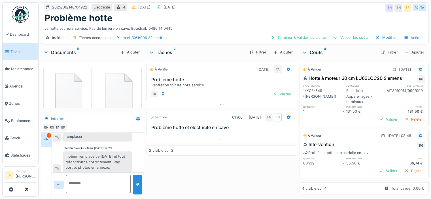
scroll to position [93, 0]
click at [235, 172] on div "À vérifier 01/07/2025 TA Problème hotte Ventilation toiture hors service TA Val…" at bounding box center [222, 126] width 151 height 137
click at [235, 171] on div "À vérifier 01/07/2025 TA Problème hotte Ventilation toiture hors service TA Val…" at bounding box center [222, 126] width 151 height 137
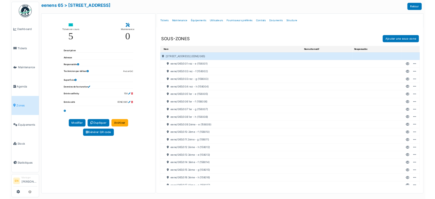
scroll to position [62, 0]
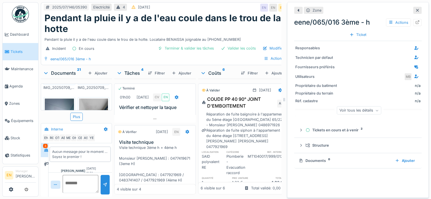
scroll to position [67, 0]
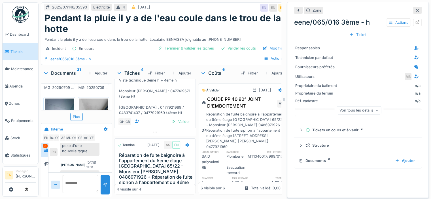
click at [415, 9] on icon at bounding box center [417, 11] width 5 height 4
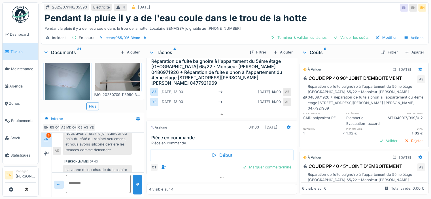
scroll to position [183, 0]
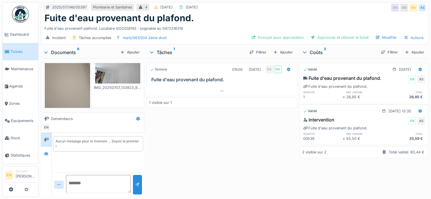
scroll to position [156, 0]
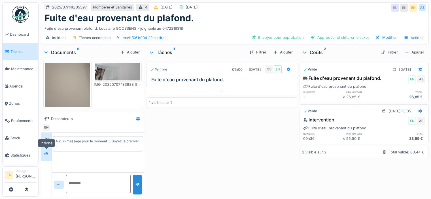
click at [45, 152] on icon at bounding box center [46, 154] width 5 height 4
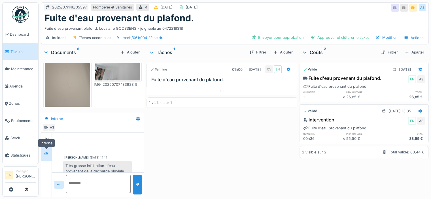
scroll to position [267, 0]
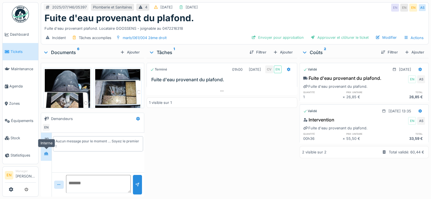
click at [48, 154] on icon at bounding box center [46, 154] width 5 height 4
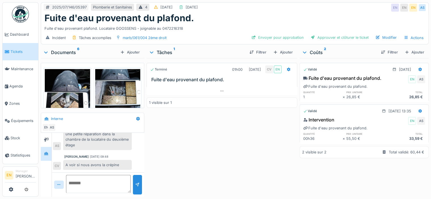
scroll to position [239, 0]
